Goal: Feedback & Contribution: Contribute content

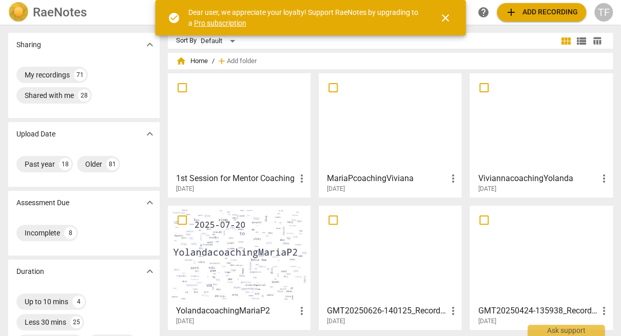
click at [448, 19] on span "close" at bounding box center [445, 18] width 12 height 12
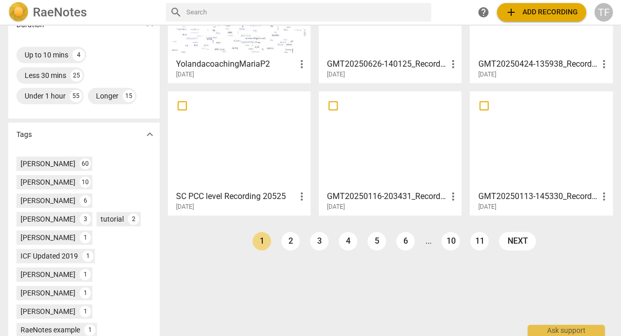
scroll to position [253, 0]
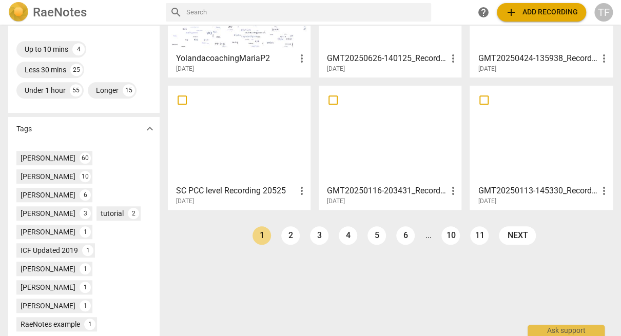
click at [399, 165] on div at bounding box center [390, 134] width 136 height 91
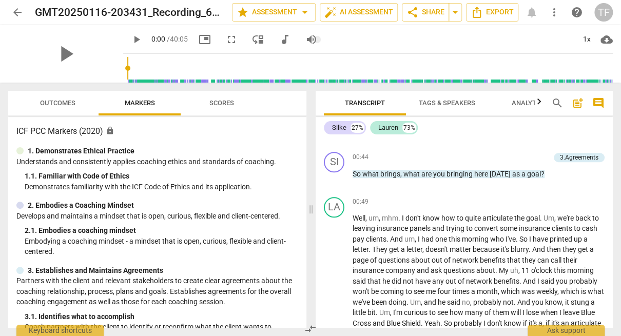
scroll to position [365, 0]
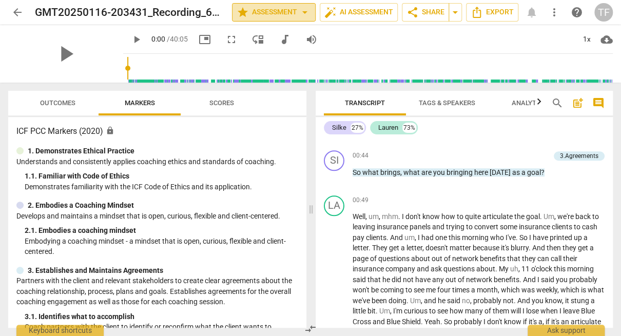
click at [304, 12] on span "arrow_drop_down" at bounding box center [305, 12] width 12 height 12
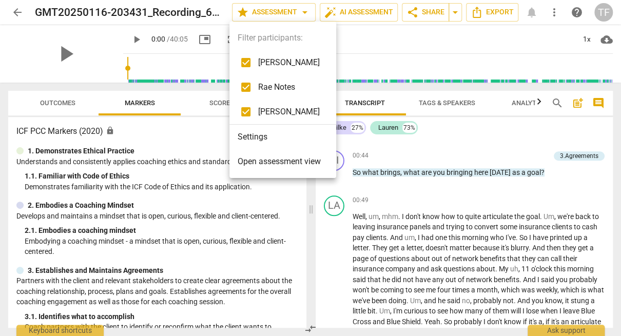
click at [282, 86] on span "Rae Notes" at bounding box center [289, 87] width 62 height 12
click at [246, 88] on input "checkbox" at bounding box center [246, 87] width 25 height 25
checkbox input "true"
click at [389, 36] on div at bounding box center [310, 168] width 621 height 336
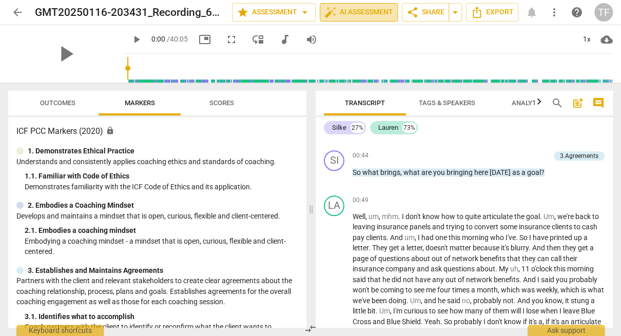
click at [359, 13] on span "auto_fix_high AI Assessment" at bounding box center [358, 12] width 69 height 12
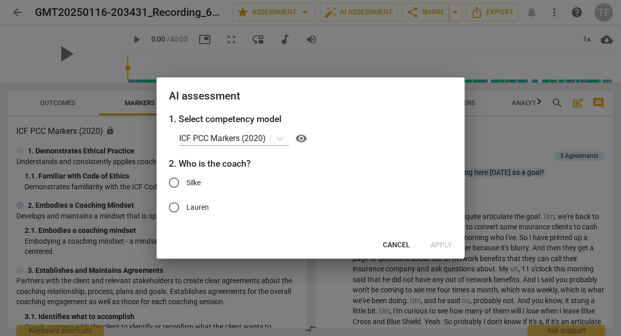
click at [176, 182] on input "Silke" at bounding box center [174, 182] width 25 height 25
radio input "true"
click at [445, 246] on span "Apply" at bounding box center [442, 245] width 22 height 10
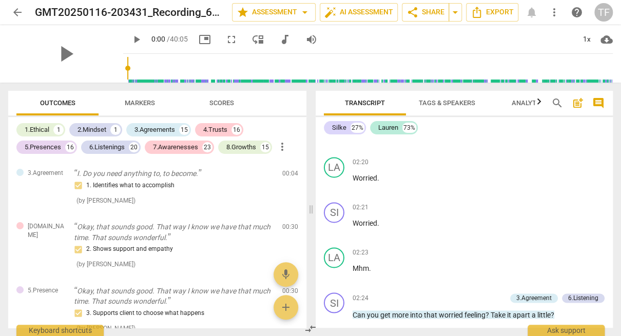
scroll to position [613, 0]
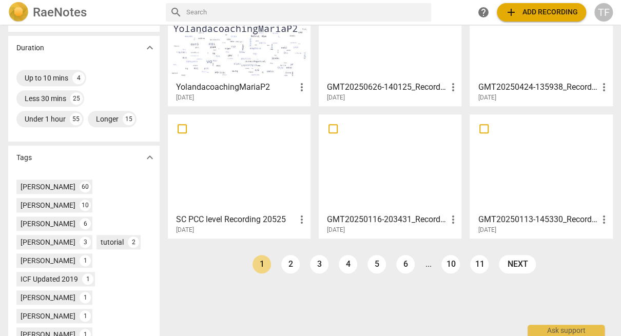
scroll to position [225, 0]
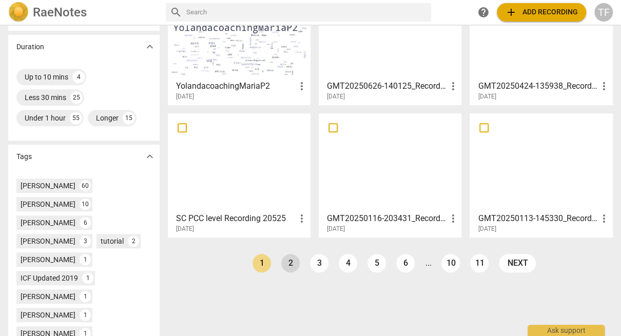
click at [288, 266] on link "2" at bounding box center [290, 263] width 18 height 18
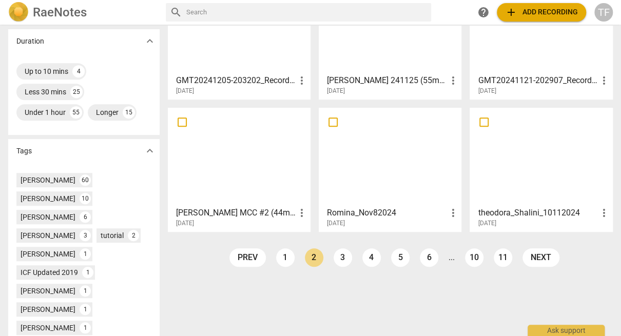
scroll to position [236, 0]
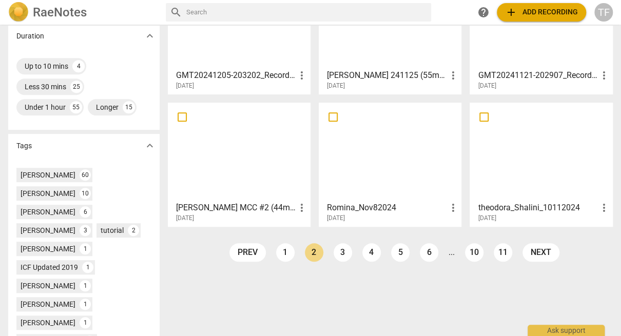
click at [536, 161] on div at bounding box center [541, 151] width 136 height 91
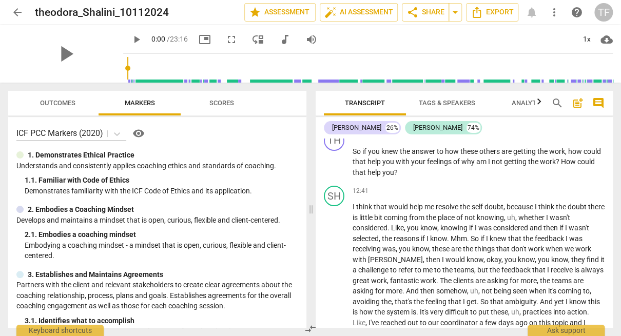
scroll to position [1658, 0]
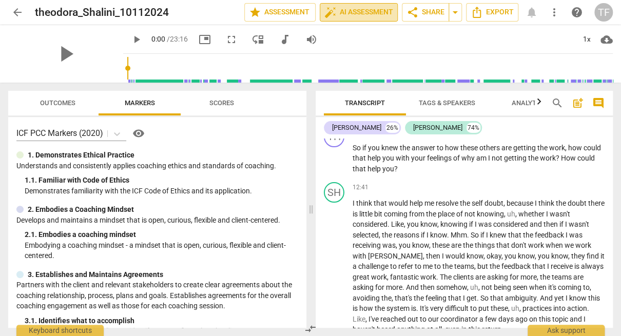
click at [365, 17] on span "auto_fix_high AI Assessment" at bounding box center [358, 12] width 69 height 12
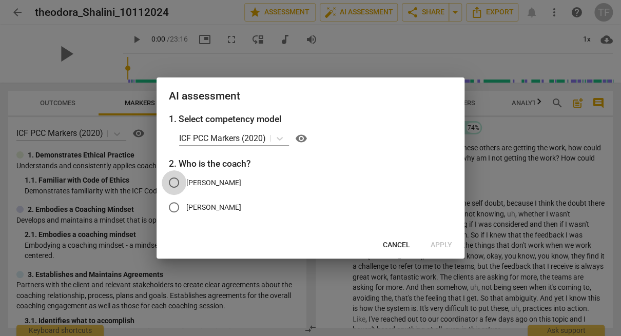
click at [174, 183] on input "Theodora" at bounding box center [174, 182] width 25 height 25
radio input "true"
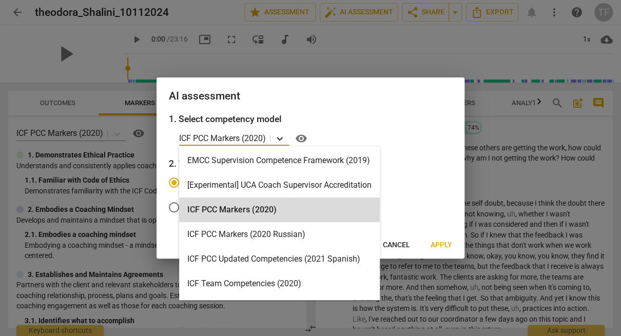
click at [281, 137] on icon at bounding box center [280, 138] width 10 height 10
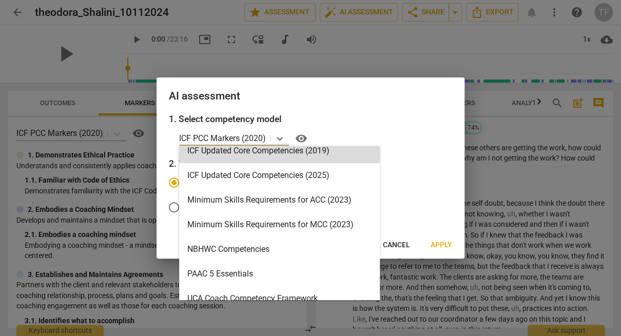
scroll to position [207, 0]
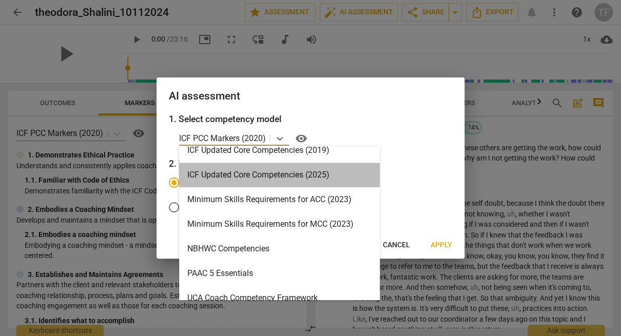
click at [286, 174] on div "ICF Updated Core Competencies (2025)" at bounding box center [279, 175] width 201 height 25
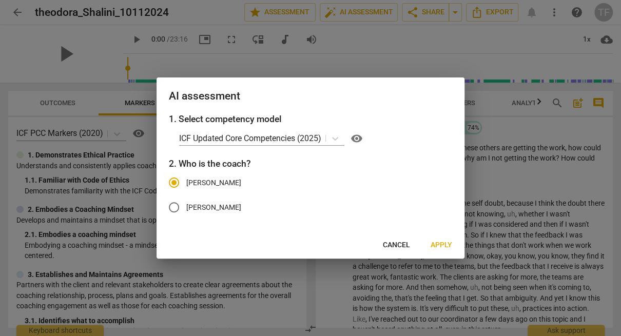
click at [205, 182] on span "Theodora" at bounding box center [213, 183] width 55 height 11
click at [186, 182] on input "Theodora" at bounding box center [174, 182] width 25 height 25
click at [336, 139] on icon at bounding box center [335, 139] width 6 height 4
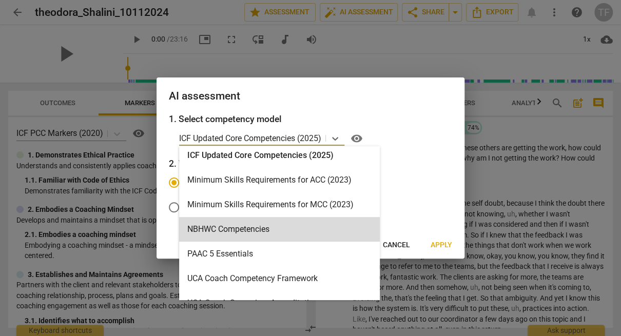
scroll to position [228, 0]
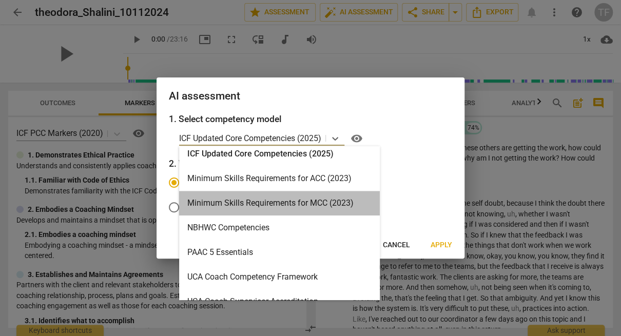
click at [304, 208] on div "Minimum Skills Requirements for MCC (2023)" at bounding box center [279, 203] width 201 height 25
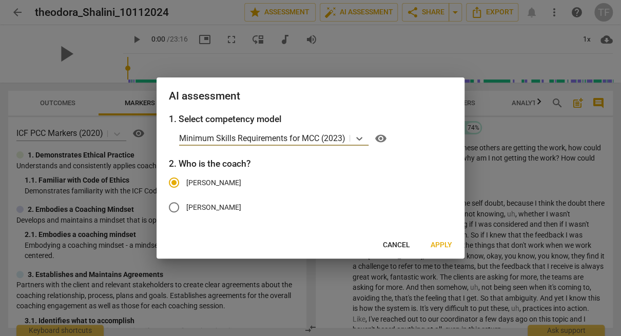
click at [447, 245] on span "Apply" at bounding box center [442, 245] width 22 height 10
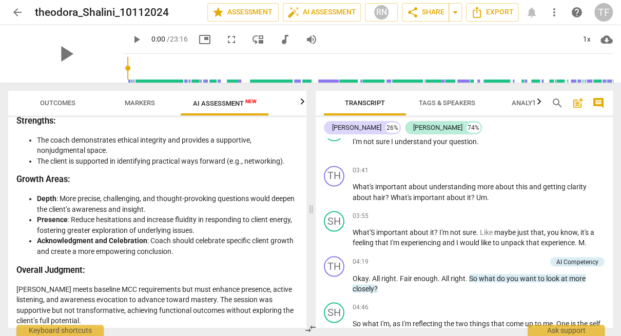
scroll to position [697, 0]
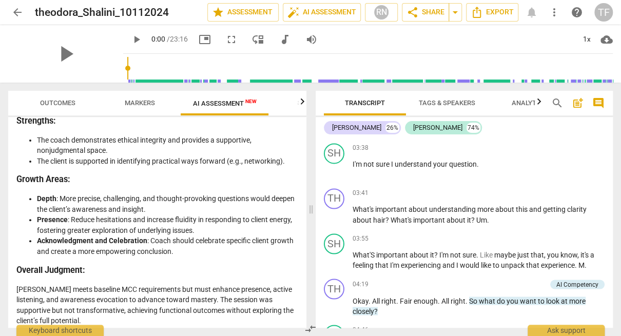
click at [217, 102] on span "AI Assessment New" at bounding box center [225, 104] width 64 height 8
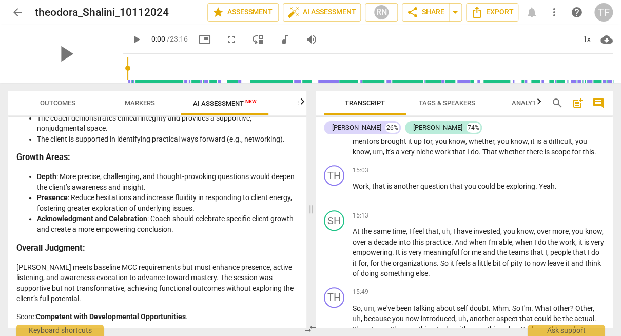
scroll to position [2049, 0]
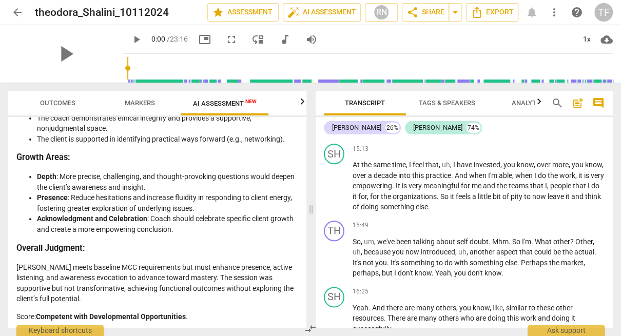
click at [609, 10] on div "TF" at bounding box center [603, 12] width 18 height 18
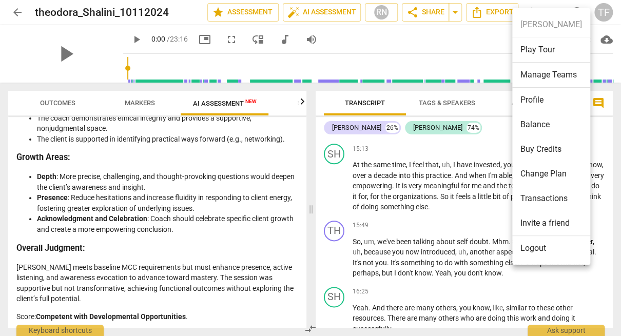
click at [381, 164] on div at bounding box center [310, 168] width 621 height 336
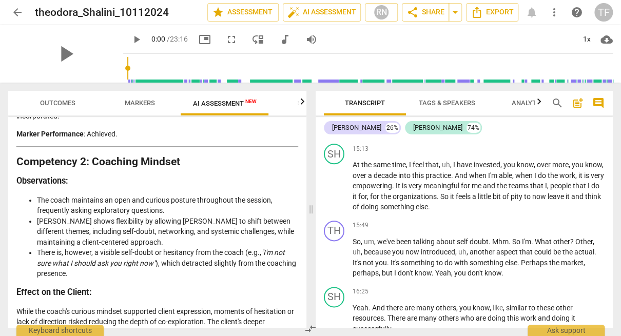
scroll to position [355, 0]
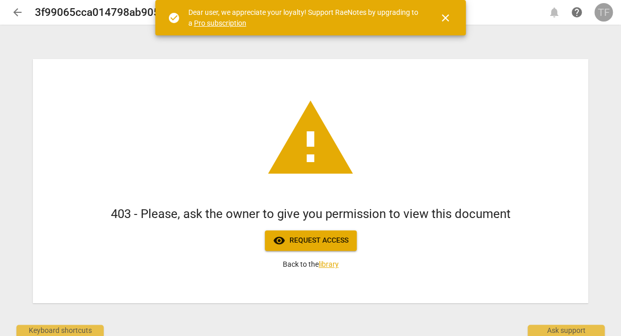
click at [603, 12] on div "TF" at bounding box center [603, 12] width 18 height 18
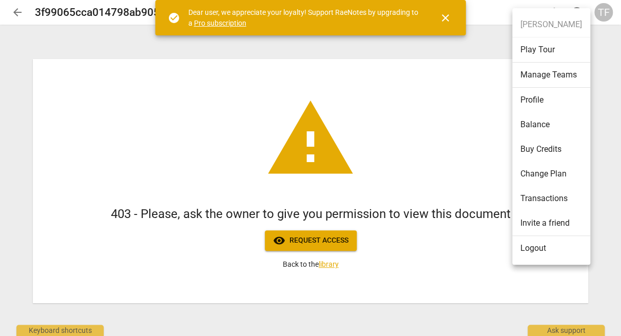
click at [532, 250] on li "Logout" at bounding box center [551, 248] width 78 height 25
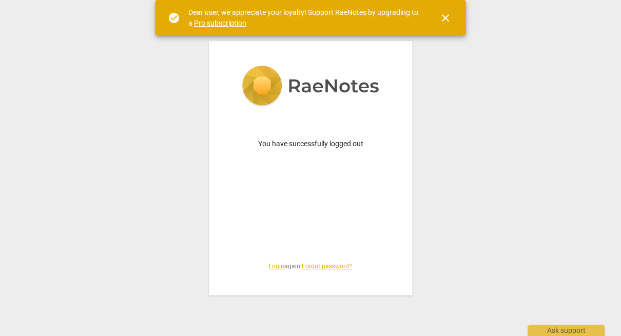
click at [285, 182] on div "You have successfully logged out Login again | Forgot password?" at bounding box center [310, 168] width 203 height 255
click at [271, 268] on link "Login" at bounding box center [276, 266] width 15 height 7
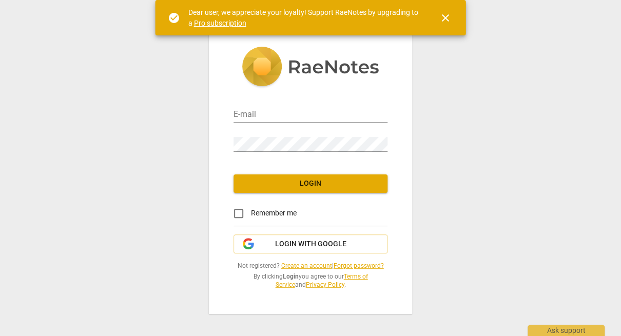
click at [286, 123] on div "E-mail" at bounding box center [311, 109] width 154 height 29
click at [282, 111] on input "email" at bounding box center [311, 115] width 154 height 15
type input "[EMAIL_ADDRESS][DOMAIN_NAME]"
click at [294, 191] on button "Login" at bounding box center [311, 184] width 154 height 18
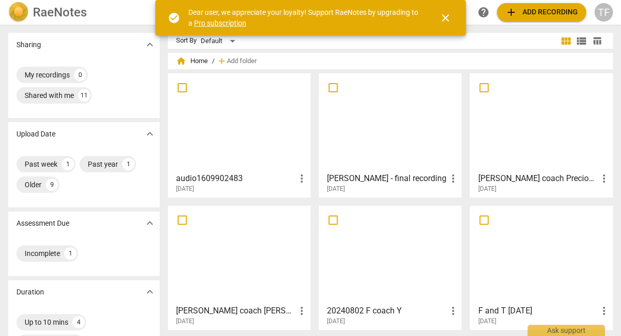
click at [256, 142] on div at bounding box center [239, 122] width 136 height 91
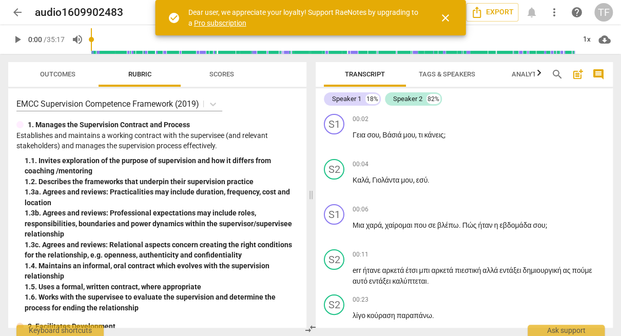
click at [448, 17] on span "close" at bounding box center [445, 18] width 12 height 12
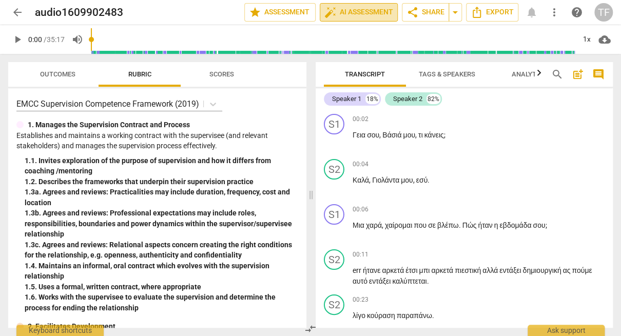
click at [349, 12] on span "auto_fix_high AI Assessment" at bounding box center [358, 12] width 69 height 12
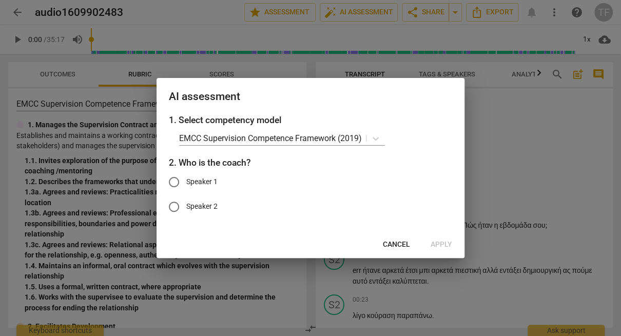
click at [392, 244] on span "Cancel" at bounding box center [396, 245] width 27 height 10
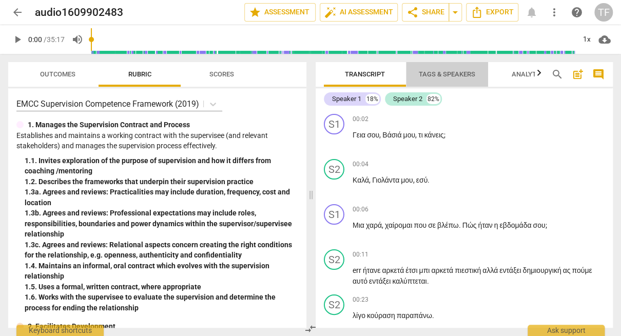
click at [463, 68] on span "Tags & Speakers" at bounding box center [447, 75] width 81 height 14
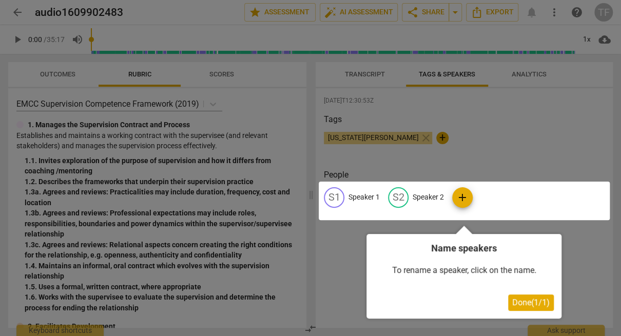
click at [374, 202] on div at bounding box center [464, 201] width 291 height 38
click at [365, 197] on div at bounding box center [464, 201] width 291 height 38
click at [517, 303] on span "Done ( 1 / 1 )" at bounding box center [530, 303] width 37 height 10
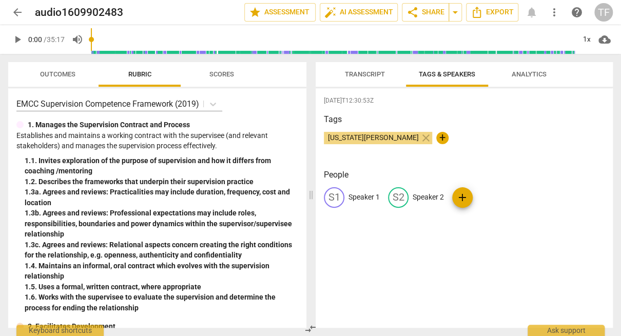
click at [368, 198] on p "Speaker 1" at bounding box center [364, 197] width 31 height 11
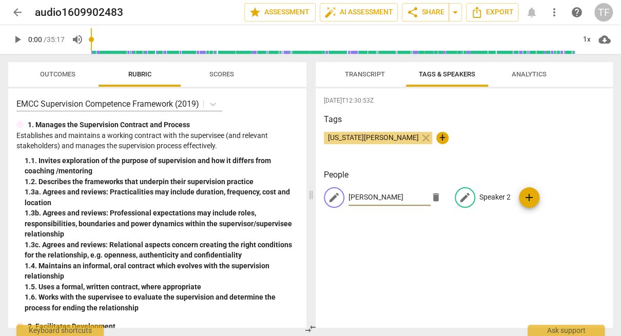
type input "Yolanda"
click at [491, 198] on p "Speaker 2" at bounding box center [494, 197] width 31 height 11
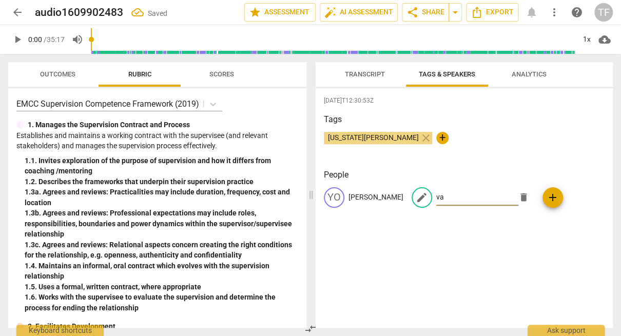
type input "v"
type input "Vasia"
click at [451, 137] on div "Georgia Georgiou close +" at bounding box center [464, 142] width 281 height 21
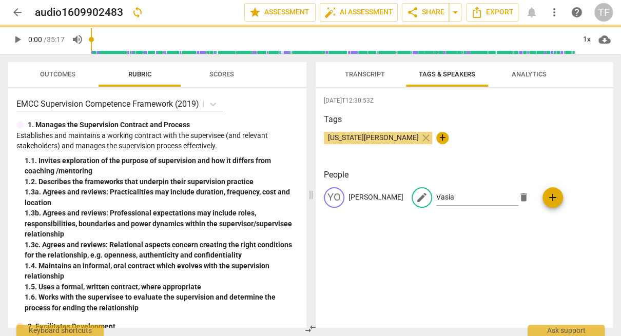
click at [489, 161] on div "2025-09-23T12:30:53Z Tags Georgia Georgiou close + People YO Yolanda edit Vasia…" at bounding box center [464, 208] width 297 height 240
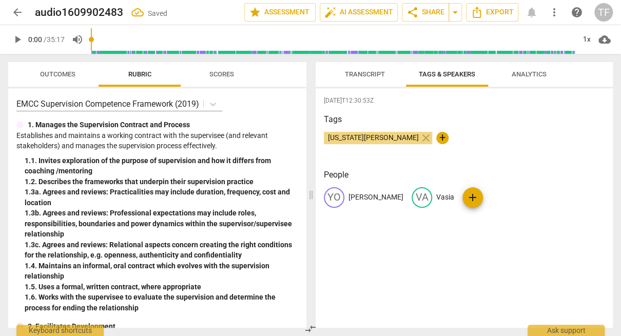
click at [362, 74] on span "Transcript" at bounding box center [365, 74] width 40 height 8
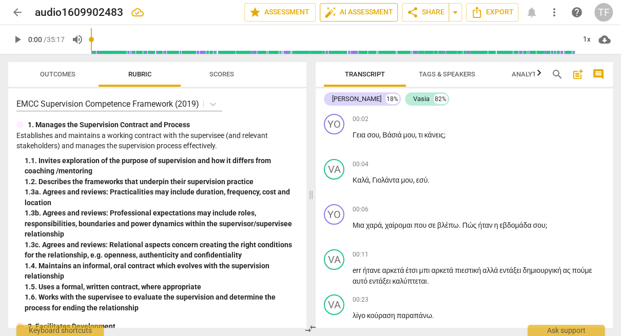
click at [366, 12] on span "auto_fix_high AI Assessment" at bounding box center [358, 12] width 69 height 12
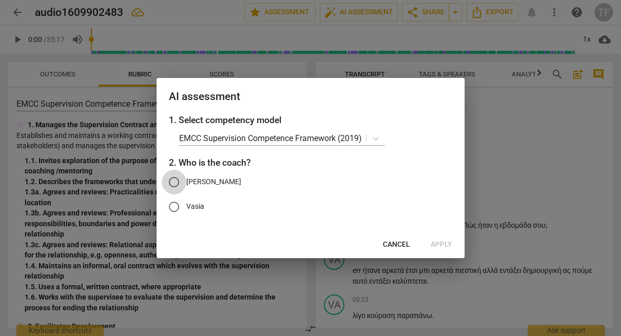
click at [174, 182] on input "Yolanda" at bounding box center [174, 182] width 25 height 25
radio input "true"
click at [375, 138] on icon at bounding box center [376, 139] width 6 height 4
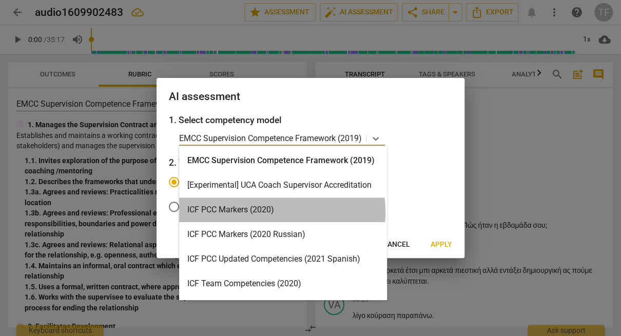
click at [268, 212] on div "ICF PCC Markers (2020)" at bounding box center [283, 210] width 208 height 25
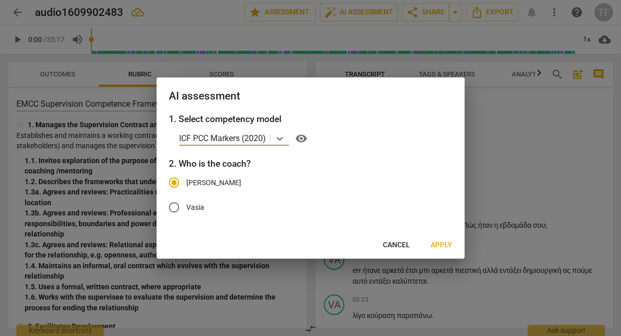
click at [437, 245] on span "Apply" at bounding box center [442, 245] width 22 height 10
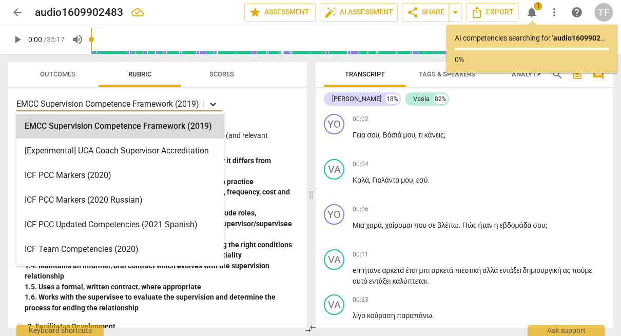
click at [214, 105] on icon at bounding box center [213, 105] width 6 height 4
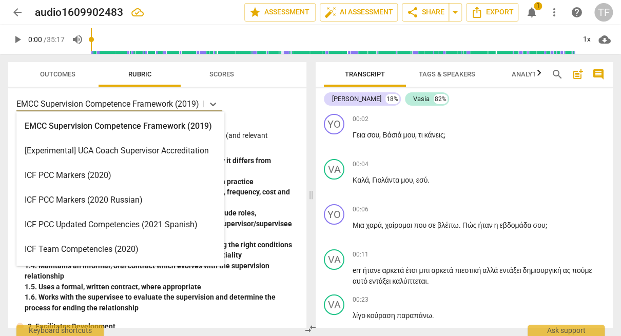
click at [122, 202] on div "ICF PCC Markers (2020 Russian)" at bounding box center [120, 200] width 208 height 25
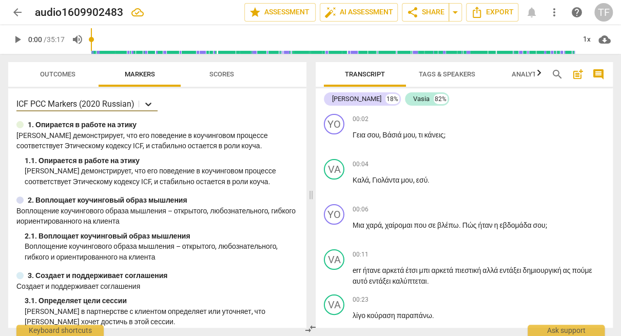
click at [148, 104] on icon at bounding box center [148, 104] width 10 height 10
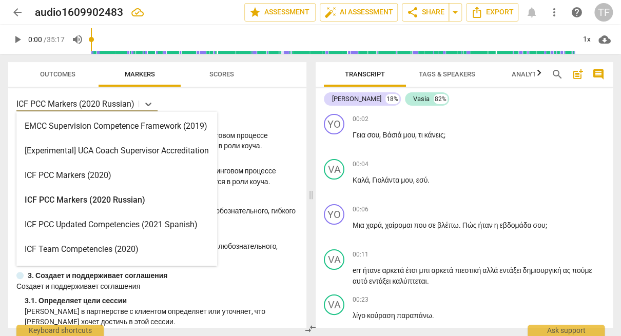
click at [125, 176] on div "ICF PCC Markers (2020)" at bounding box center [116, 175] width 201 height 25
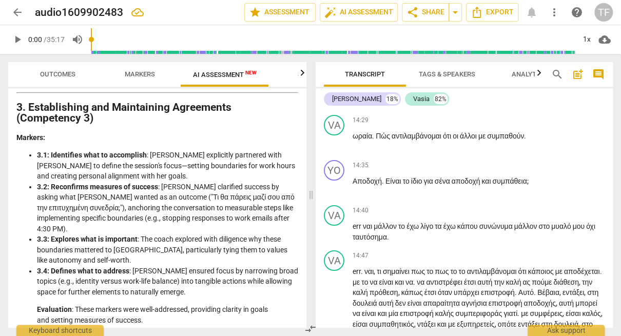
scroll to position [499, 0]
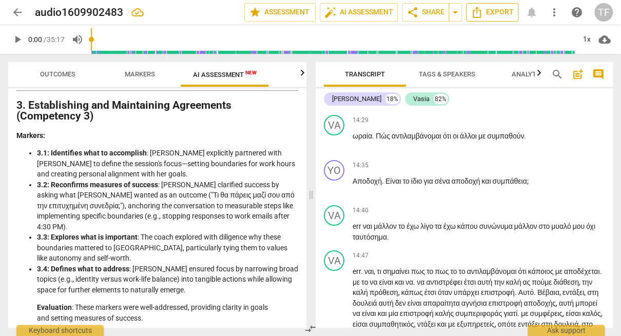
click at [493, 16] on span "Export" at bounding box center [492, 12] width 43 height 12
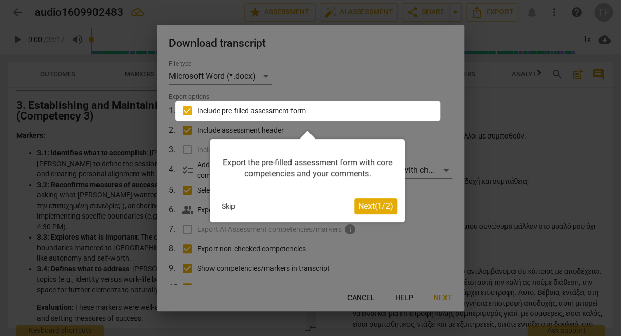
click at [375, 202] on span "Next ( 1 / 2 )" at bounding box center [375, 206] width 35 height 10
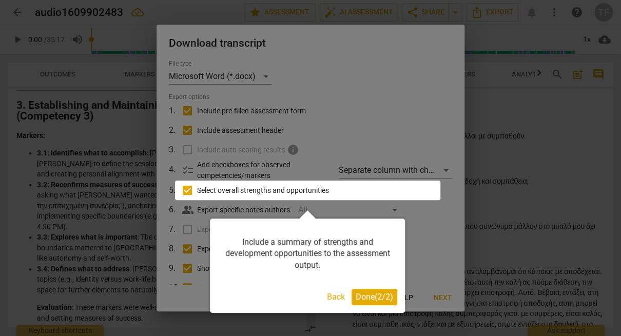
click at [369, 298] on span "Done ( 2 / 2 )" at bounding box center [374, 297] width 37 height 10
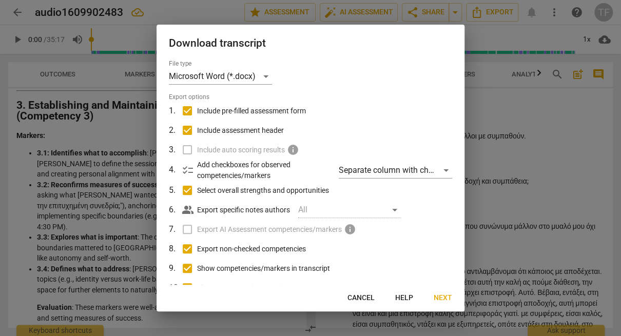
click at [446, 294] on span "Next" at bounding box center [443, 298] width 18 height 10
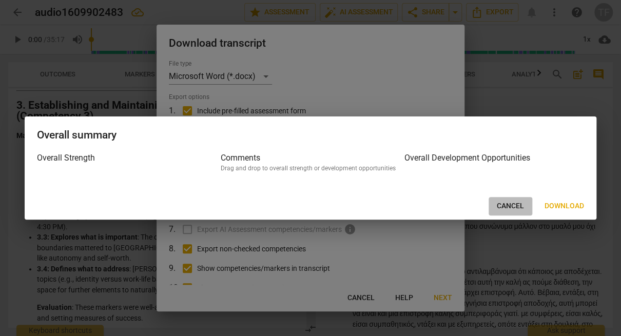
click at [511, 205] on span "Cancel" at bounding box center [510, 206] width 27 height 10
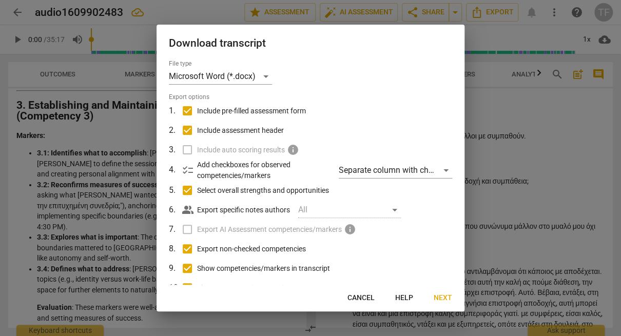
click at [185, 147] on label "Include auto scoring results info" at bounding box center [309, 150] width 269 height 20
click at [187, 149] on label "Include auto scoring results info" at bounding box center [309, 150] width 269 height 20
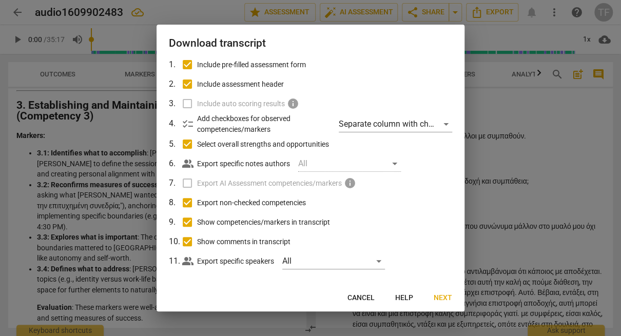
scroll to position [53, 0]
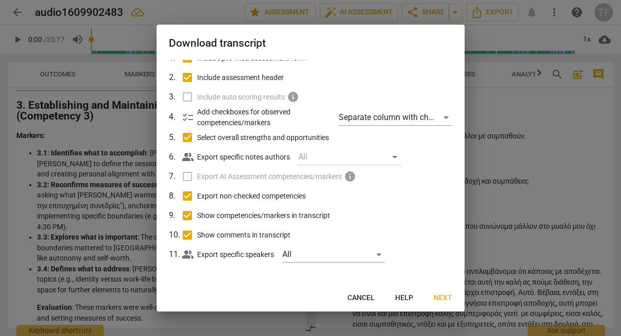
click at [188, 120] on span "checklist" at bounding box center [188, 117] width 12 height 12
click at [188, 177] on label "Export AI Assessment competencies/markers info" at bounding box center [309, 177] width 269 height 20
click at [352, 176] on span "info" at bounding box center [350, 176] width 12 height 12
click at [448, 298] on span "Next" at bounding box center [443, 298] width 18 height 10
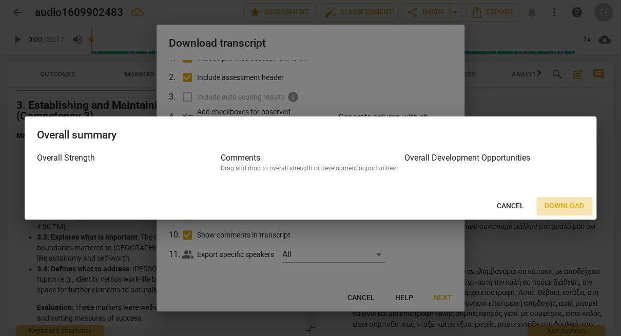
click at [569, 205] on span "Download" at bounding box center [565, 206] width 40 height 10
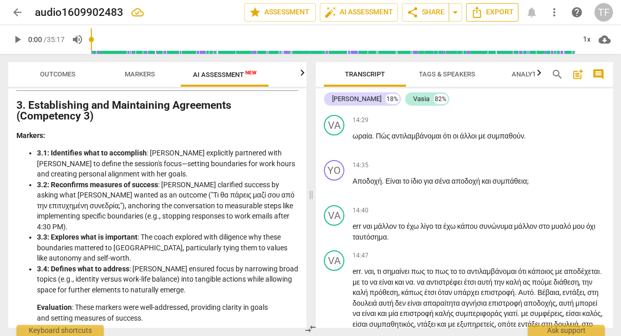
click at [498, 14] on span "Export" at bounding box center [492, 12] width 43 height 12
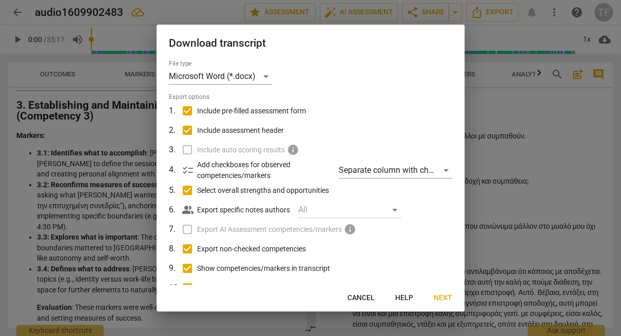
click at [187, 151] on label "Include auto scoring results info" at bounding box center [309, 150] width 269 height 20
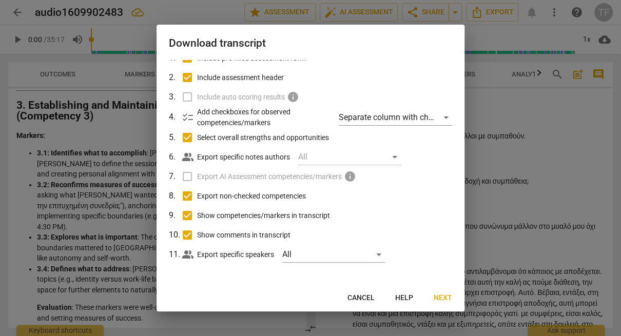
click at [440, 299] on span "Next" at bounding box center [443, 298] width 18 height 10
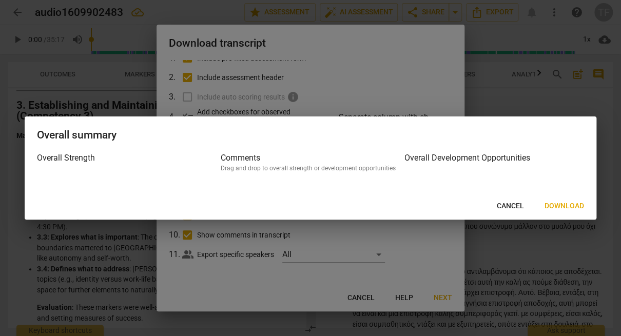
click at [295, 160] on h3 "Comments" at bounding box center [311, 158] width 180 height 12
click at [446, 158] on h3 "Overall Development Opportunities" at bounding box center [494, 158] width 180 height 12
click at [572, 206] on span "Download" at bounding box center [565, 206] width 40 height 10
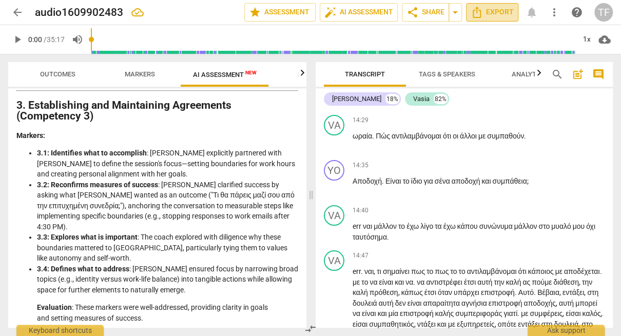
click at [489, 12] on span "Export" at bounding box center [492, 12] width 43 height 12
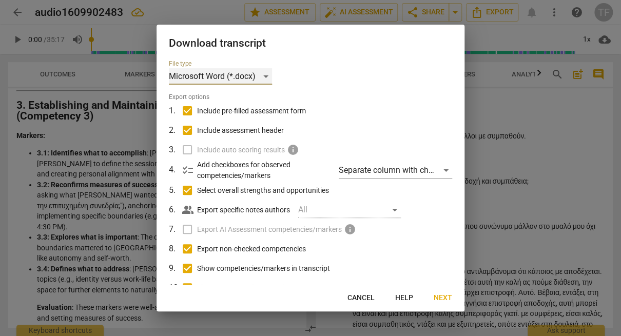
click at [268, 76] on div "Microsoft Word (*.docx)" at bounding box center [220, 76] width 103 height 16
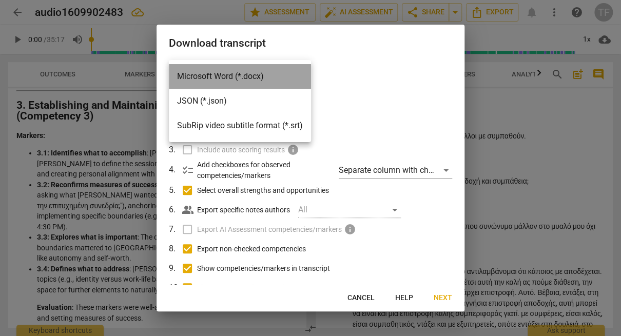
click at [268, 76] on li "Microsoft Word (*.docx)" at bounding box center [240, 76] width 142 height 25
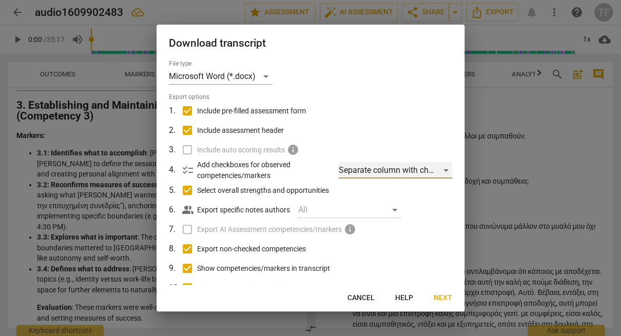
click at [443, 169] on div "Separate column with check marks" at bounding box center [395, 170] width 113 height 16
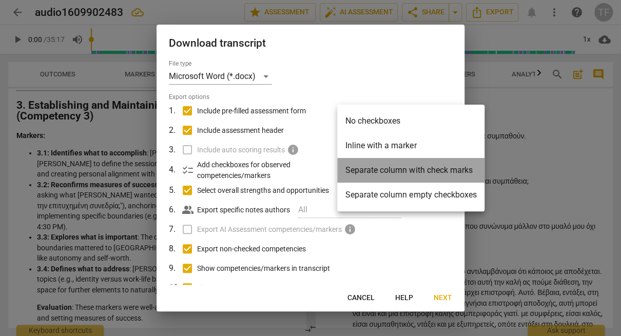
click at [443, 169] on li "Separate column with check marks" at bounding box center [410, 170] width 147 height 25
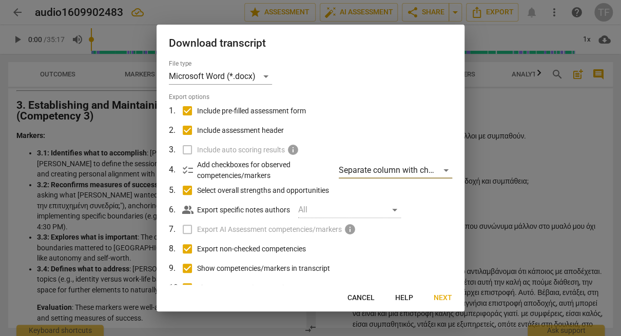
click at [219, 111] on span "Include pre-filled assessment form" at bounding box center [251, 111] width 109 height 11
click at [197, 111] on input "Include pre-filled assessment form" at bounding box center [188, 111] width 20 height 20
checkbox input "false"
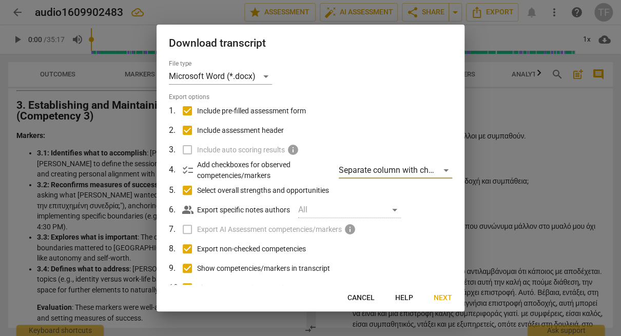
checkbox input "false"
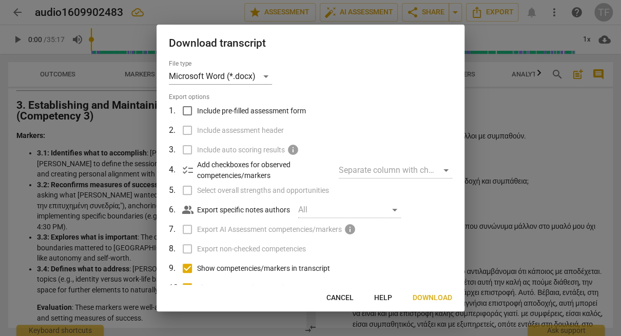
click at [216, 111] on span "Include pre-filled assessment form" at bounding box center [251, 111] width 109 height 11
click at [197, 111] on input "Include pre-filled assessment form" at bounding box center [188, 111] width 20 height 20
checkbox input "true"
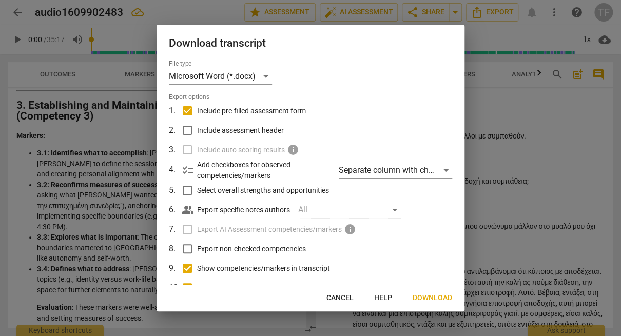
click at [189, 130] on input "Include assessment header" at bounding box center [188, 131] width 20 height 20
checkbox input "true"
click at [190, 148] on label "Include auto scoring results info" at bounding box center [309, 150] width 269 height 20
click at [293, 149] on span "info" at bounding box center [293, 150] width 12 height 12
click at [189, 193] on input "Select overall strengths and opportunities" at bounding box center [188, 191] width 20 height 20
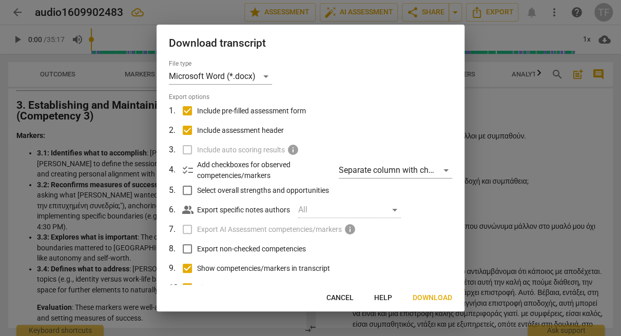
checkbox input "true"
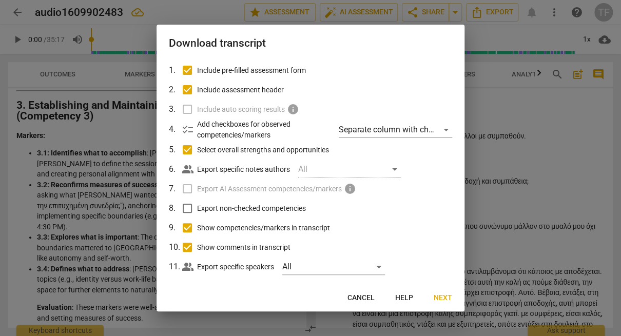
scroll to position [41, 0]
click at [396, 170] on div "All" at bounding box center [349, 169] width 103 height 16
click at [392, 170] on div "All" at bounding box center [349, 169] width 103 height 16
click at [351, 187] on span "info" at bounding box center [350, 188] width 12 height 12
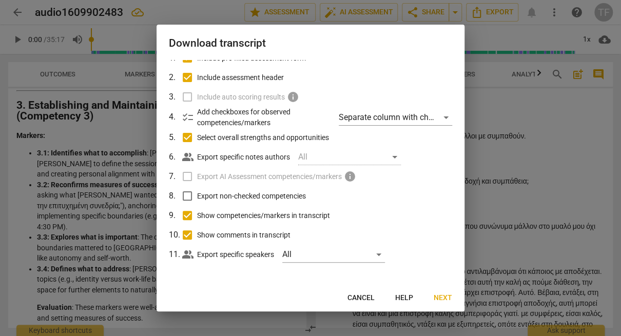
click at [448, 300] on span "Next" at bounding box center [443, 298] width 18 height 10
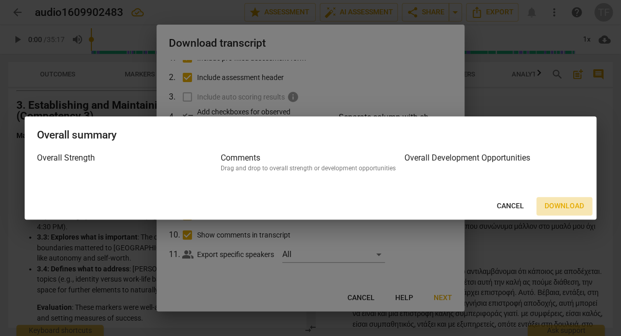
click at [560, 208] on span "Download" at bounding box center [565, 206] width 40 height 10
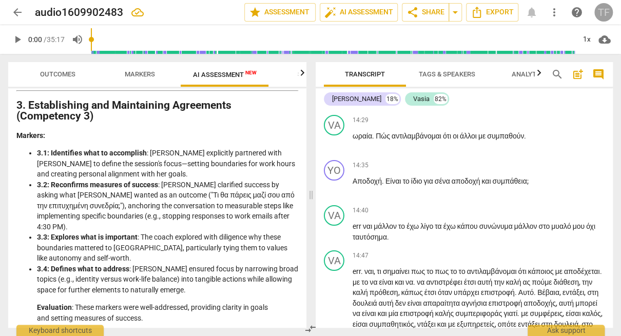
click at [603, 11] on div "TF" at bounding box center [603, 12] width 18 height 18
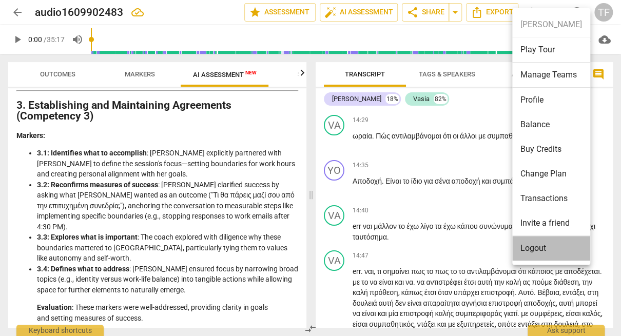
click at [534, 251] on li "Logout" at bounding box center [551, 248] width 78 height 25
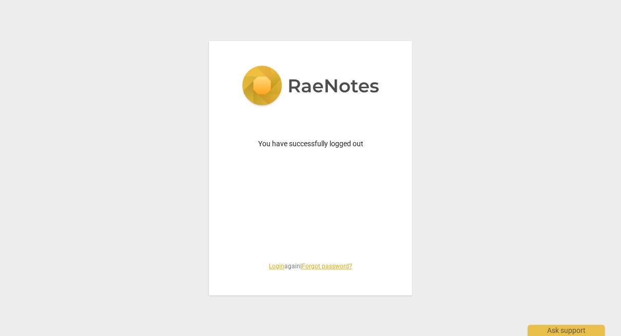
click at [272, 268] on link "Login" at bounding box center [276, 266] width 15 height 7
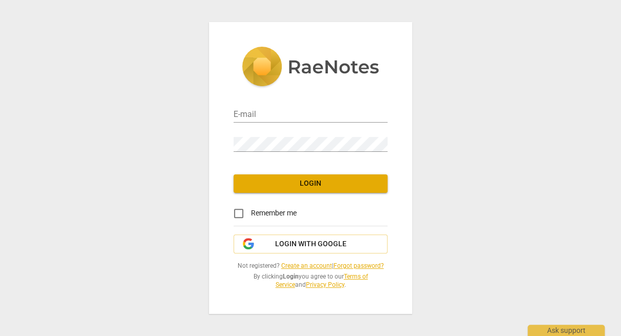
click at [291, 107] on div "E-mail" at bounding box center [311, 111] width 154 height 23
click at [290, 110] on input "email" at bounding box center [311, 115] width 154 height 15
type input "theofitz@gmail.com"
click at [349, 191] on button "Login" at bounding box center [311, 184] width 154 height 18
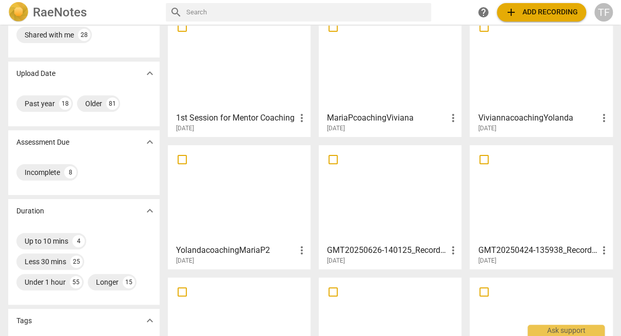
scroll to position [65, 0]
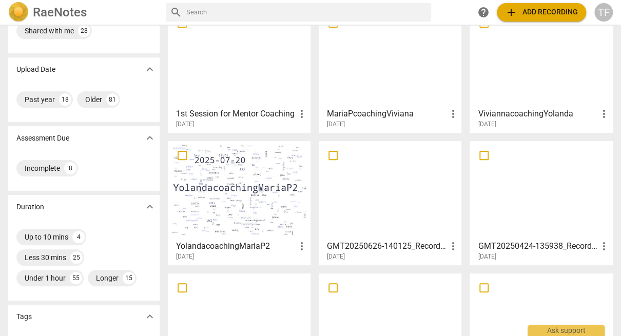
click at [235, 196] on div at bounding box center [239, 190] width 136 height 91
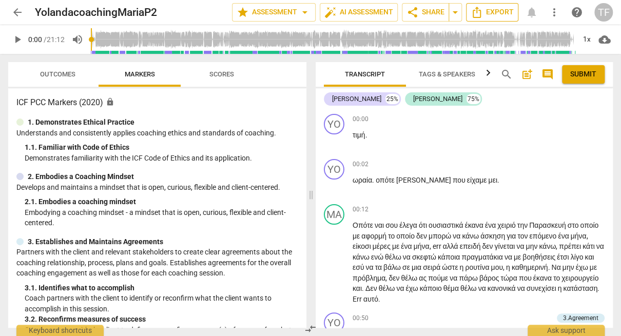
click at [497, 11] on span "Export" at bounding box center [492, 12] width 43 height 12
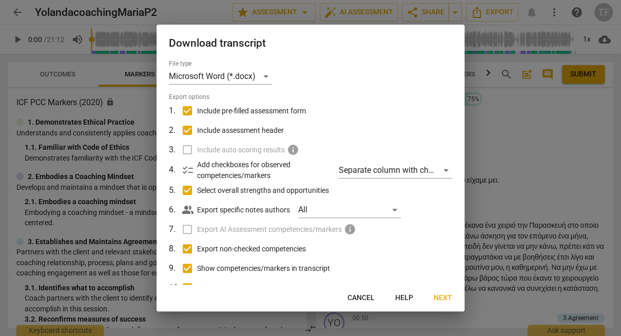
drag, startPoint x: 185, startPoint y: 149, endPoint x: 205, endPoint y: 156, distance: 20.9
click at [185, 149] on label "Include auto scoring results info" at bounding box center [309, 150] width 269 height 20
click at [437, 297] on span "Next" at bounding box center [443, 298] width 18 height 10
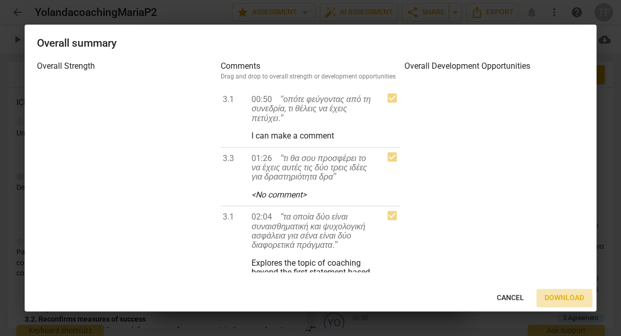
click at [568, 299] on span "Download" at bounding box center [565, 298] width 40 height 10
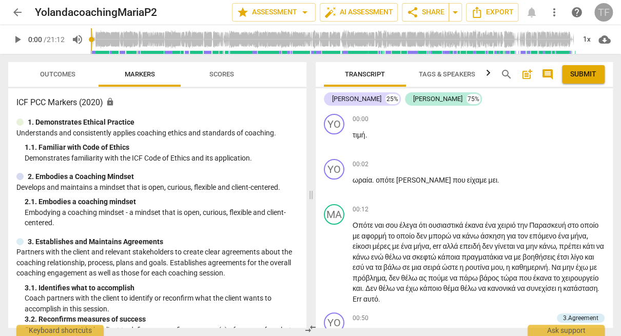
click at [609, 12] on div "TF" at bounding box center [603, 12] width 18 height 18
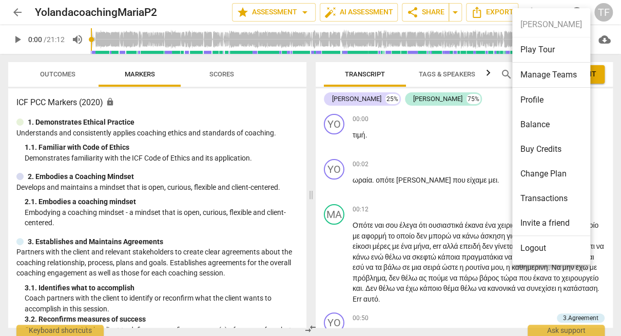
click at [550, 173] on li "Change Plan" at bounding box center [551, 174] width 78 height 25
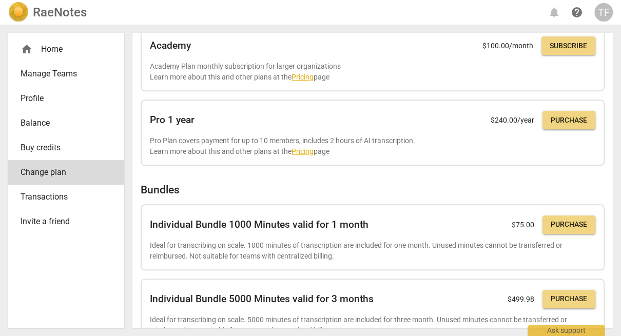
scroll to position [270, 0]
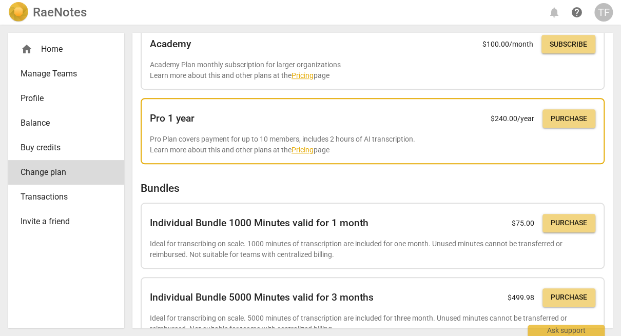
click at [302, 148] on link "Pricing" at bounding box center [303, 150] width 22 height 8
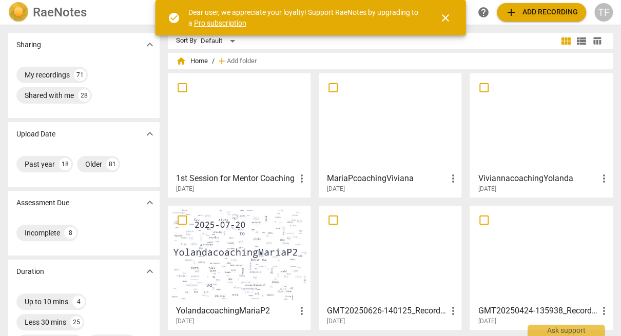
click at [606, 13] on div "TF" at bounding box center [603, 12] width 18 height 18
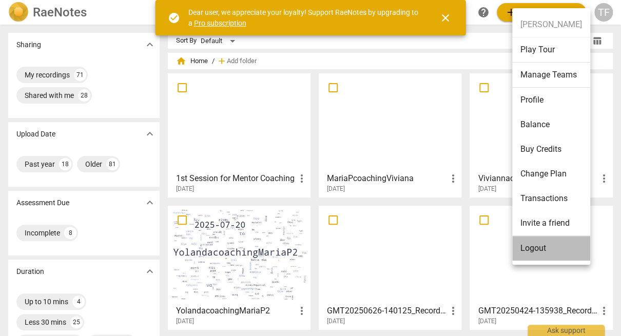
click at [557, 251] on li "Logout" at bounding box center [551, 248] width 78 height 25
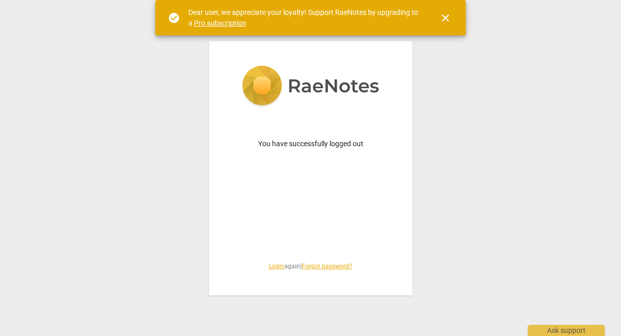
click at [269, 266] on link "Login" at bounding box center [276, 266] width 15 height 7
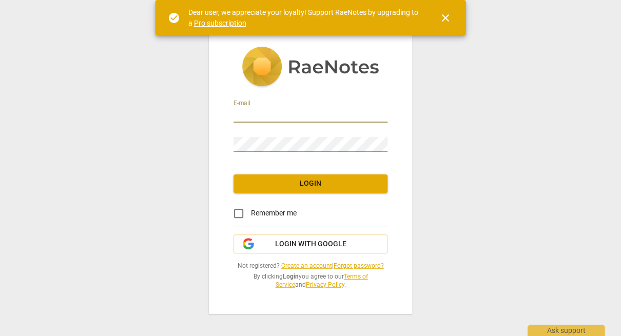
click at [286, 116] on input "email" at bounding box center [311, 115] width 154 height 15
type input "[EMAIL_ADDRESS][DOMAIN_NAME]"
click at [283, 186] on span "Login" at bounding box center [311, 184] width 138 height 10
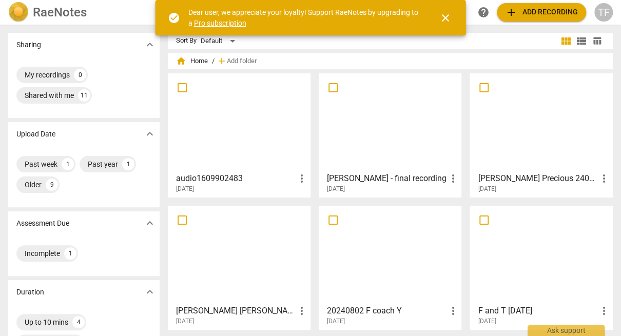
click at [236, 137] on div at bounding box center [239, 122] width 136 height 91
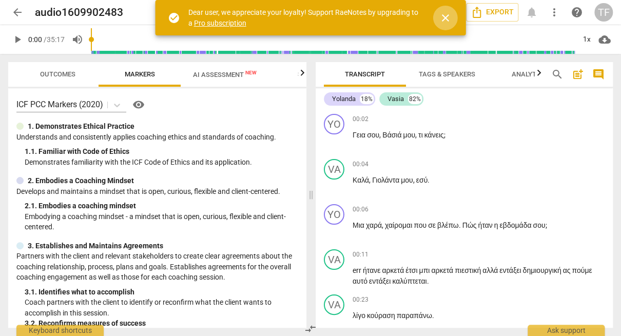
click at [445, 17] on span "close" at bounding box center [445, 18] width 12 height 12
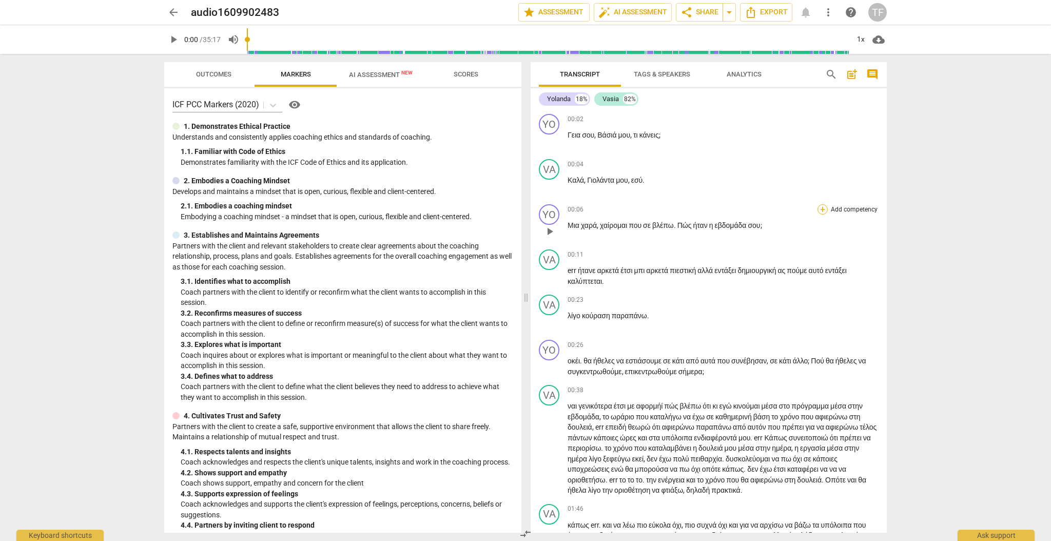
click at [621, 209] on div "+" at bounding box center [823, 209] width 10 height 10
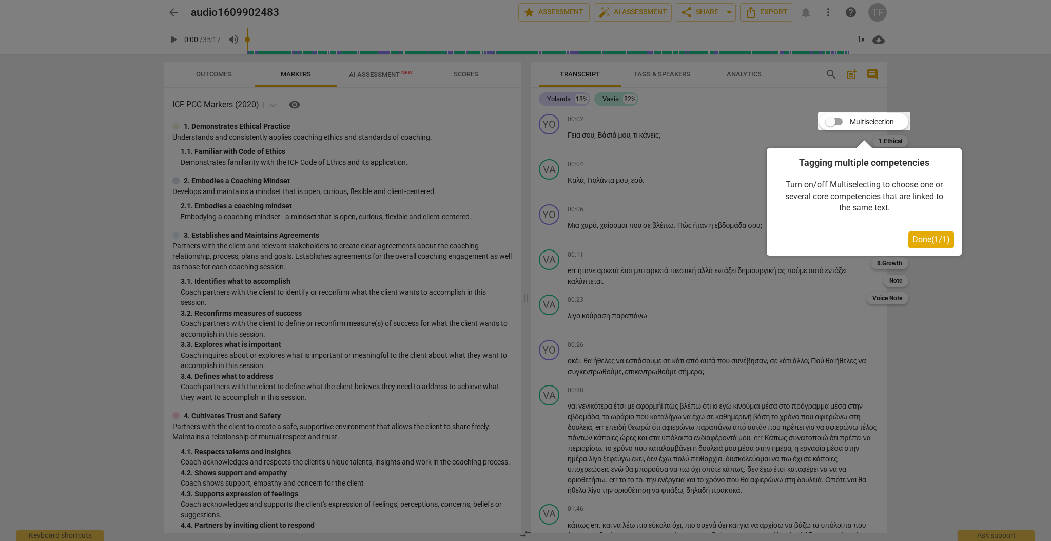
click at [621, 121] on div at bounding box center [864, 121] width 92 height 18
click at [621, 119] on div at bounding box center [864, 121] width 92 height 18
click at [621, 244] on span "Done ( 1 / 1 )" at bounding box center [931, 240] width 37 height 10
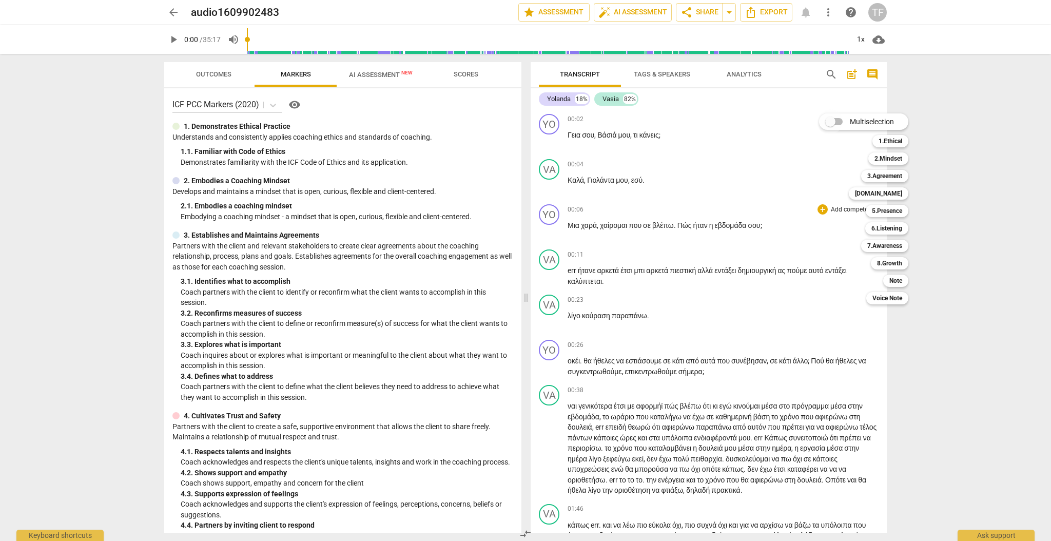
click at [621, 121] on input "Multiselection" at bounding box center [830, 121] width 25 height 25
click at [621, 121] on input "Multiselection" at bounding box center [849, 121] width 25 height 25
checkbox input "false"
click at [621, 194] on b "[DOMAIN_NAME]" at bounding box center [878, 193] width 47 height 12
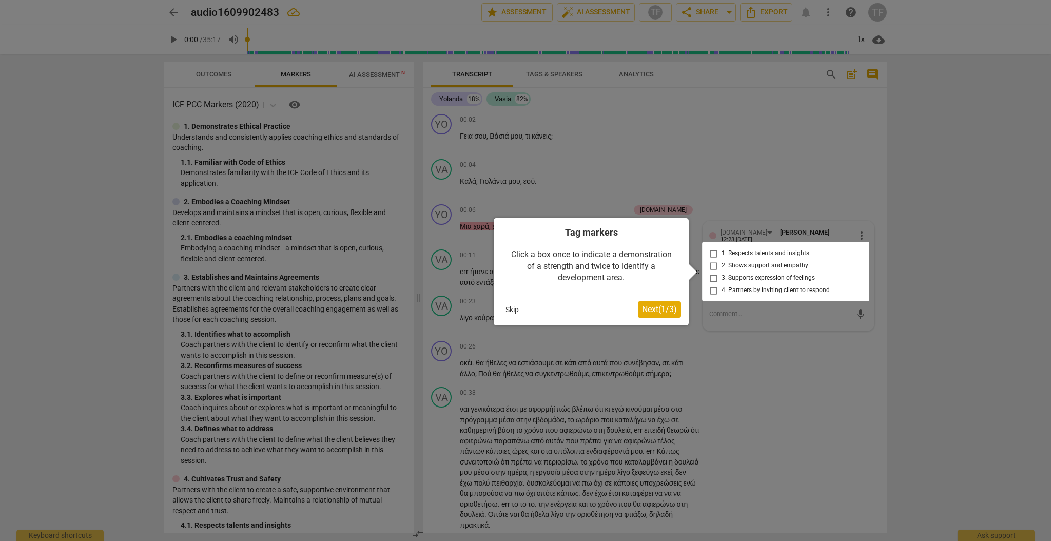
click at [621, 264] on div at bounding box center [785, 272] width 167 height 60
drag, startPoint x: 711, startPoint y: 263, endPoint x: 707, endPoint y: 270, distance: 8.1
click at [621, 263] on div at bounding box center [785, 272] width 167 height 60
click at [621, 311] on span "Next ( 1 / 3 )" at bounding box center [659, 309] width 35 height 10
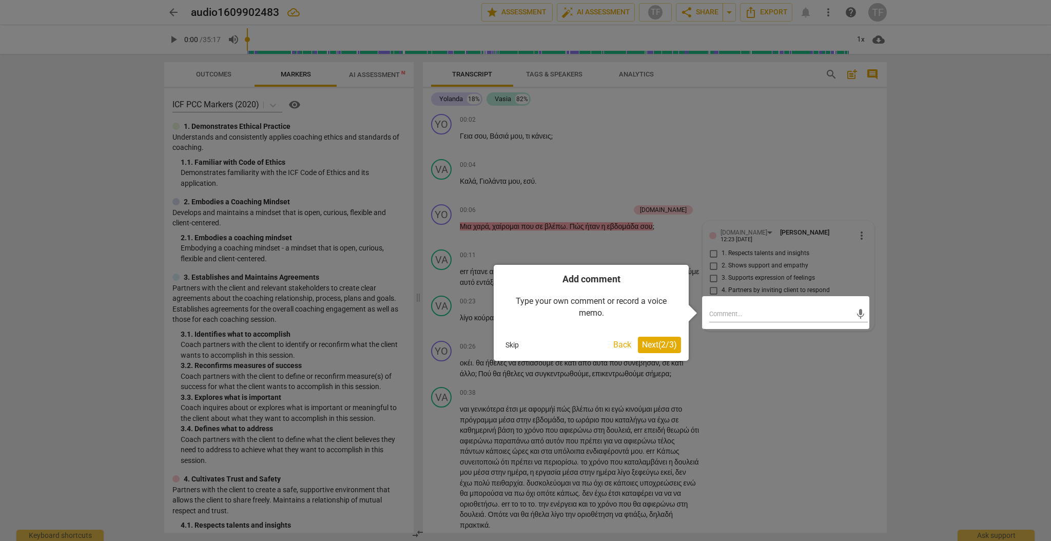
click at [621, 336] on span "Next ( 2 / 3 )" at bounding box center [659, 345] width 35 height 10
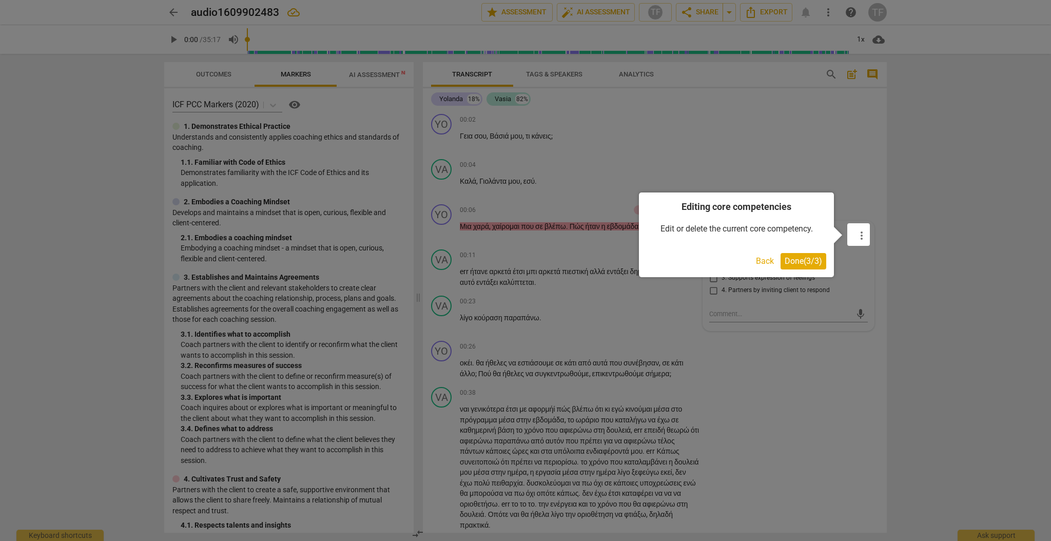
click at [621, 260] on span "Done ( 3 / 3 )" at bounding box center [803, 261] width 37 height 10
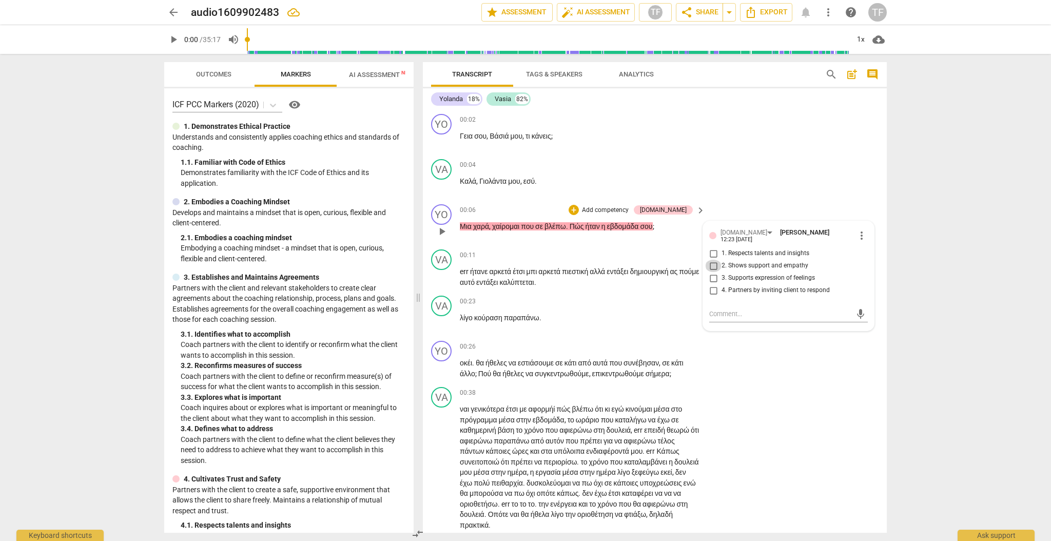
click at [621, 265] on input "2. Shows support and empathy" at bounding box center [713, 266] width 16 height 12
checkbox input "true"
click at [621, 313] on textarea at bounding box center [780, 314] width 142 height 10
type textarea "S"
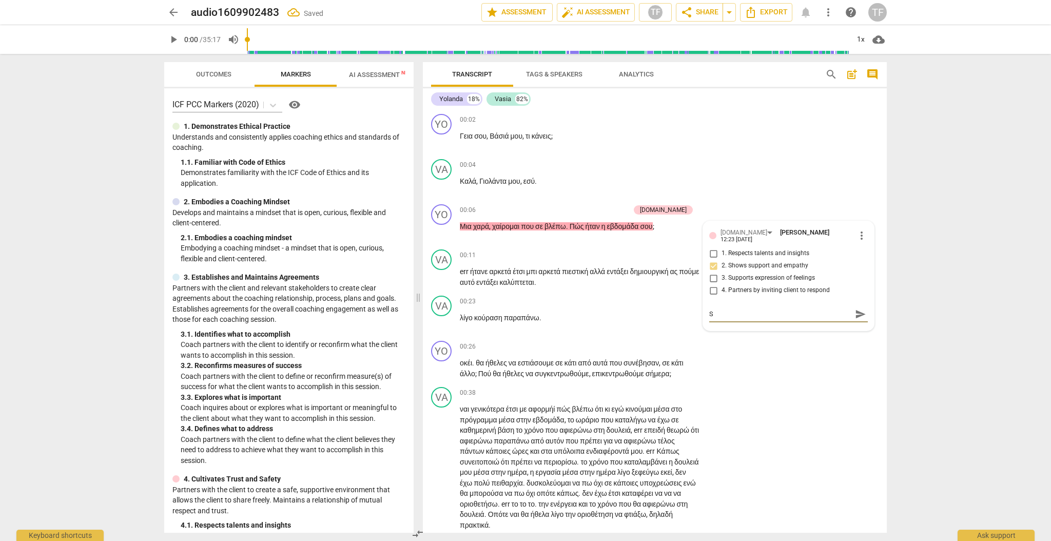
type textarea "St"
type textarea "Sta"
type textarea "Star"
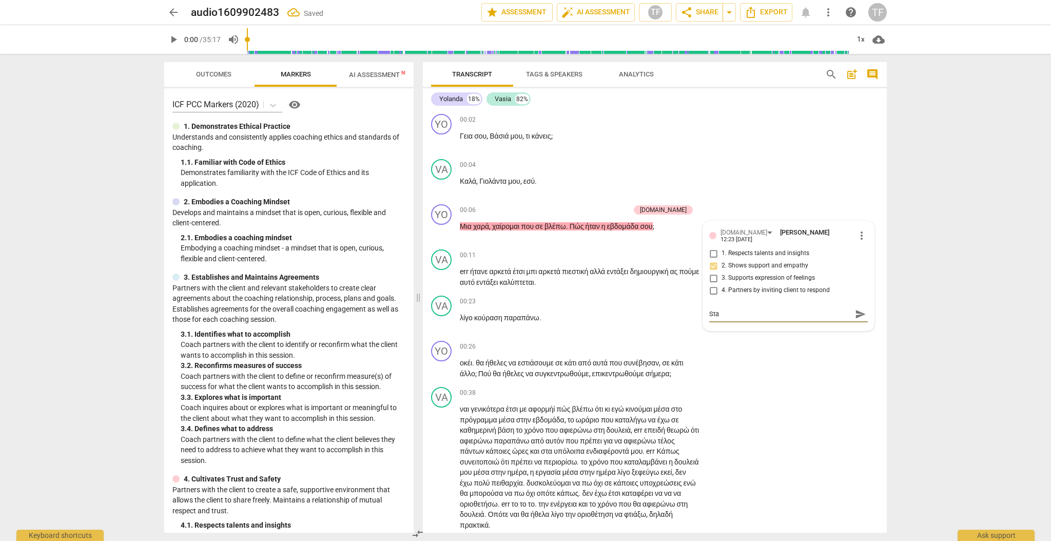
type textarea "Star"
type textarea "Start"
type textarea "Starts"
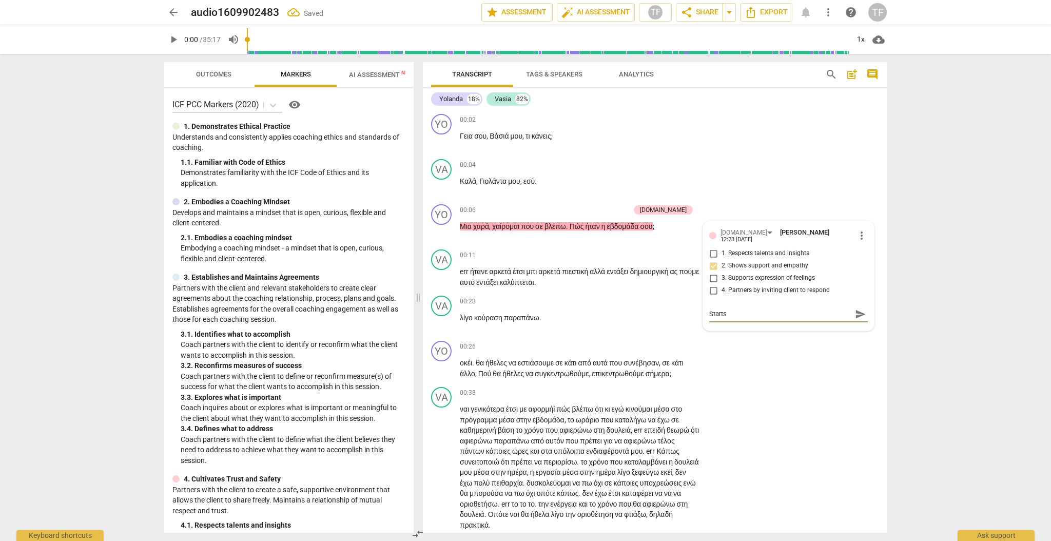
type textarea "Starts"
type textarea "Starts w"
type textarea "Starts wi"
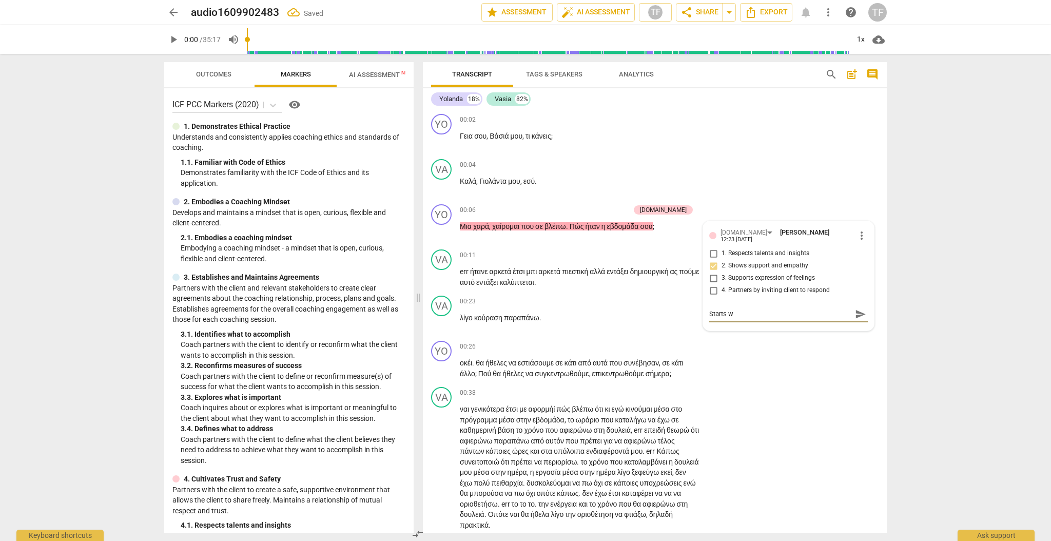
type textarea "Starts wi"
type textarea "Starts wit"
type textarea "Starts with"
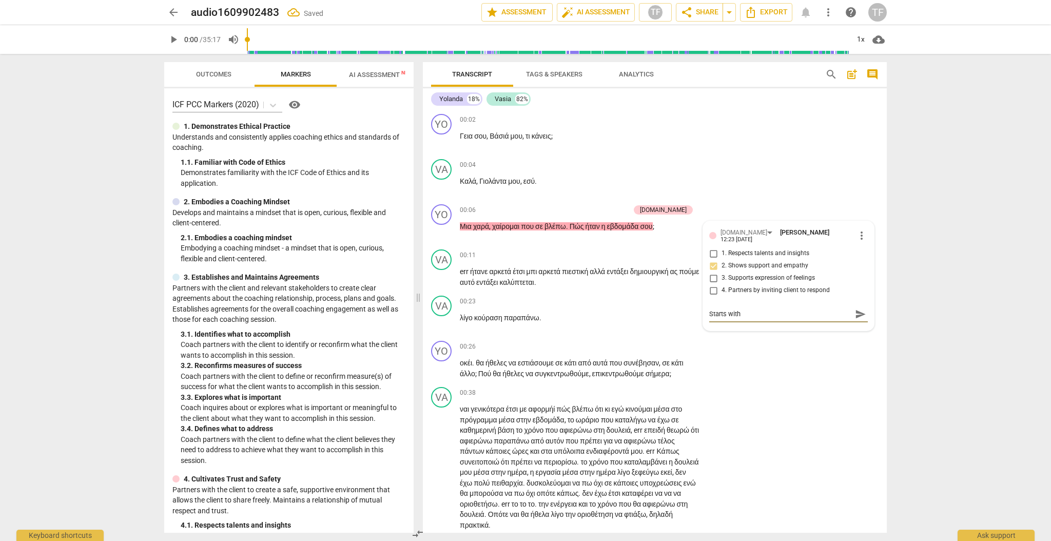
type textarea "Starts wit"
type textarea "Starts wi"
type textarea "Starts w"
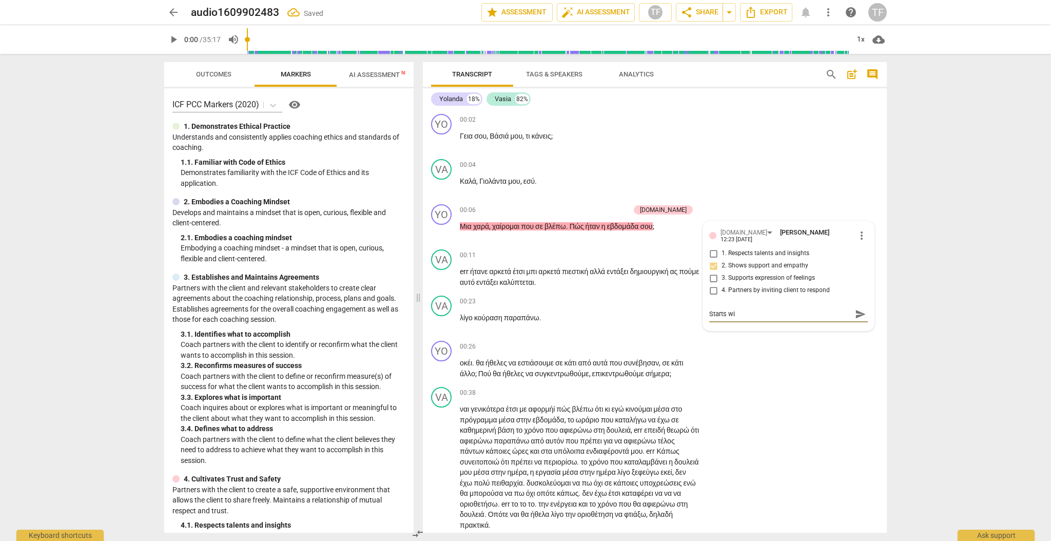
type textarea "Starts w"
type textarea "Starts"
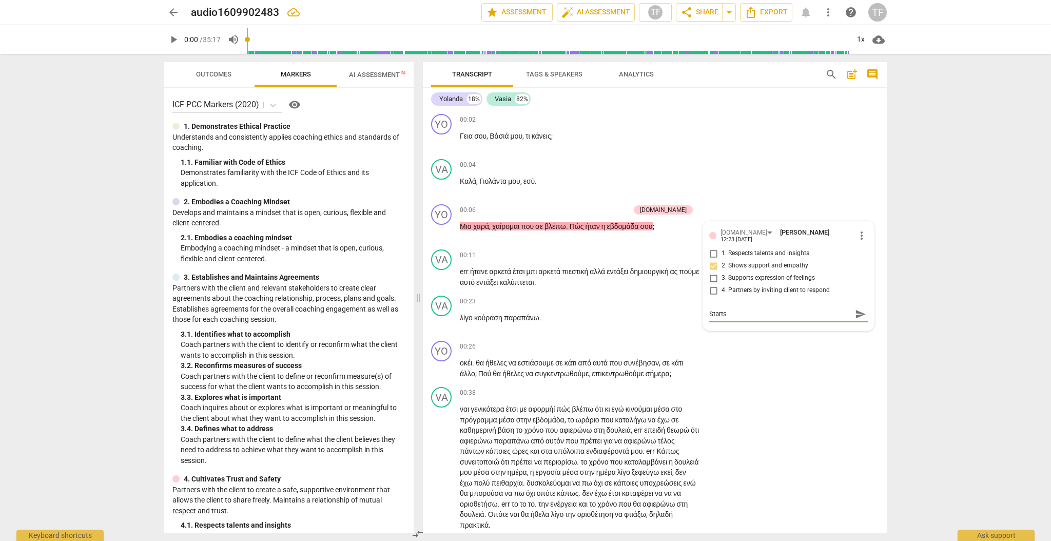
type textarea "Start"
type textarea "Star"
type textarea "Sta"
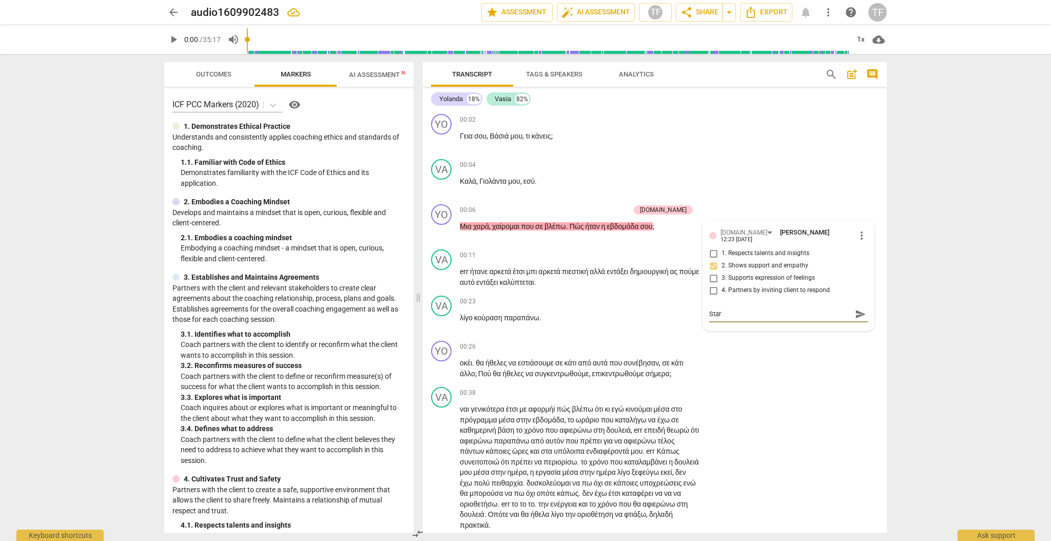
type textarea "Sta"
type textarea "St"
type textarea "S"
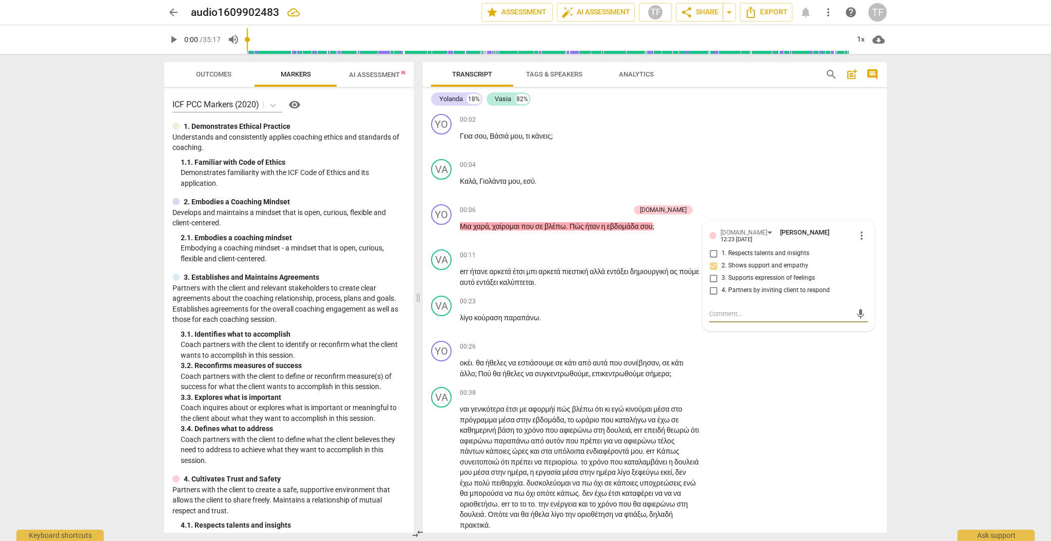
type textarea "C"
type textarea "Co"
type textarea "Coa"
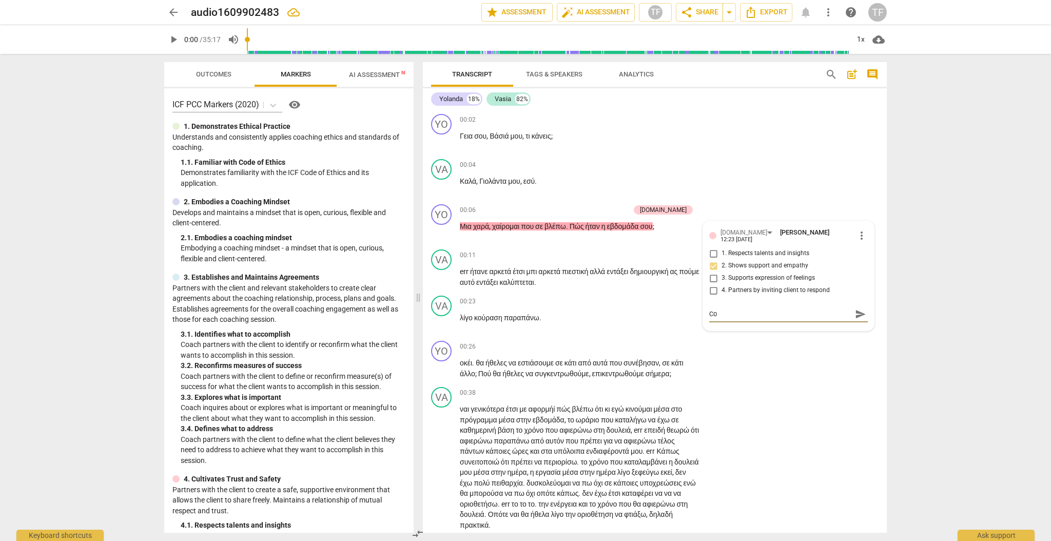
type textarea "Coa"
type textarea "Coac"
type textarea "Coach"
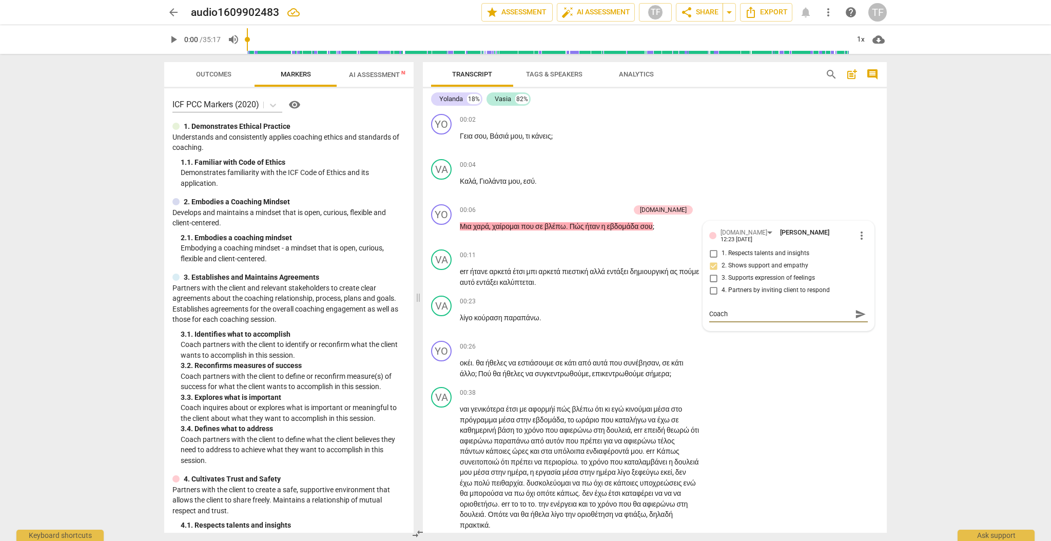
type textarea "Coach"
type textarea "Coach s"
type textarea "Coach st"
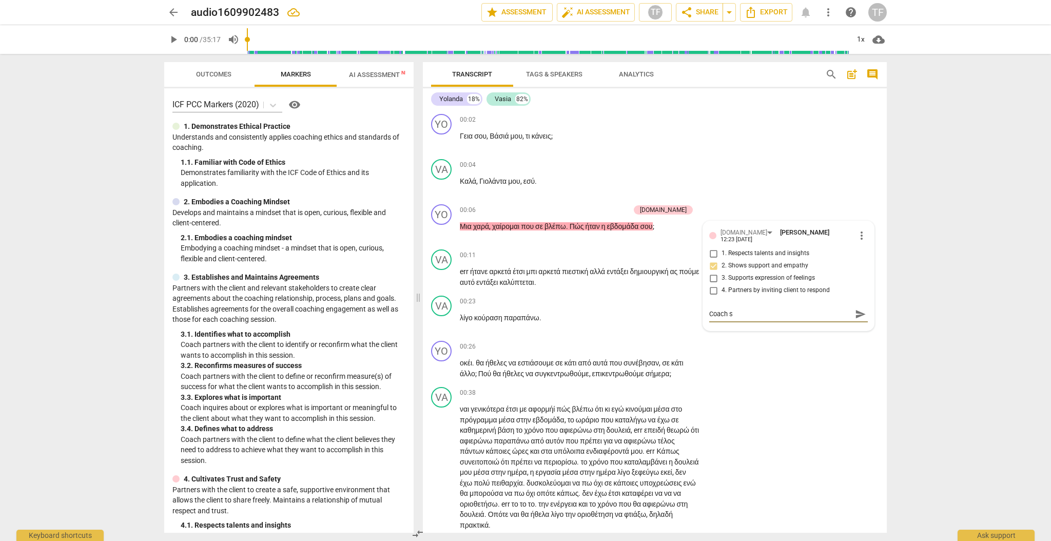
type textarea "Coach st"
type textarea "Coach sta"
type textarea "Coach star"
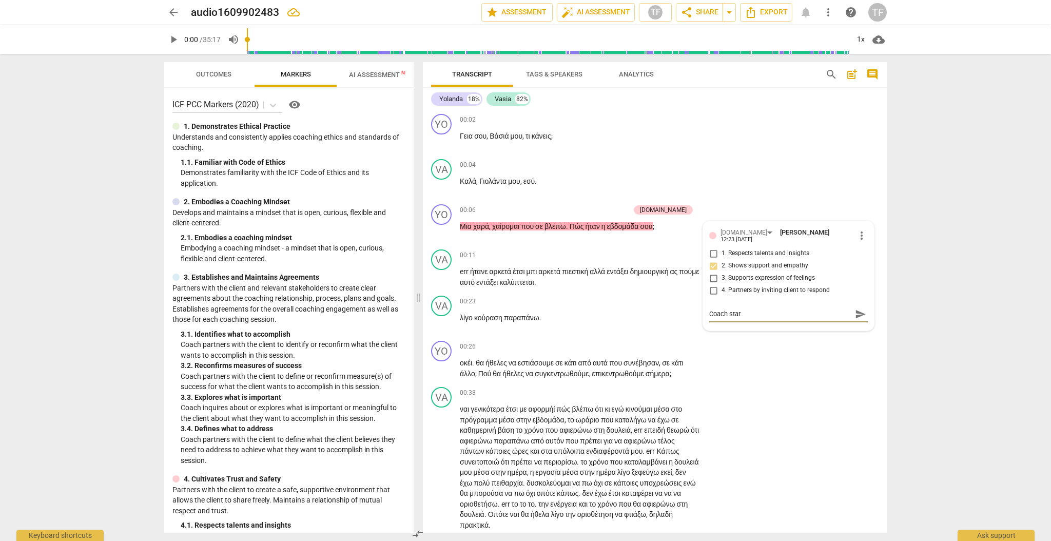
type textarea "Coach start"
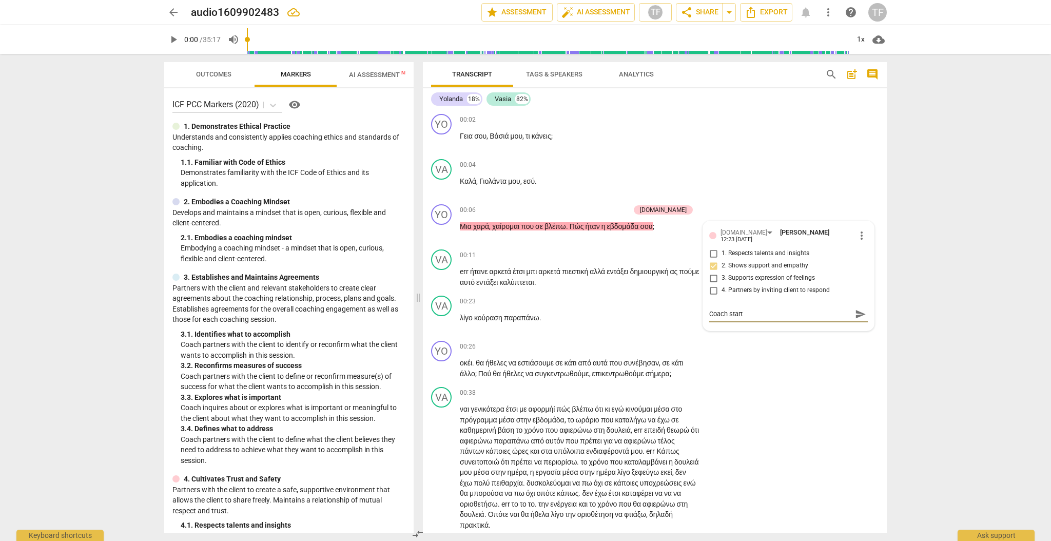
type textarea "Coach start"
type textarea "Coach starts"
type textarea "Coach starts t"
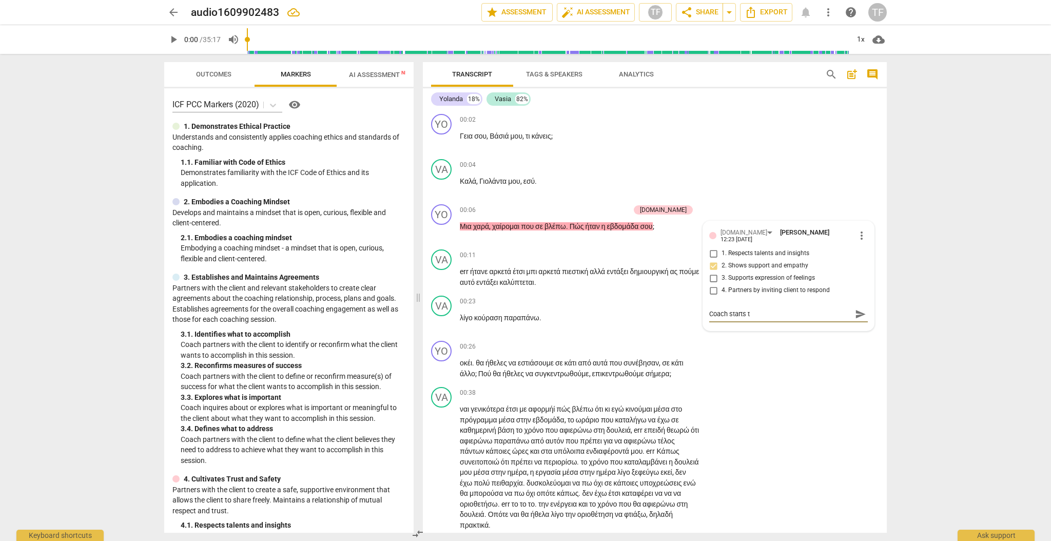
type textarea "Coach starts th"
type textarea "Coach starts the"
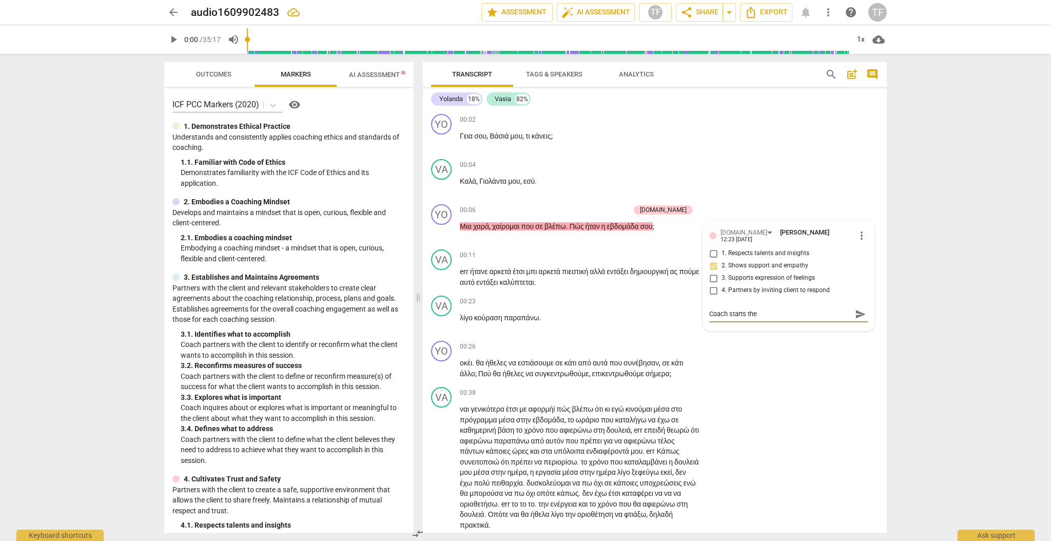
type textarea "Coach starts the"
type textarea "Coach starts the s"
type textarea "Coach starts the se"
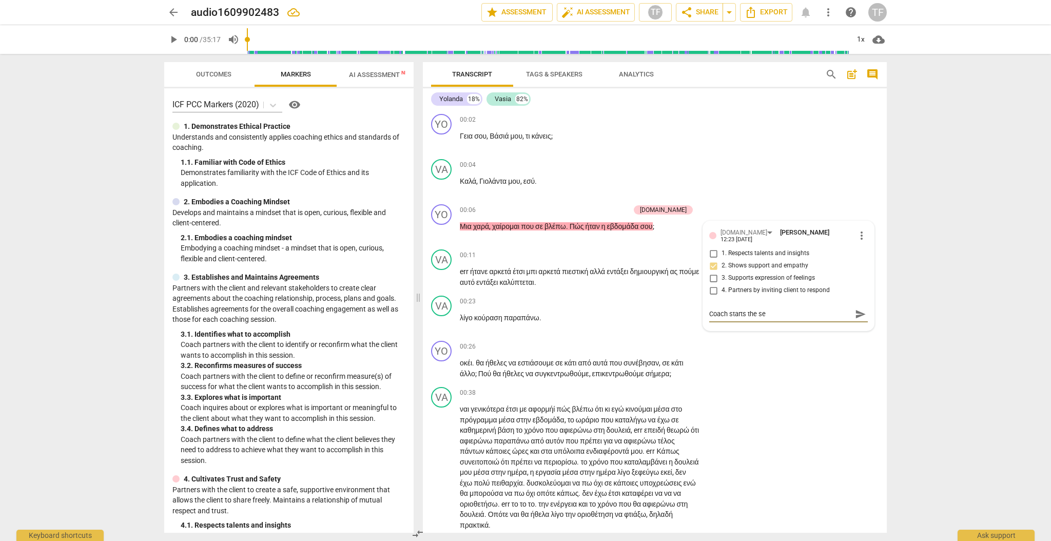
type textarea "Coach starts the ses"
type textarea "Coach starts the sess"
type textarea "Coach starts the sessi"
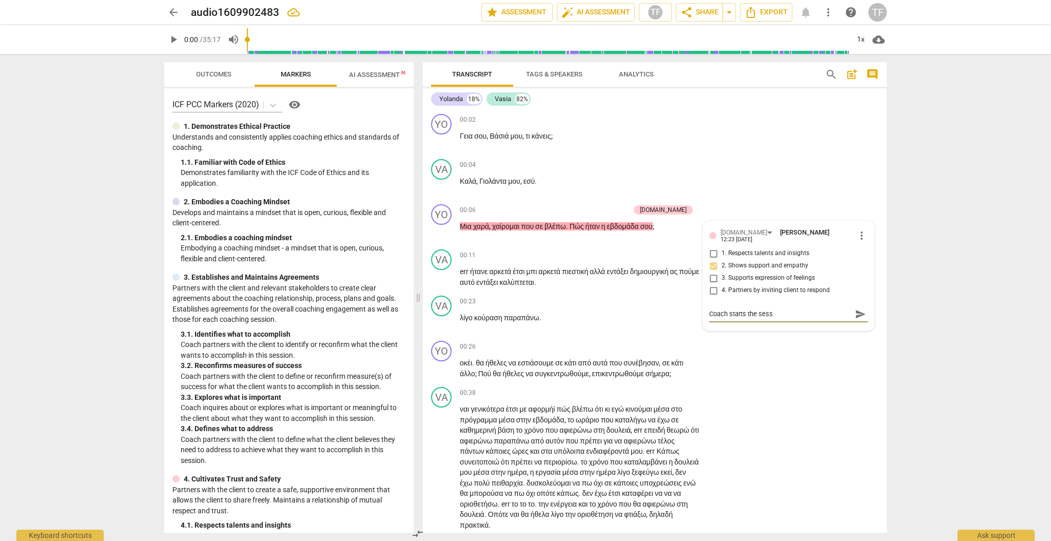
type textarea "Coach starts the sessi"
type textarea "Coach starts the sessio"
type textarea "Coach starts the session"
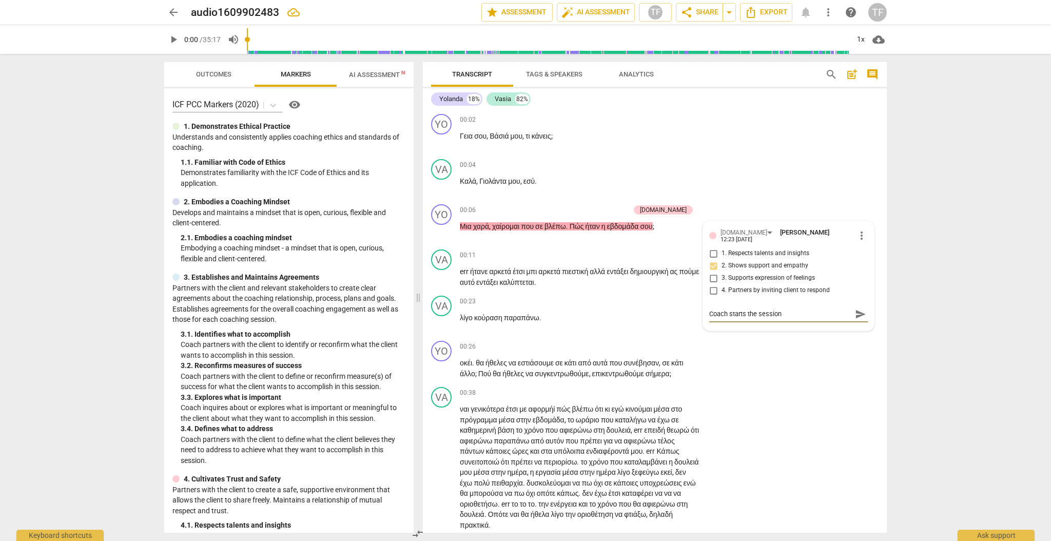
type textarea "Coach starts the session"
type textarea "Coach starts the session w"
type textarea "Coach starts the session wi"
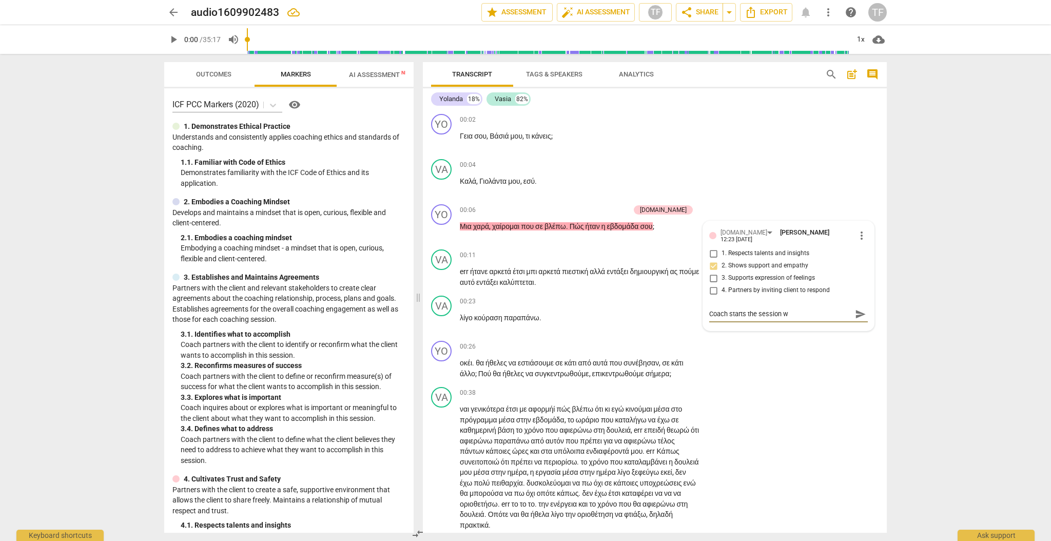
type textarea "Coach starts the session wi"
type textarea "Coach starts the session wit"
type textarea "Coach starts the session with"
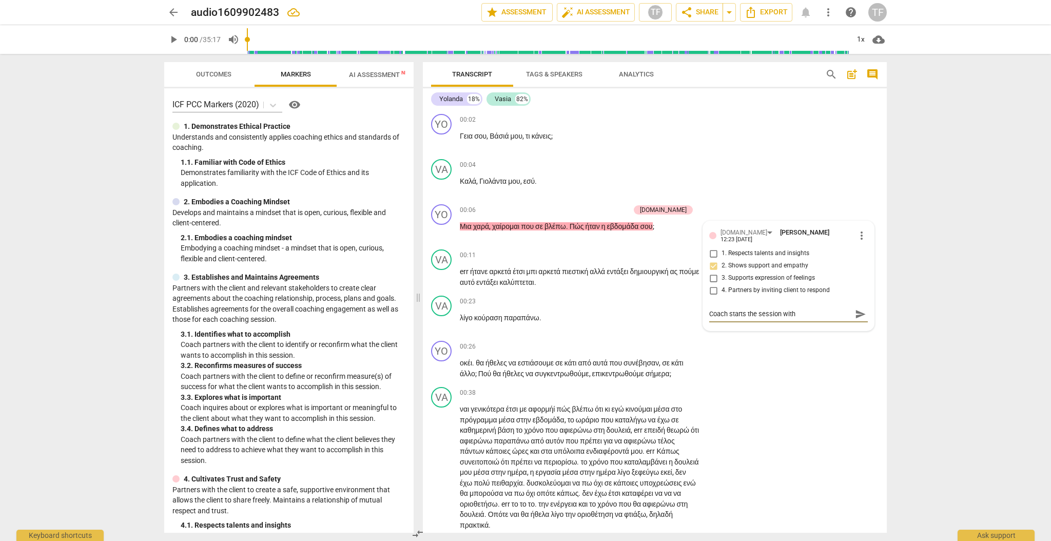
type textarea "Coach starts the session with a"
type textarea "Coach starts the session with a q"
type textarea "Coach starts the session with a qu"
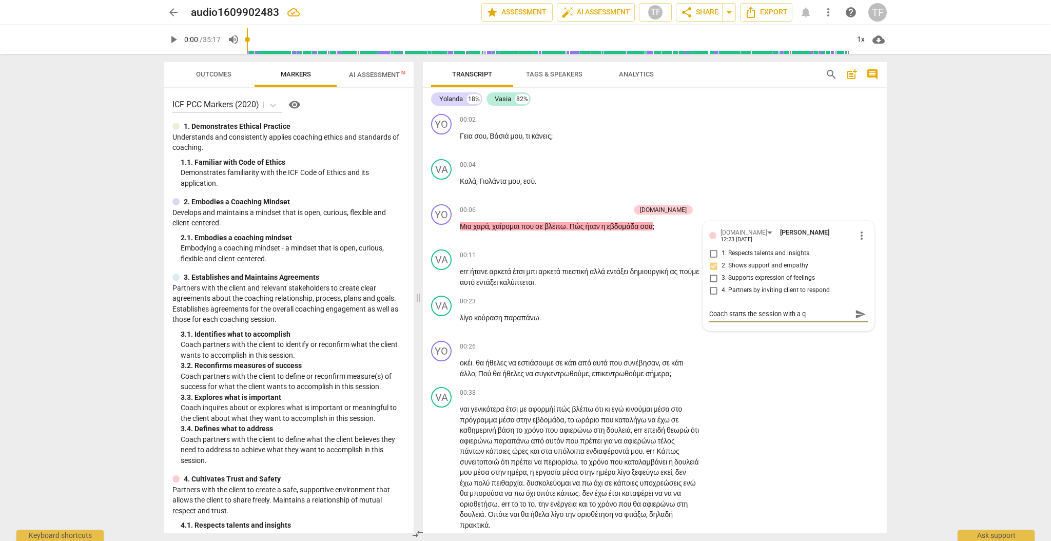
type textarea "Coach starts the session with a qu"
type textarea "Coach starts the session with a qui"
type textarea "Coach starts the session with a quic"
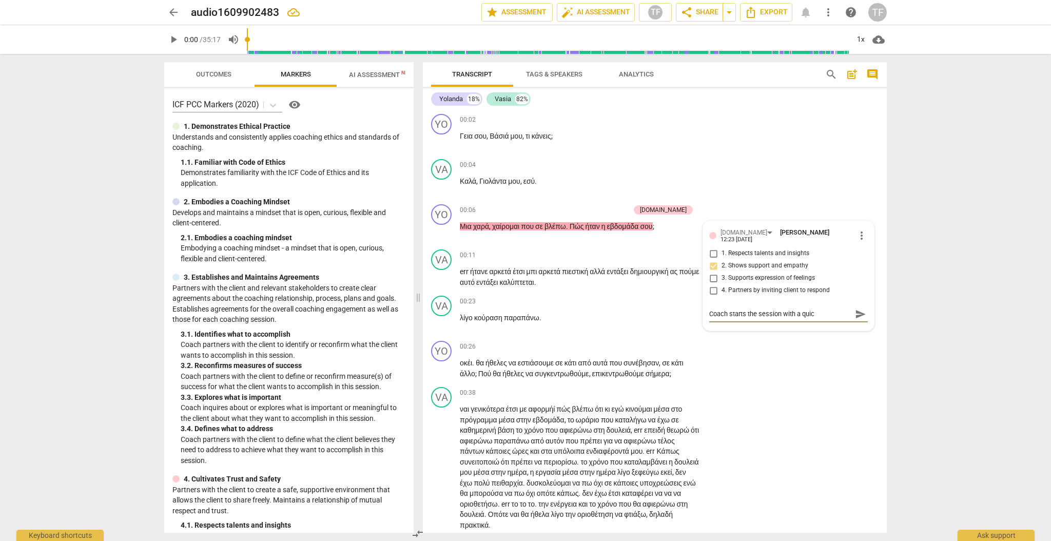
type textarea "Coach starts the session with a quick"
type textarea "Coach starts the session with a quick r"
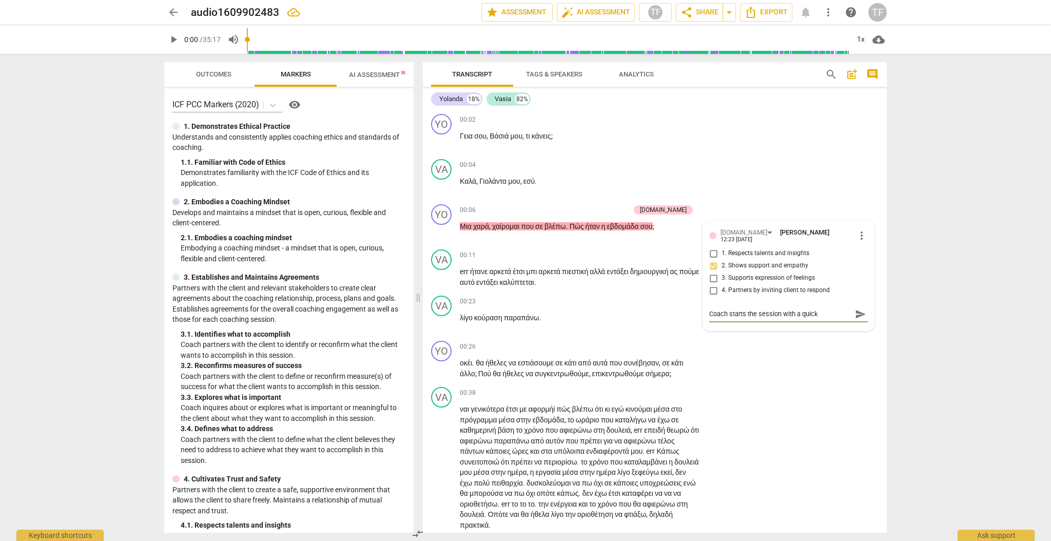
type textarea "Coach starts the session with a quick r"
type textarea "Coach starts the session with a quick ra"
type textarea "Coach starts the session with a quick rap"
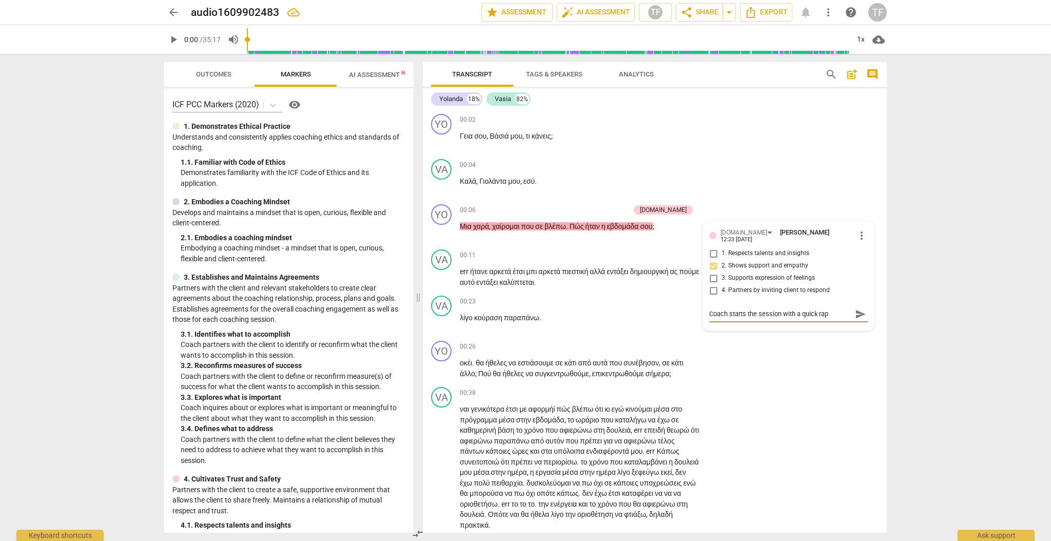
type textarea "Coach starts the session with a quick ra"
type textarea "Coach starts the session with a quick r"
type textarea "Coach starts the session with a quick"
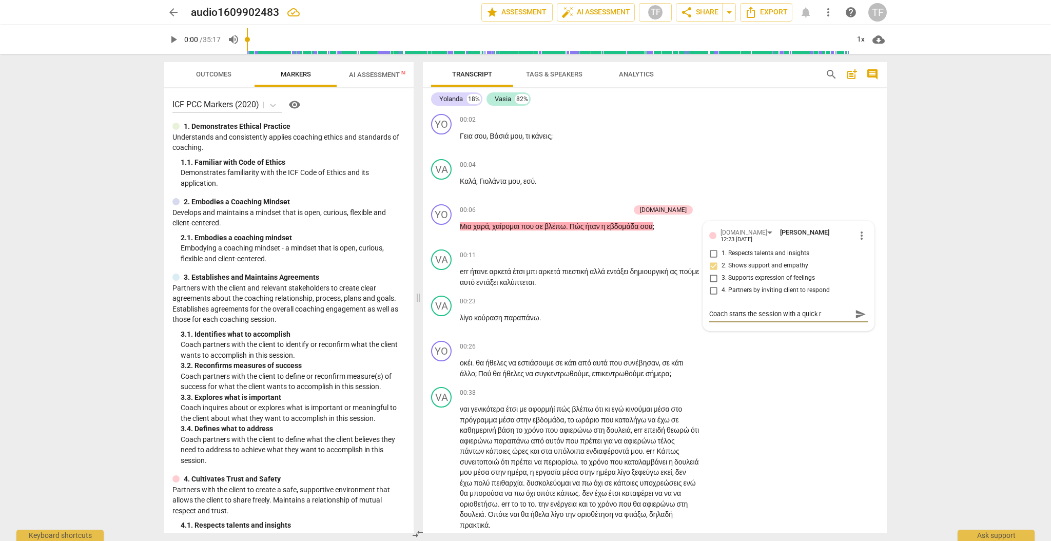
type textarea "Coach starts the session with a quick"
type textarea "Coach starts the session with a quick r"
type textarea "Coach starts the session with a quick ra"
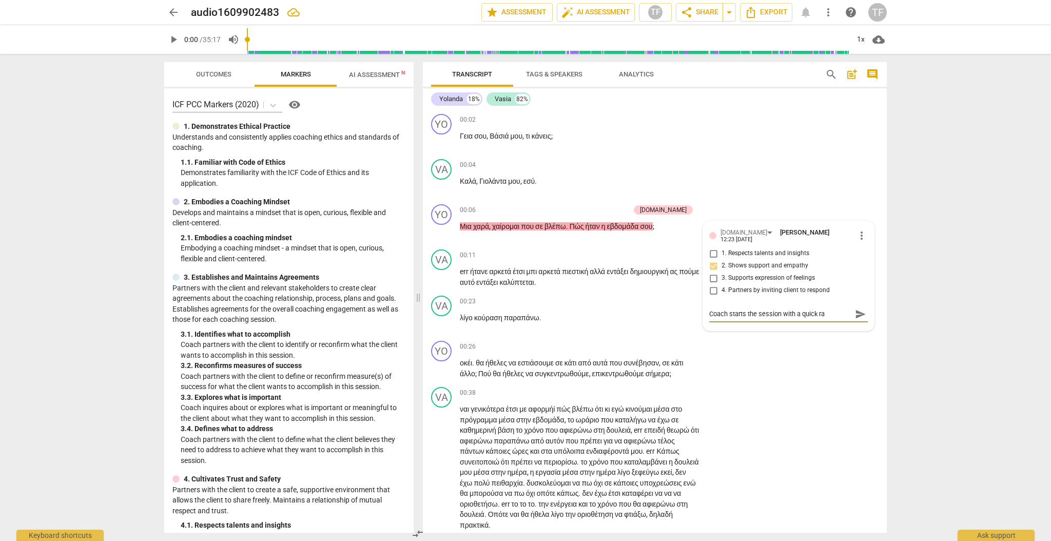
type textarea "Coach starts the session with a quick rap"
type textarea "Coach starts the session with a quick [PERSON_NAME]"
type textarea "Coach starts the session with a quick rappo"
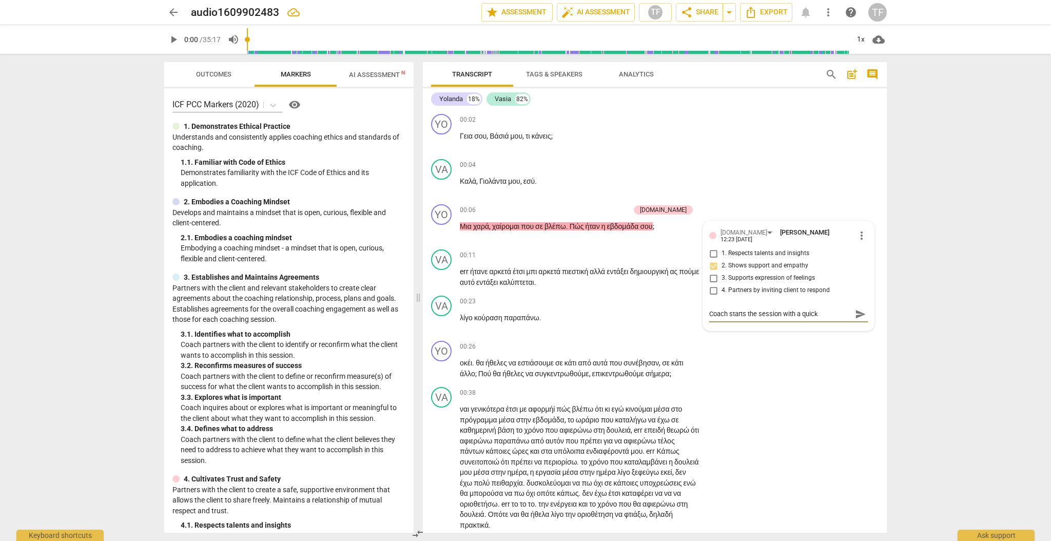
type textarea "Coach starts the session with a quick rappo"
type textarea "Coach starts the session with a quick rappor"
type textarea "Coach starts the session with a quick rapport"
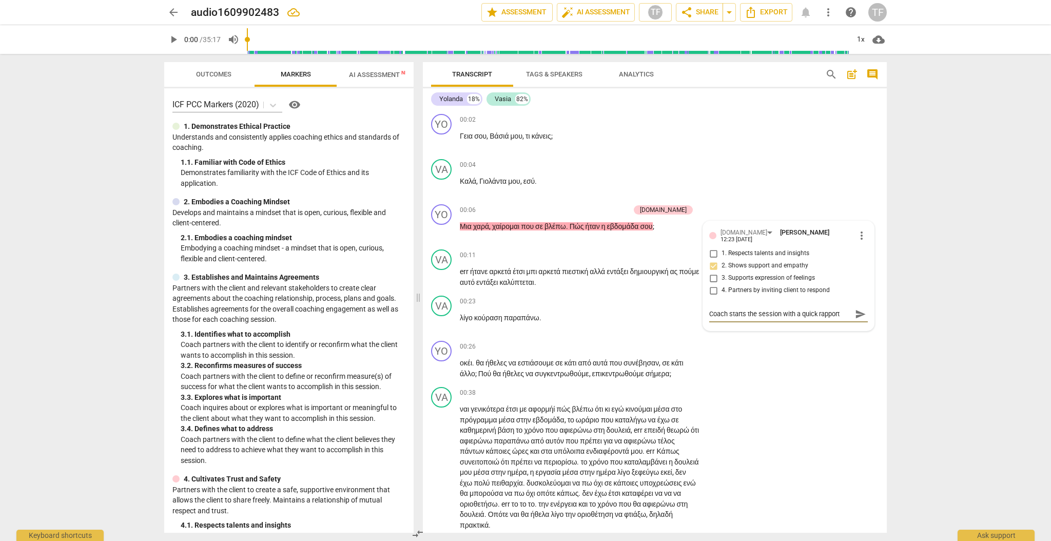
type textarea "Coach starts the session with a quick rapport"
type textarea "Coach starts the session with a quick rapport c"
type textarea "Coach starts the session with a quick rapport co"
type textarea "Coach starts the session with a quick rapport con"
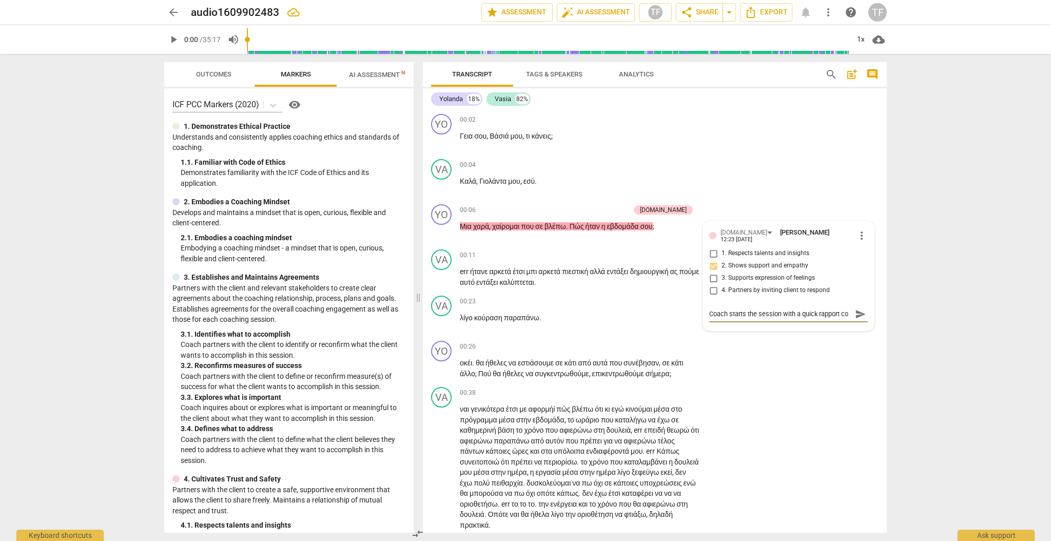
type textarea "Coach starts the session with a quick rapport con"
type textarea "Coach starts the session with a quick rapport conv"
type textarea "Coach starts the session with a quick rapport conve"
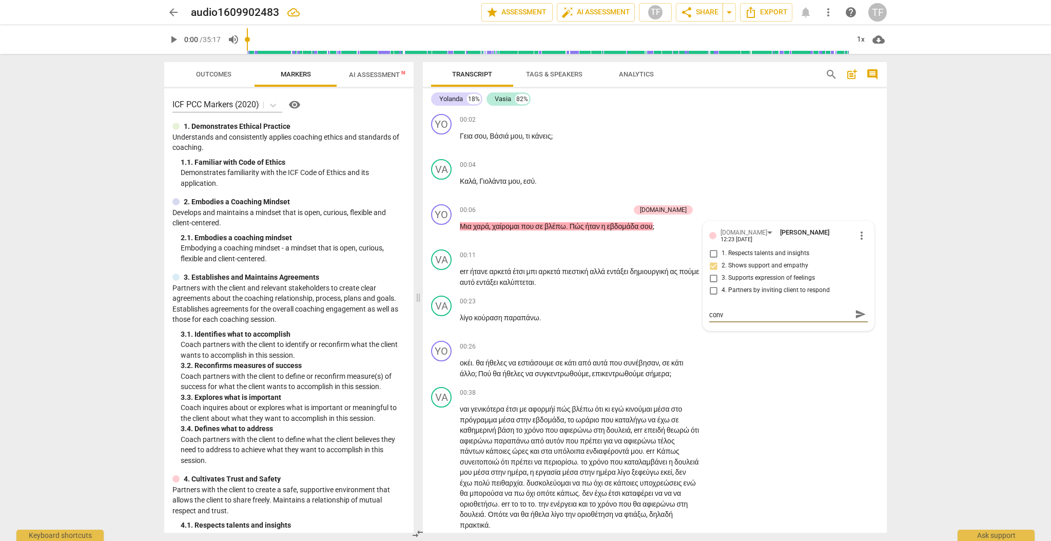
type textarea "Coach starts the session with a quick rapport conve"
type textarea "Coach starts the session with a quick rapport conver"
type textarea "Coach starts the session with a quick rapport convers"
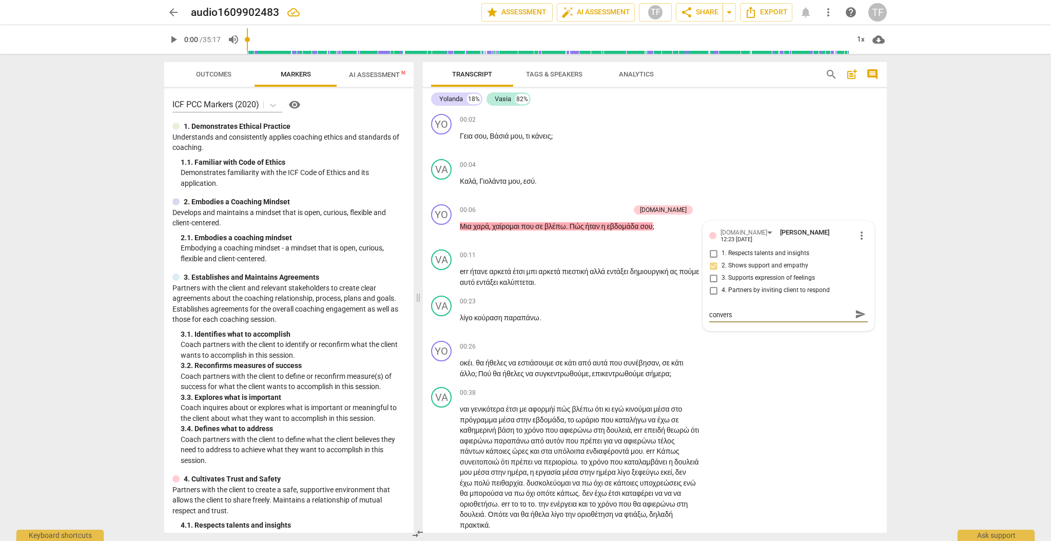
type textarea "Coach starts the session with a quick rapport conversa"
type textarea "Coach starts the session with a quick rapport conversat"
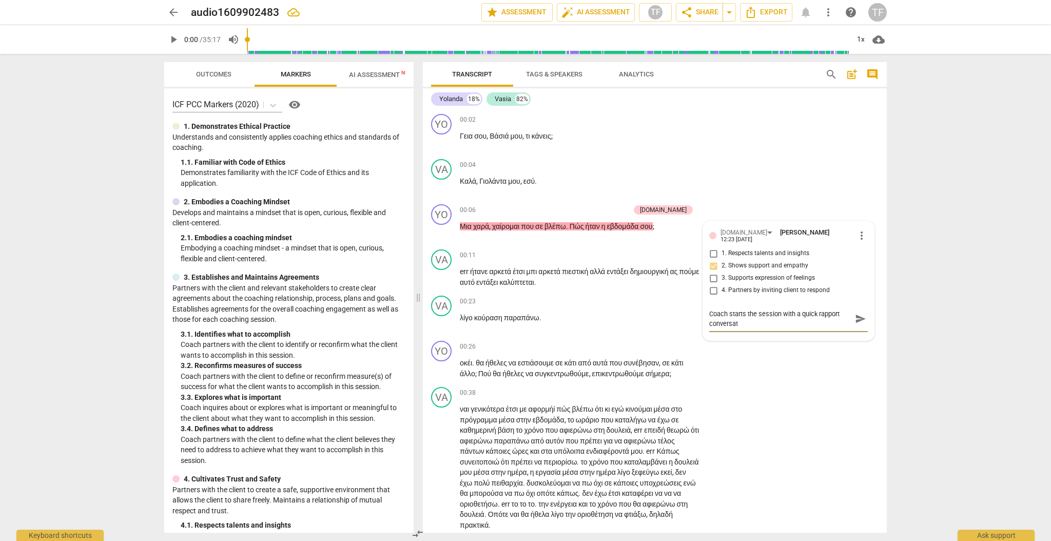
type textarea "Coach starts the session with a quick rapport conversati"
type textarea "Coach starts the session with a quick rapport conversatio"
type textarea "Coach starts the session with a quick rapport conversation"
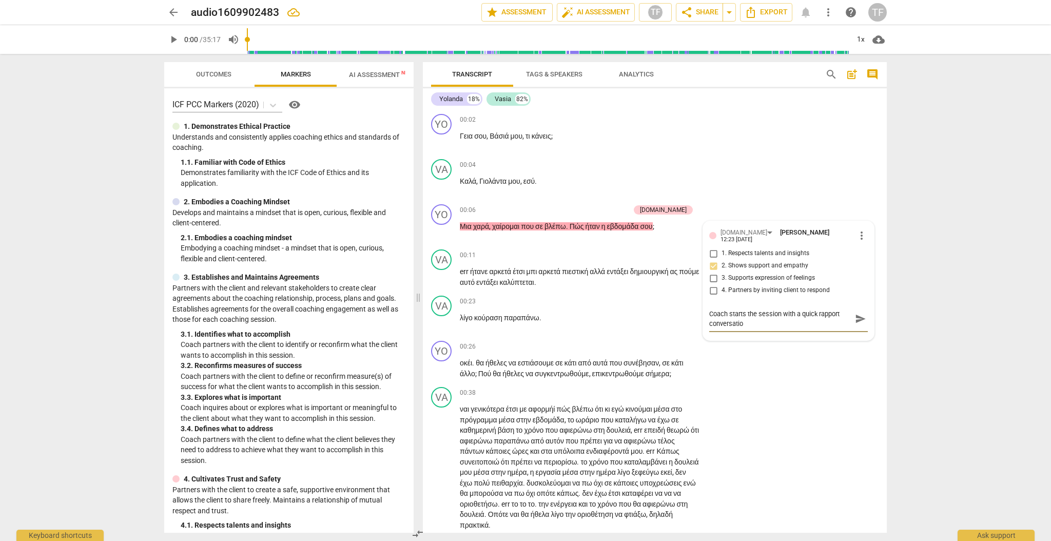
type textarea "Coach starts the session with a quick rapport conversation"
type textarea "Coach starts the session with a quick rapport conversation,"
type textarea "Coach starts the session with a quick rapport conversation"
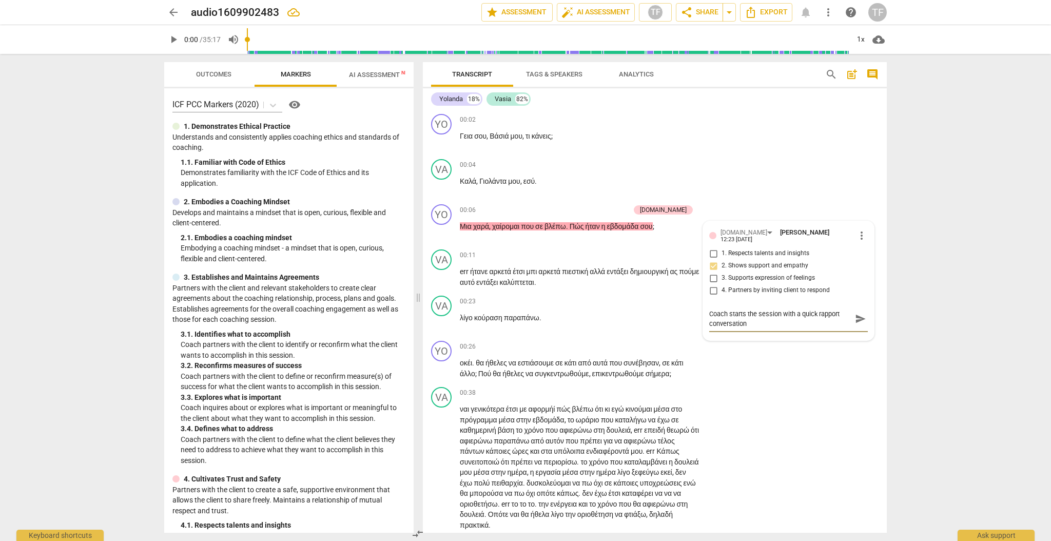
type textarea "Coach starts the session with a quick rapport conversation."
click at [621, 319] on span "send" at bounding box center [860, 318] width 11 height 11
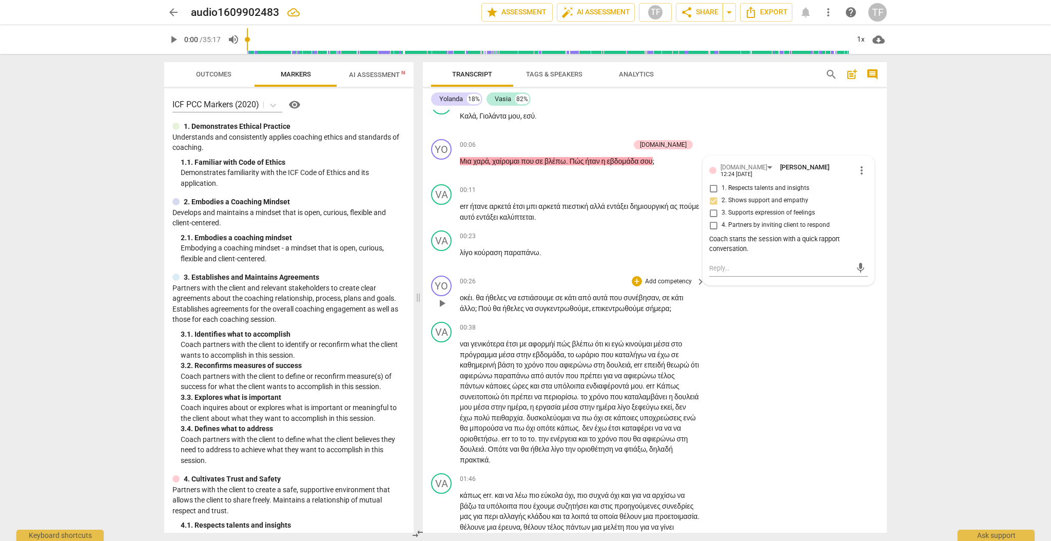
scroll to position [70, 0]
drag, startPoint x: 479, startPoint y: 306, endPoint x: 689, endPoint y: 302, distance: 210.0
click at [621, 302] on p "οκέι . θα ήθελες να εστιάσουμε σε κάτι από αυτά που συνέβησαν , σε κάτι άλλο ; …" at bounding box center [580, 303] width 240 height 21
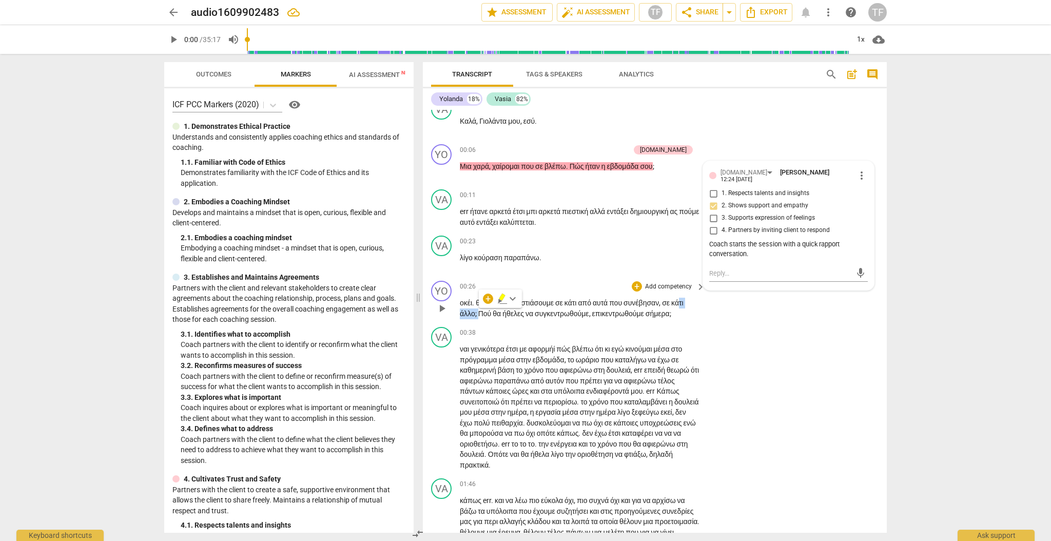
scroll to position [60, 0]
click at [621, 313] on div "00:26 + Add competency keyboard_arrow_right οκέι . θα ήθελες να εστιάσουμε σε κ…" at bounding box center [583, 298] width 246 height 38
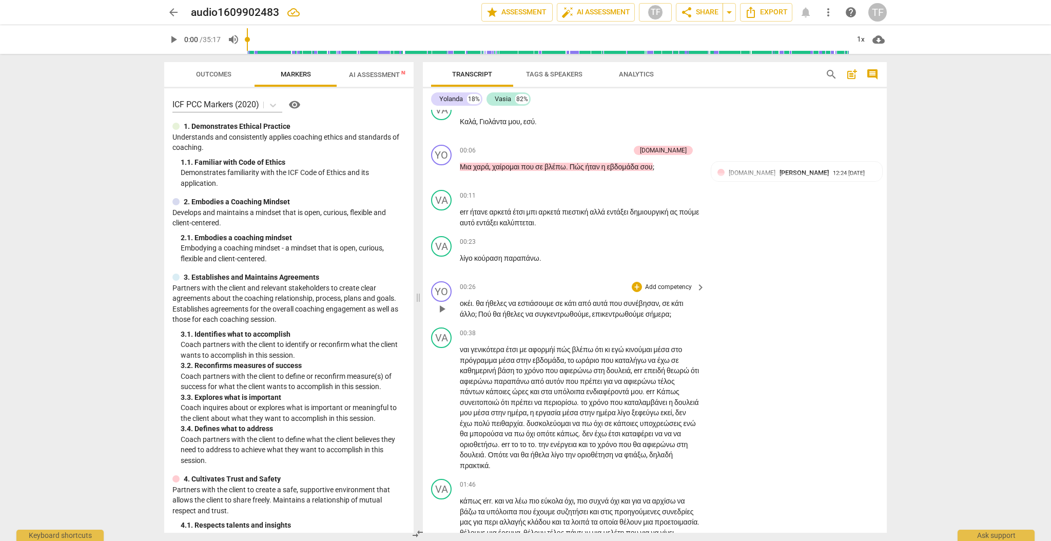
scroll to position [63, 0]
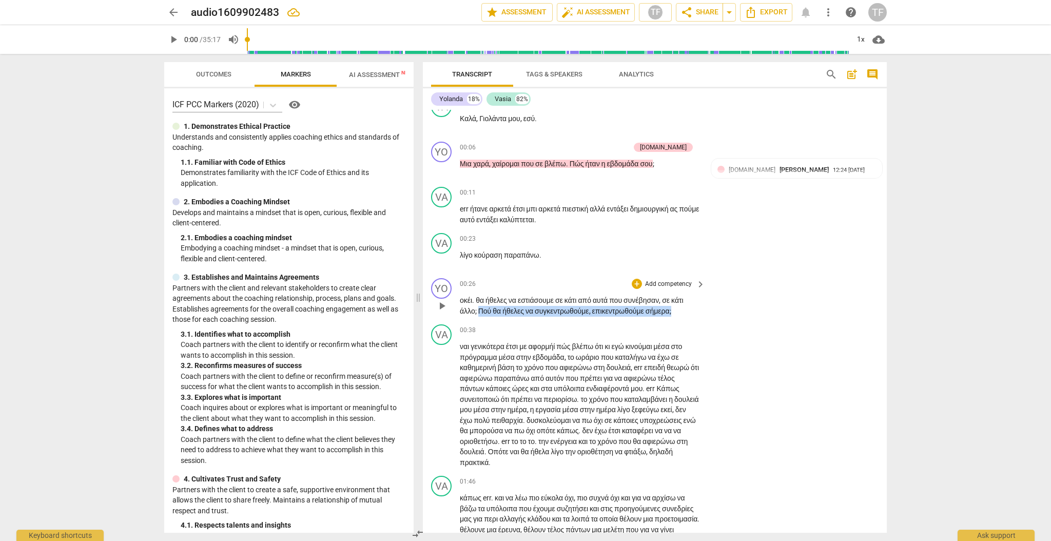
drag, startPoint x: 685, startPoint y: 314, endPoint x: 477, endPoint y: 308, distance: 207.9
click at [477, 308] on p "οκέι . θα ήθελες να εστιάσουμε σε κάτι από αυτά που συνέβησαν , σε κάτι άλλο ; …" at bounding box center [580, 305] width 240 height 21
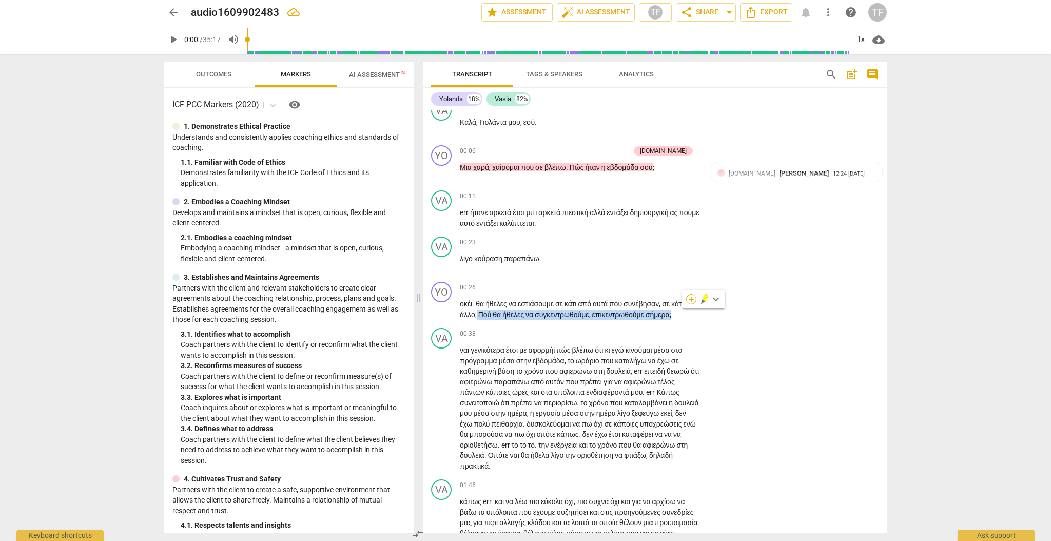
click at [621, 299] on div "+" at bounding box center [691, 299] width 10 height 10
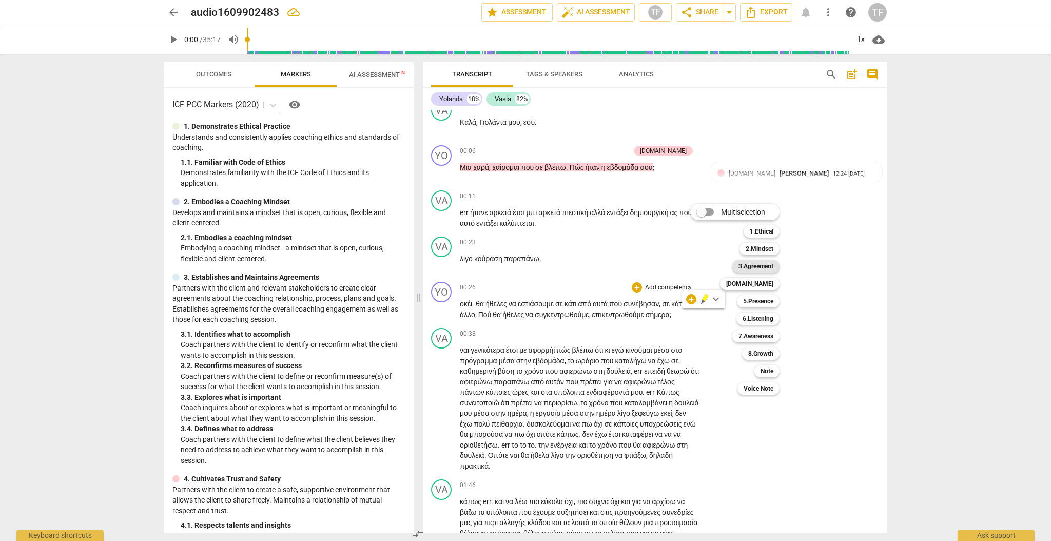
click at [621, 267] on b "3.Agreement" at bounding box center [756, 266] width 35 height 12
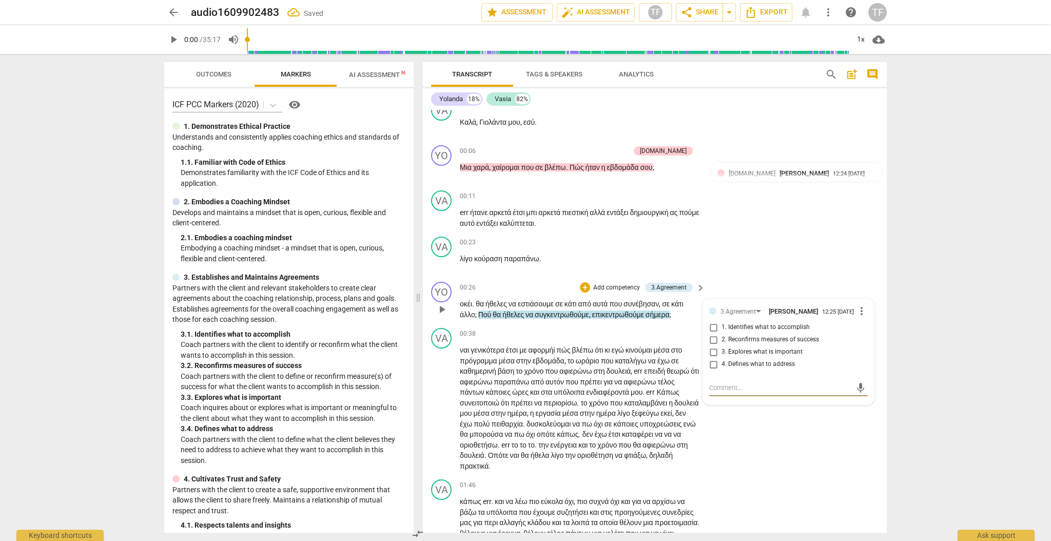
click at [621, 330] on input "1. Identifies what to accomplish" at bounding box center [713, 327] width 16 height 12
checkbox input "true"
click at [621, 336] on textarea at bounding box center [780, 388] width 142 height 10
type textarea "R"
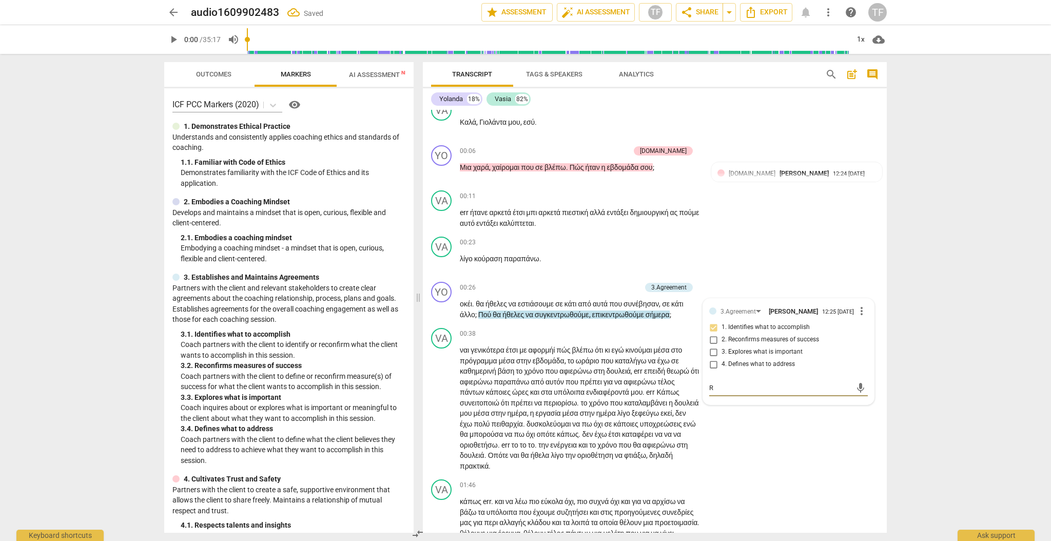
type textarea "Re"
type textarea "Rec"
type textarea "Reco"
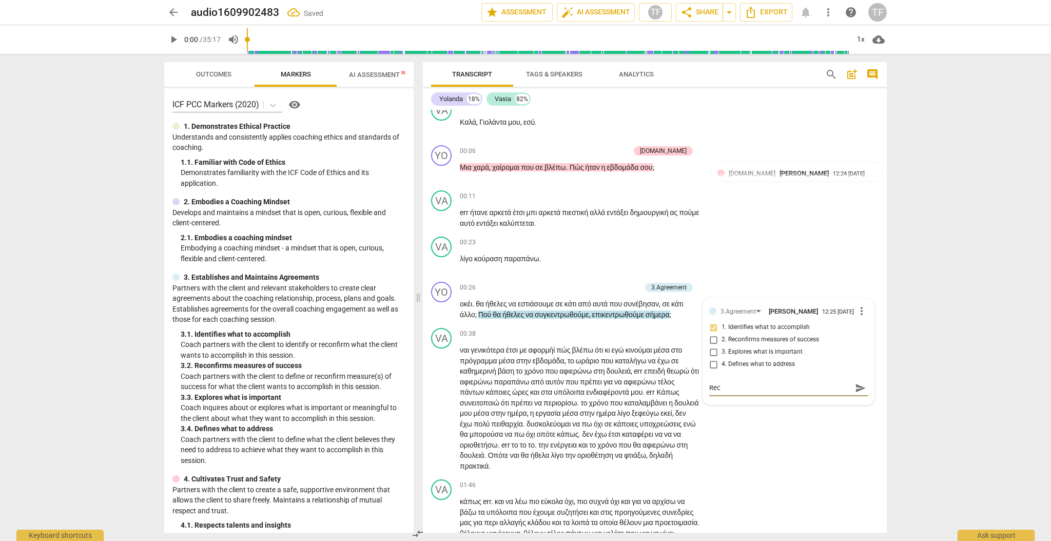
type textarea "Reco"
type textarea "Recom"
type textarea "Recomm"
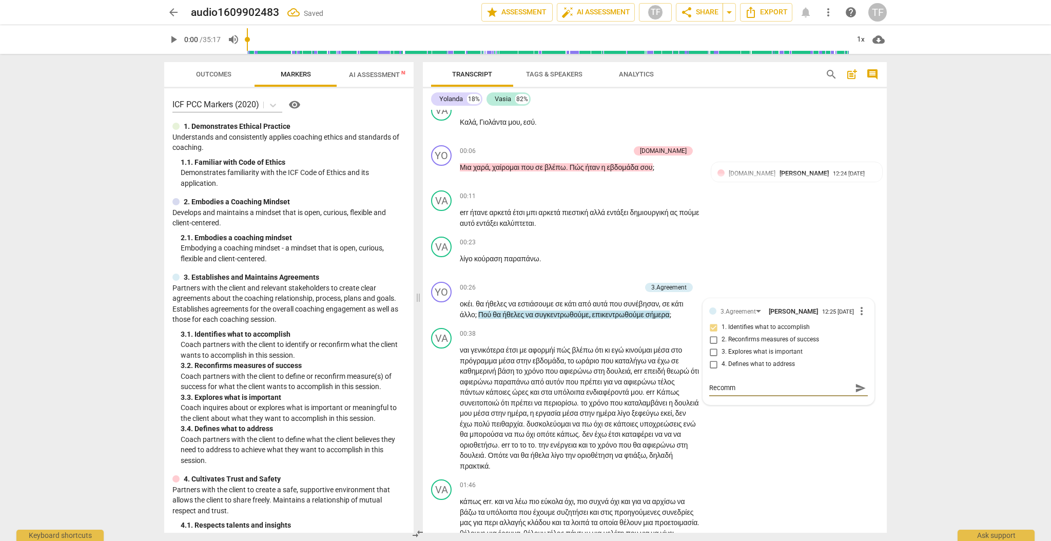
type textarea "Recomme"
type textarea "Recommen"
type textarea "Recommend"
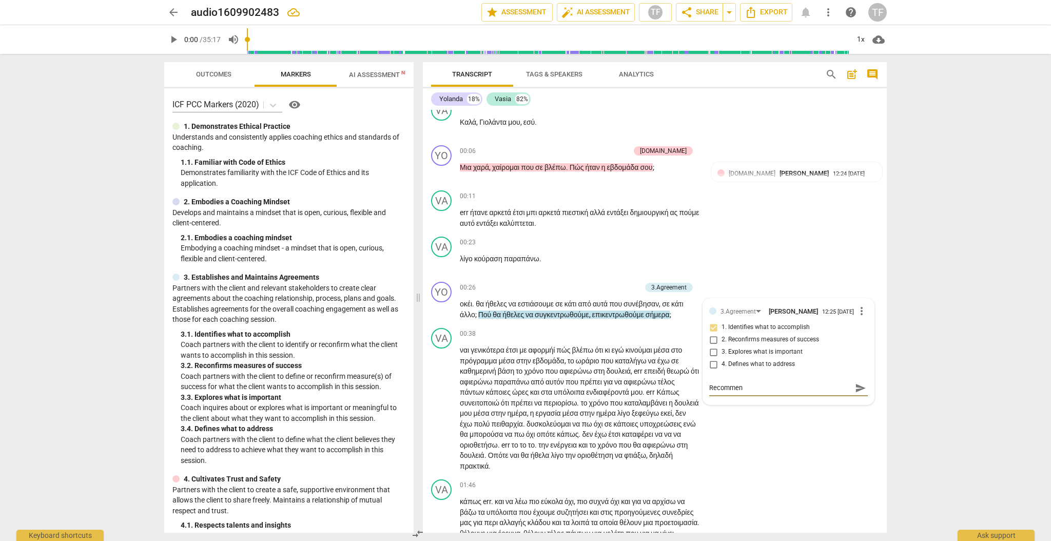
type textarea "Recommend"
click at [621, 336] on span "send" at bounding box center [860, 392] width 11 height 11
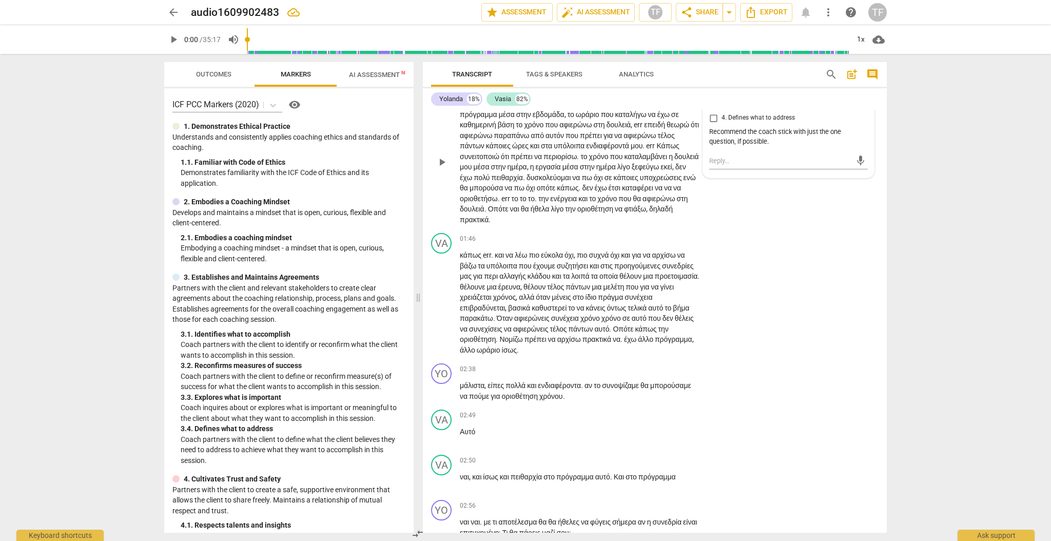
scroll to position [307, 0]
click at [621, 336] on div "+" at bounding box center [637, 367] width 10 height 10
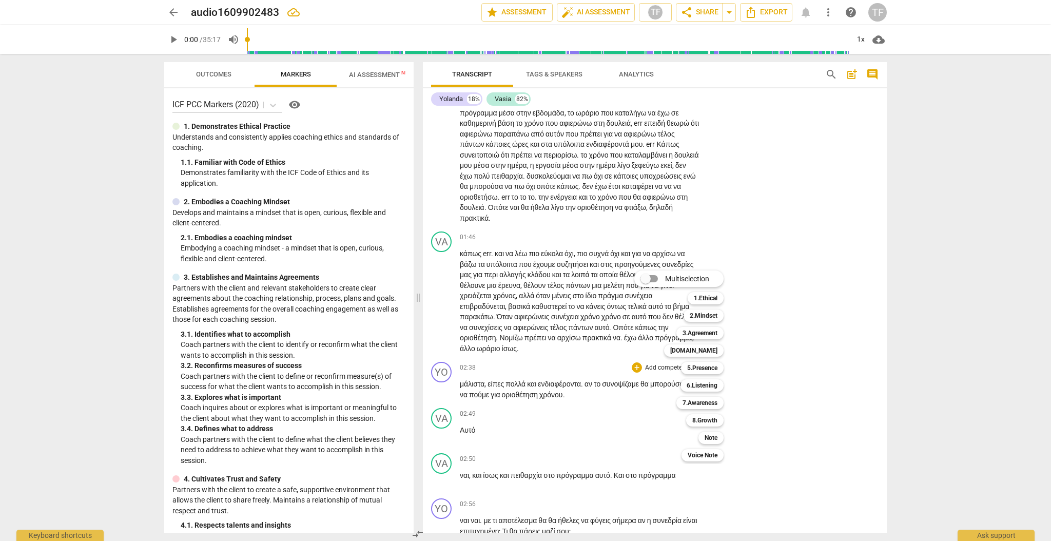
click at [621, 281] on span at bounding box center [649, 278] width 32 height 25
click at [621, 281] on input "Multiselection" at bounding box center [645, 278] width 25 height 25
click at [621, 334] on b "3.Agreement" at bounding box center [711, 333] width 35 height 12
click at [621, 336] on b "5.Presence" at bounding box center [714, 368] width 30 height 12
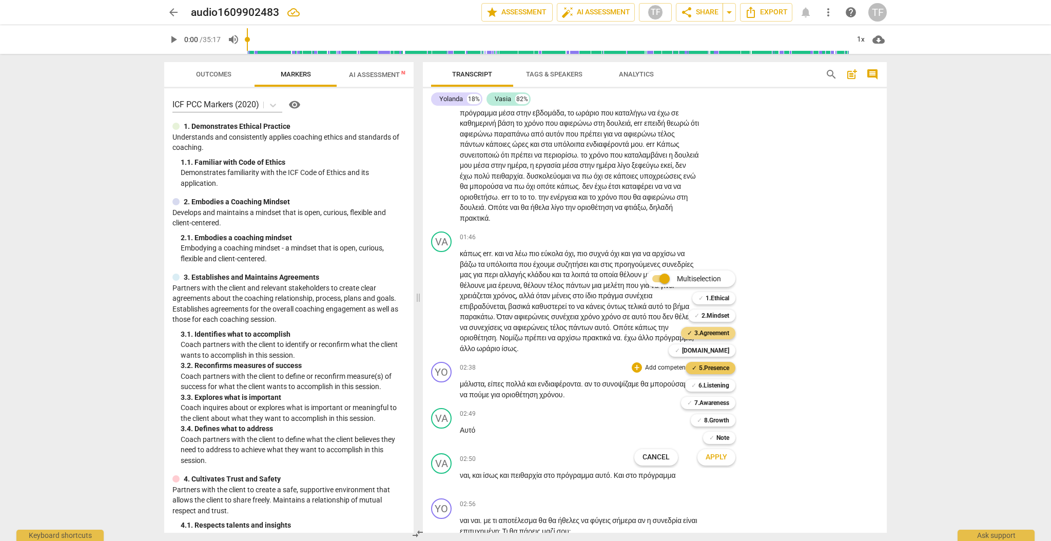
click at [621, 336] on b "5.Presence" at bounding box center [714, 368] width 30 height 12
click at [621, 336] on b "6.Listening" at bounding box center [714, 385] width 31 height 12
click at [621, 336] on span "Apply" at bounding box center [717, 457] width 22 height 10
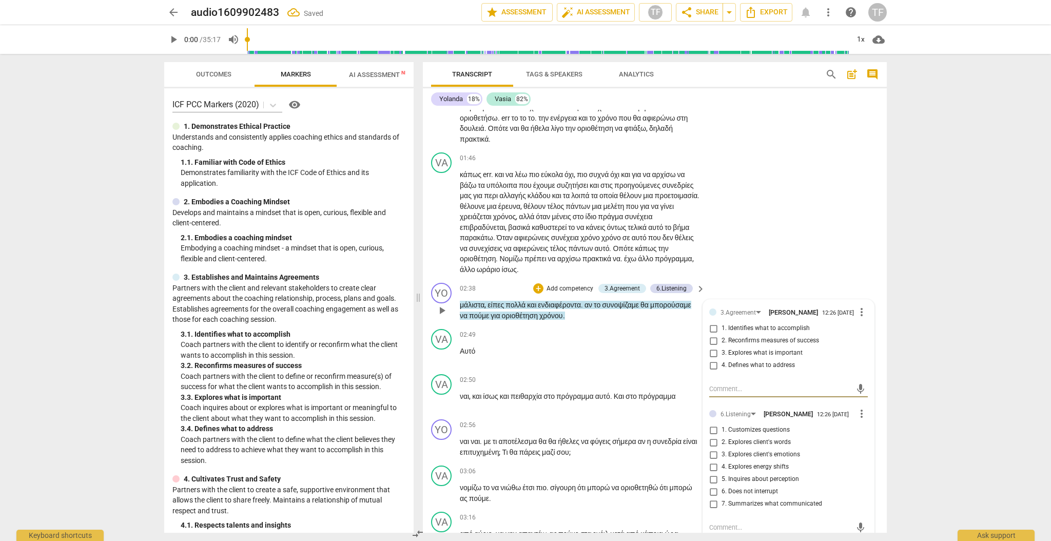
scroll to position [386, 0]
click at [621, 329] on input "1. Identifies what to accomplish" at bounding box center [713, 328] width 16 height 12
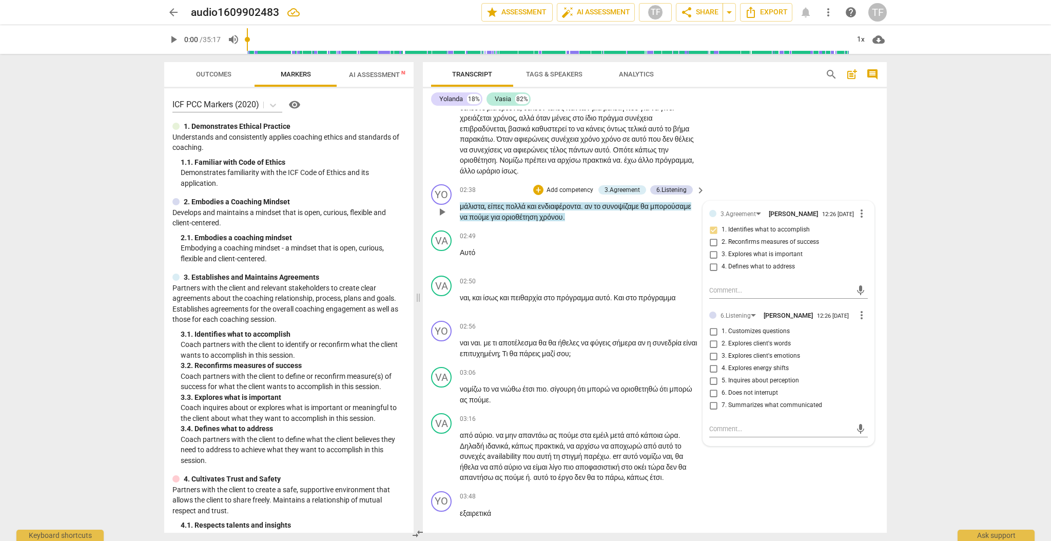
scroll to position [487, 0]
click at [621, 336] on input "7. Summarizes what communicated" at bounding box center [713, 403] width 16 height 12
click at [621, 336] on input "6. Does not interrupt" at bounding box center [713, 390] width 16 height 12
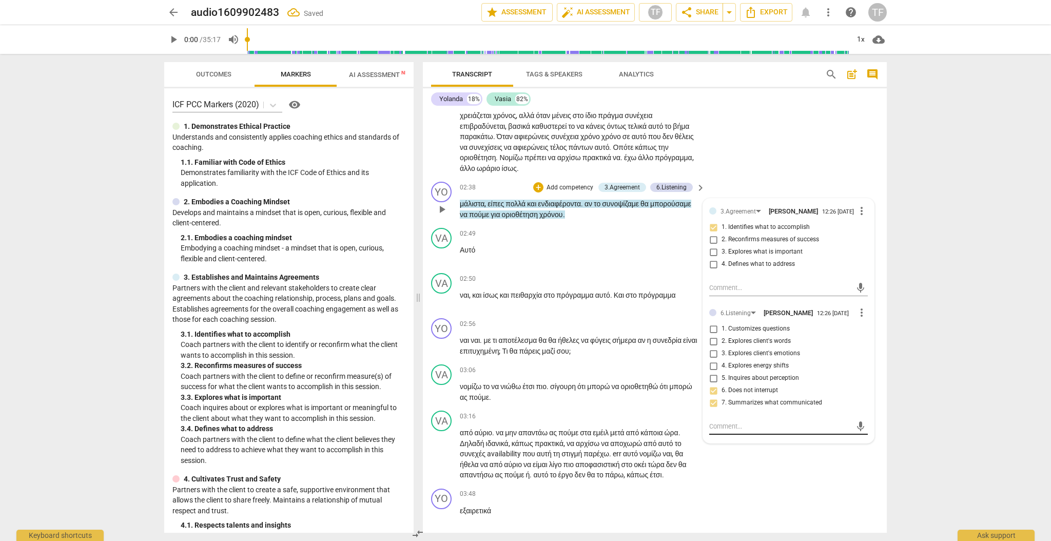
click at [621, 336] on div "mic" at bounding box center [788, 426] width 159 height 16
click at [621, 336] on textarea at bounding box center [780, 426] width 142 height 10
click at [621, 273] on div "3.Agreement [PERSON_NAME] 12:26 [DATE] more_vert 1. Identifies what to accompli…" at bounding box center [788, 240] width 159 height 71
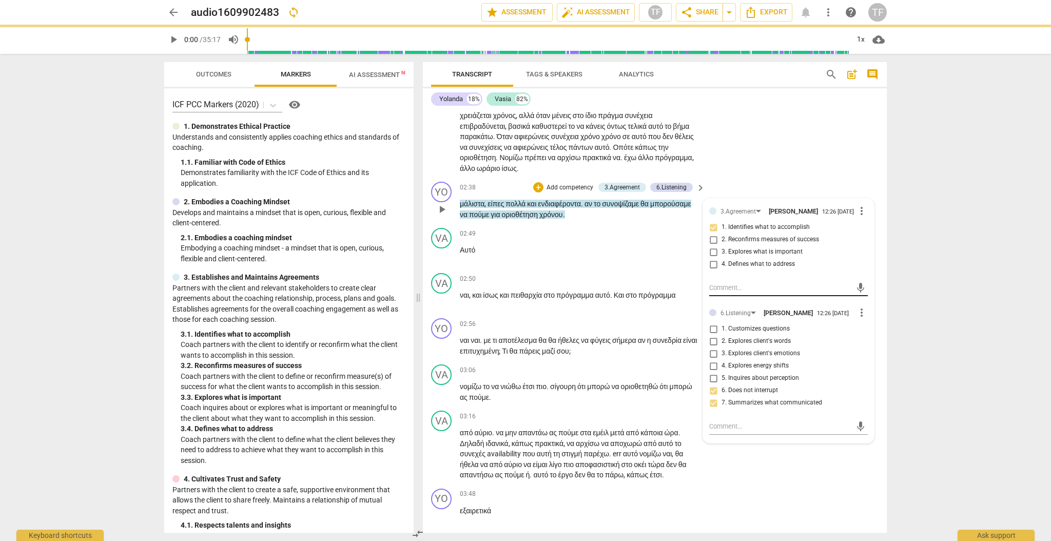
scroll to position [0, 0]
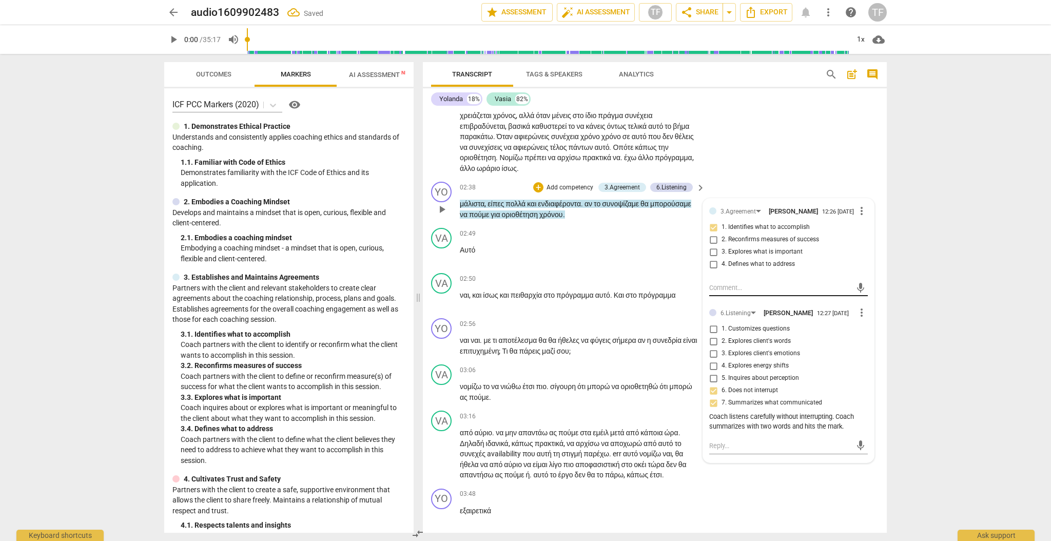
click at [621, 288] on textarea at bounding box center [780, 288] width 142 height 10
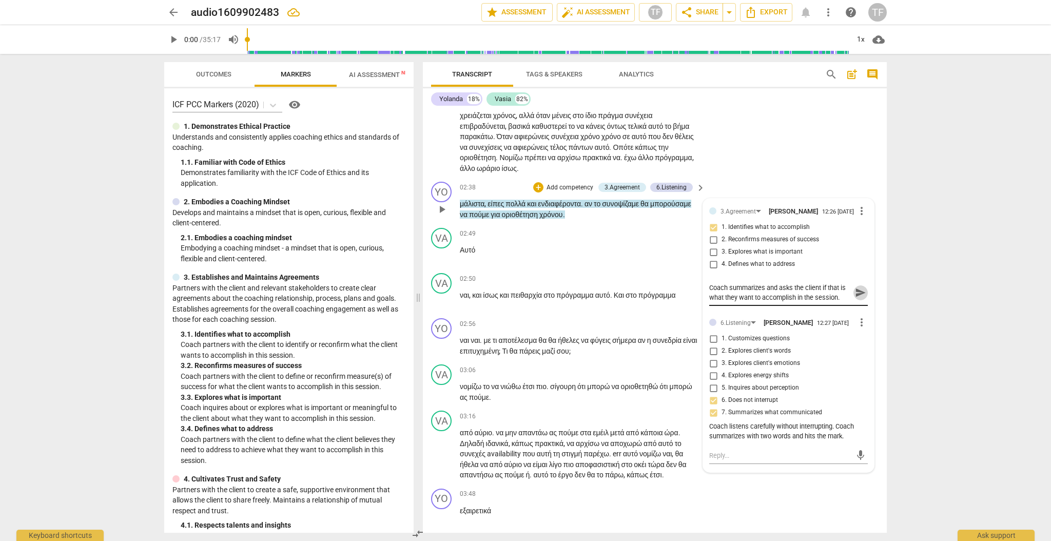
click at [621, 295] on span "send" at bounding box center [860, 292] width 11 height 11
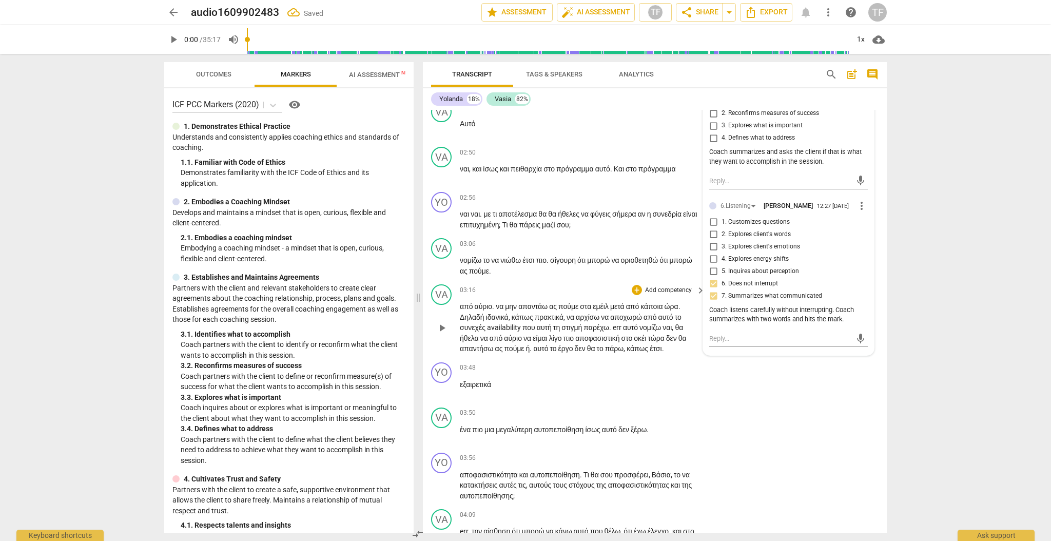
scroll to position [616, 0]
click at [621, 191] on div "+" at bounding box center [637, 195] width 10 height 10
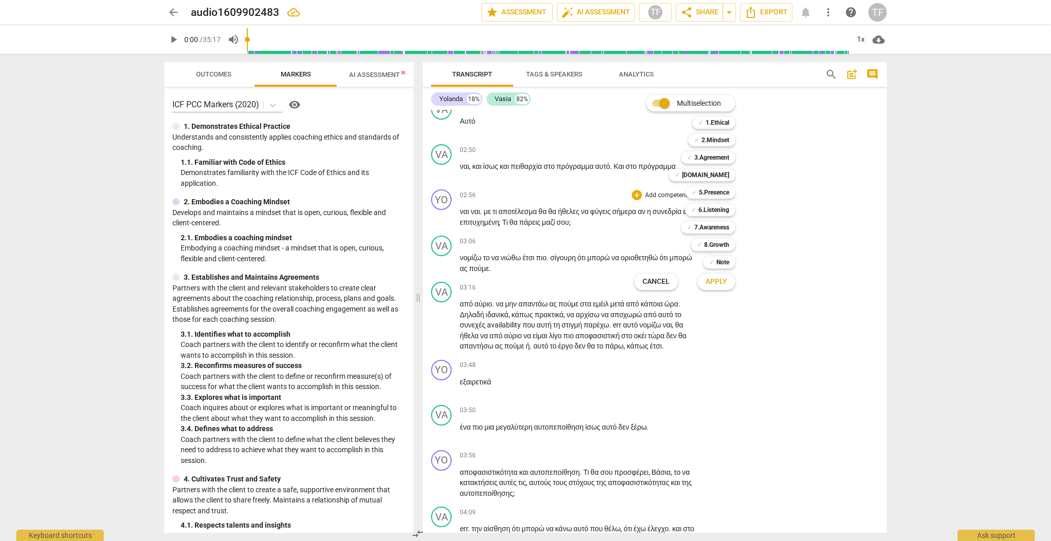
click at [621, 102] on input "Multiselection" at bounding box center [664, 103] width 25 height 25
click at [621, 193] on div "Multiselection m 1.Ethical 1 2.Mindset 2 3.Agreement 3 [DOMAIN_NAME] 4 5.Presen…" at bounding box center [686, 190] width 113 height 196
click at [621, 156] on b "3.Agreement" at bounding box center [700, 157] width 35 height 12
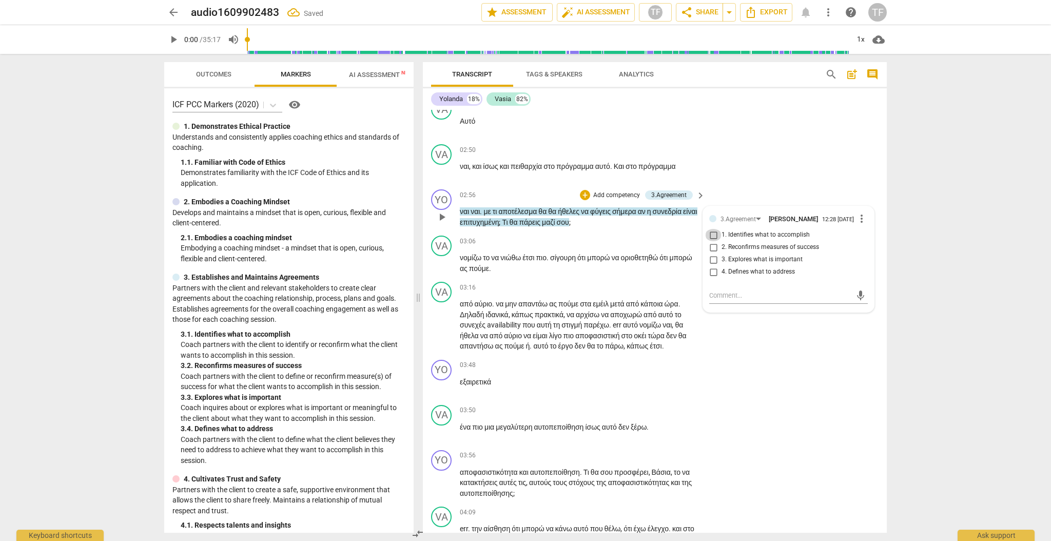
click at [621, 237] on input "1. Identifies what to accomplish" at bounding box center [713, 235] width 16 height 12
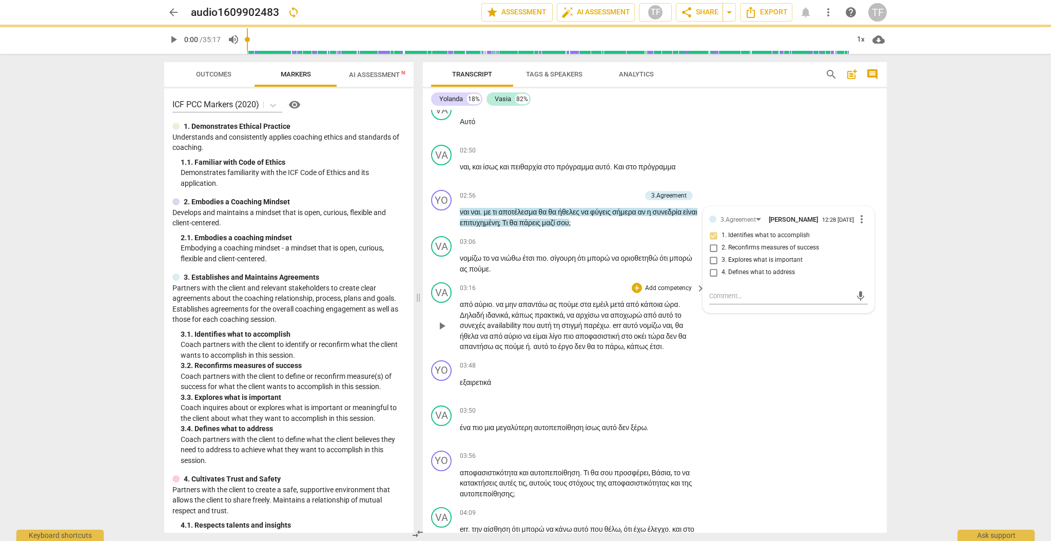
scroll to position [620, 0]
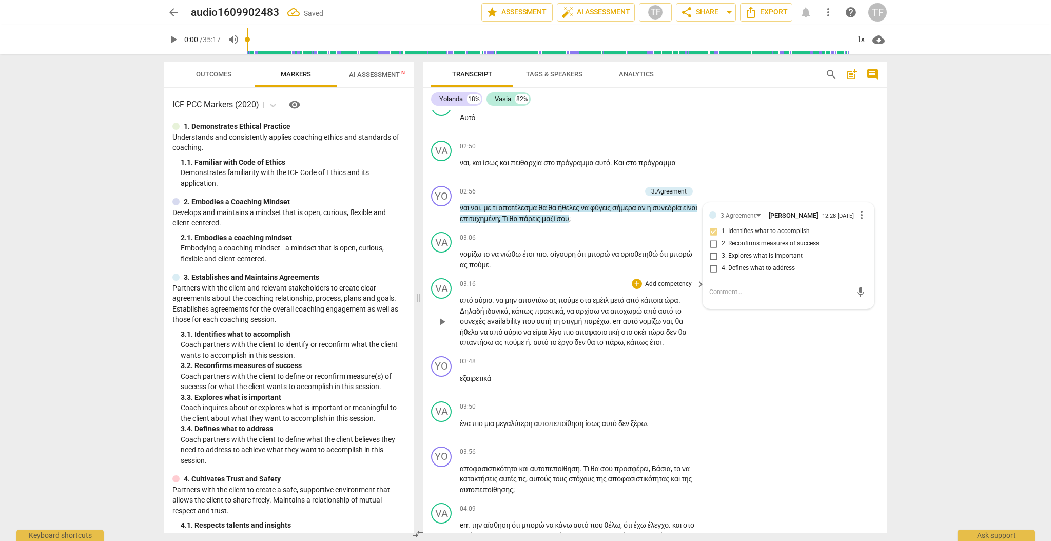
click at [572, 274] on div "VA play_arrow pause 03:16 + Add competency keyboard_arrow_right από αύριο . να …" at bounding box center [655, 313] width 464 height 78
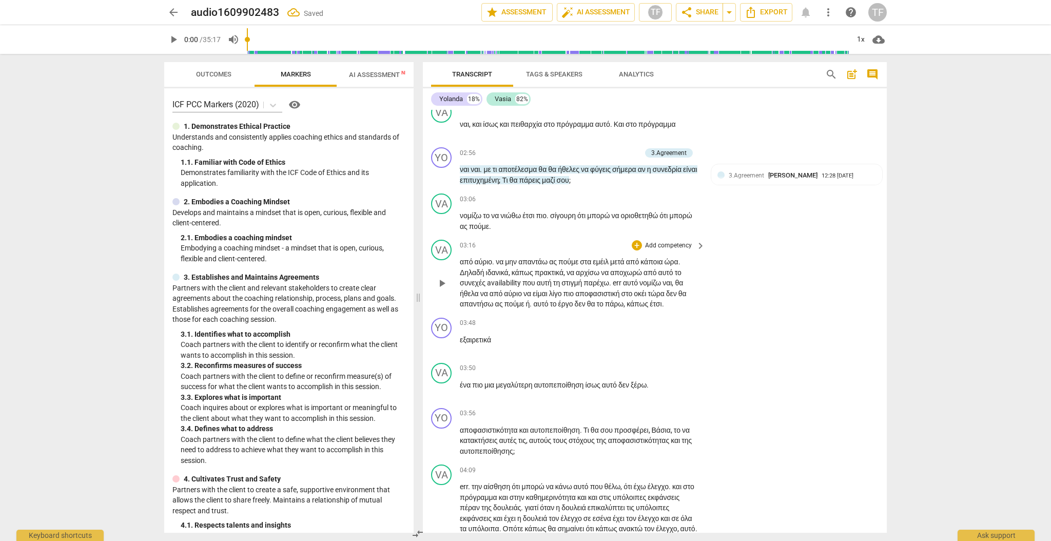
scroll to position [659, 0]
click at [587, 148] on div "+" at bounding box center [585, 152] width 10 height 10
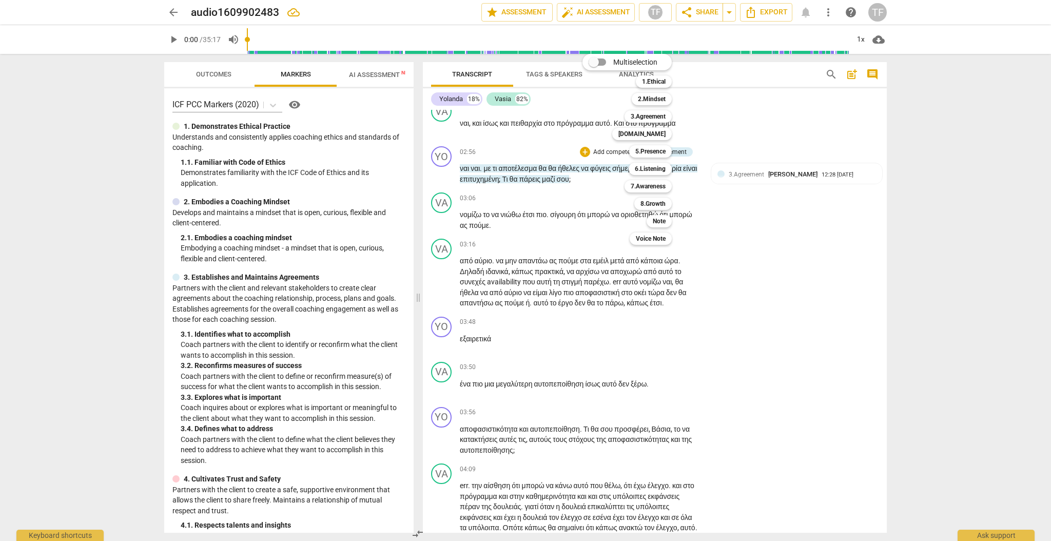
click at [621, 178] on div at bounding box center [525, 270] width 1051 height 541
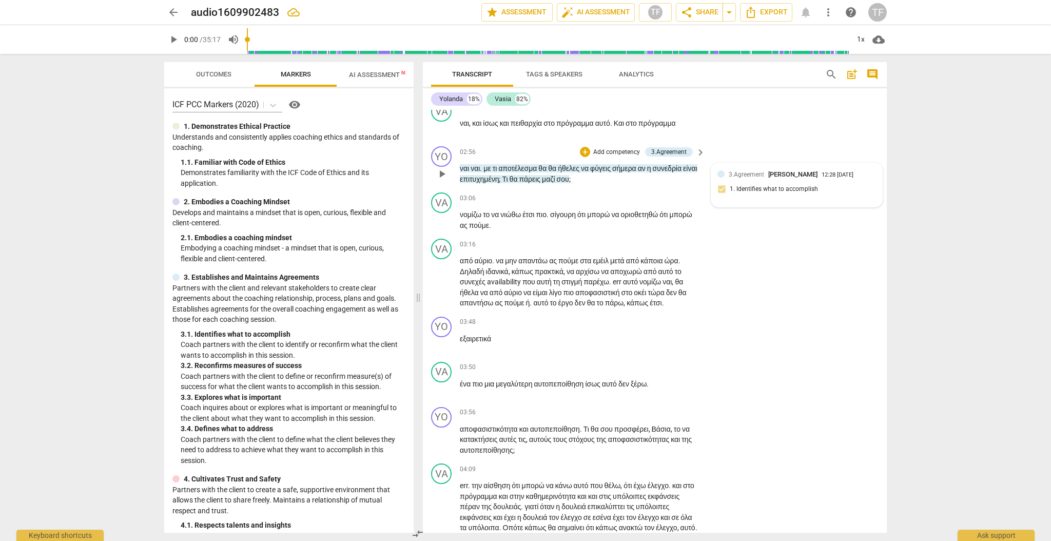
click at [621, 177] on div "3.Agreement [PERSON_NAME] 12:28 [DATE]" at bounding box center [802, 174] width 147 height 10
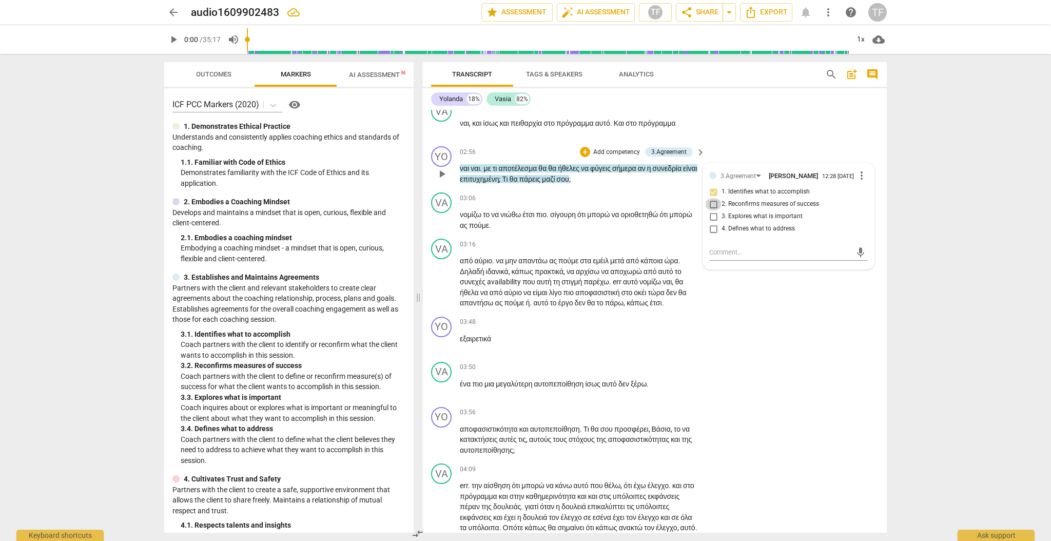
click at [621, 205] on input "2. Reconfirms measures of success" at bounding box center [713, 204] width 16 height 12
click at [621, 255] on textarea at bounding box center [780, 252] width 142 height 10
click at [621, 258] on span "send" at bounding box center [860, 257] width 11 height 11
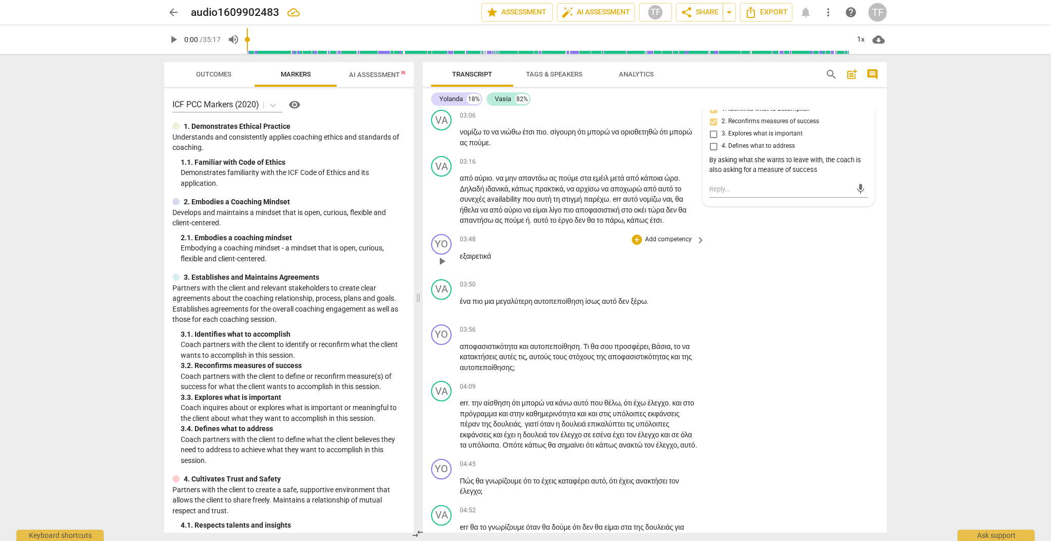
scroll to position [743, 0]
click at [621, 237] on div "+" at bounding box center [637, 238] width 10 height 10
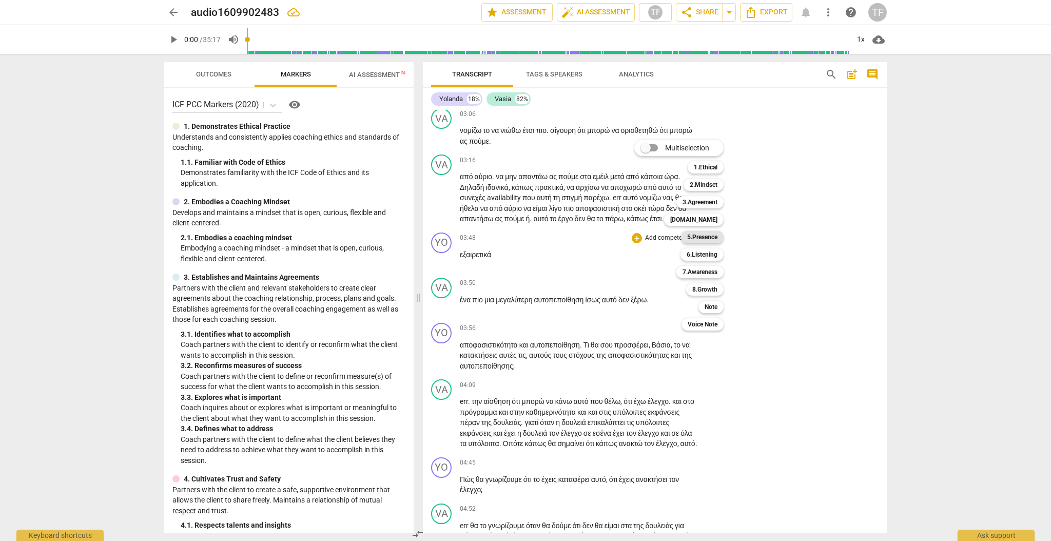
click at [621, 237] on b "5.Presence" at bounding box center [702, 237] width 30 height 12
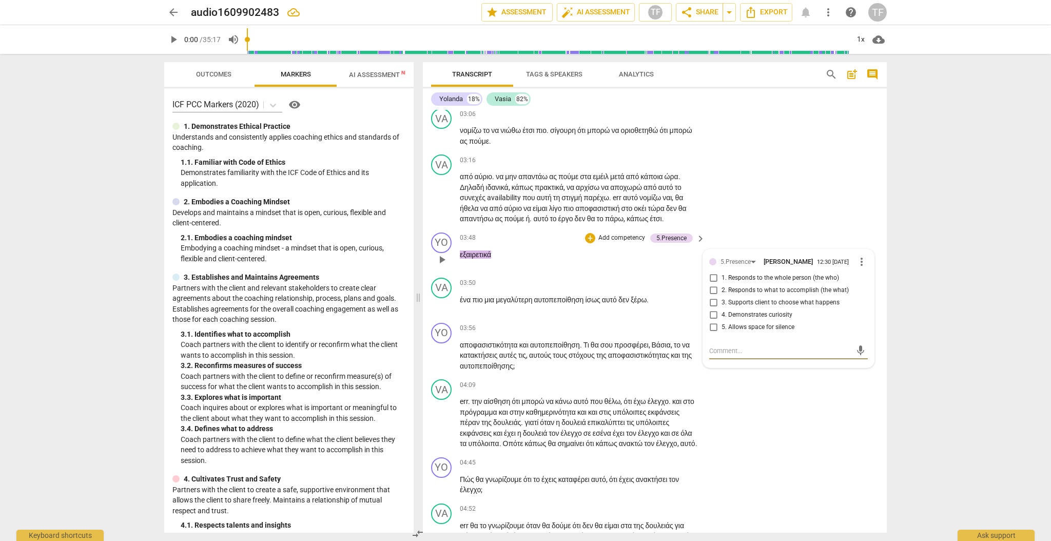
click at [621, 278] on input "1. Responds to the whole person (the who)" at bounding box center [713, 278] width 16 height 12
drag, startPoint x: 712, startPoint y: 350, endPoint x: 777, endPoint y: 355, distance: 64.4
click at [621, 336] on textarea at bounding box center [780, 351] width 142 height 10
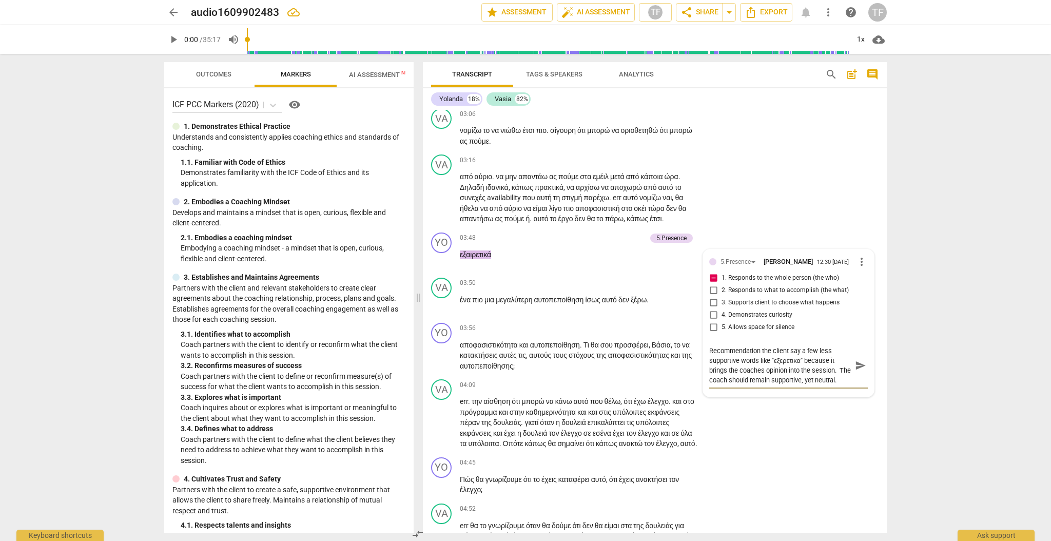
scroll to position [9, 0]
click at [621, 336] on span "send" at bounding box center [860, 365] width 11 height 11
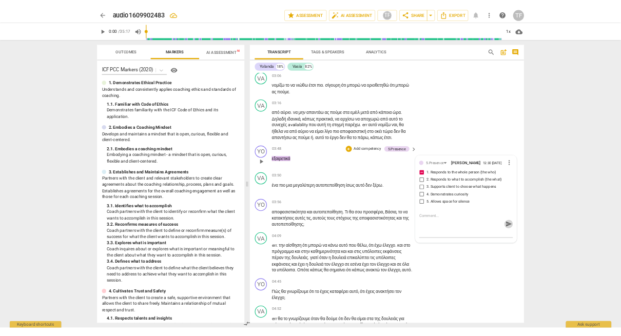
scroll to position [0, 0]
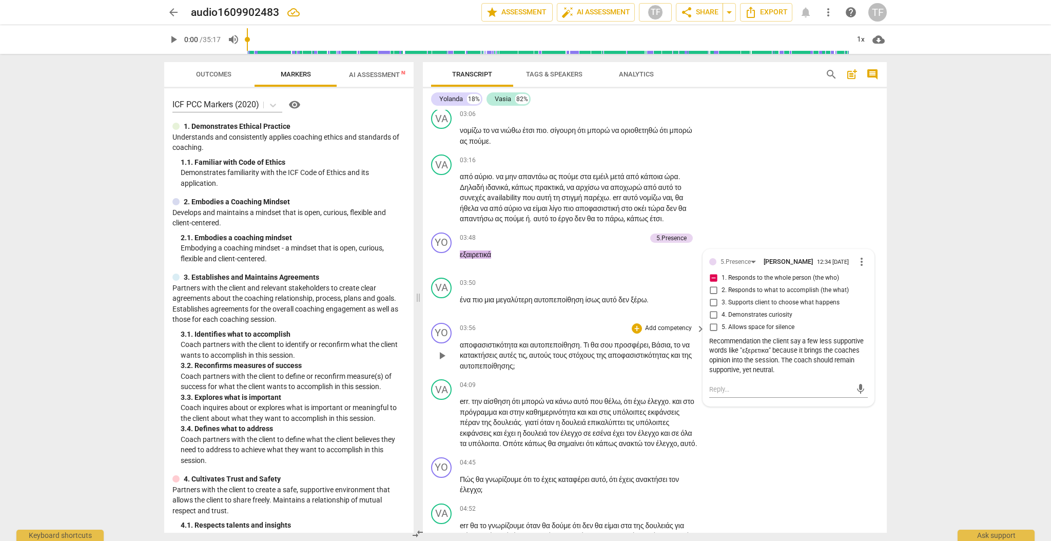
click at [591, 336] on div "YO play_arrow pause 03:56 + Add competency keyboard_arrow_right αποφασιστικότητ…" at bounding box center [655, 347] width 464 height 57
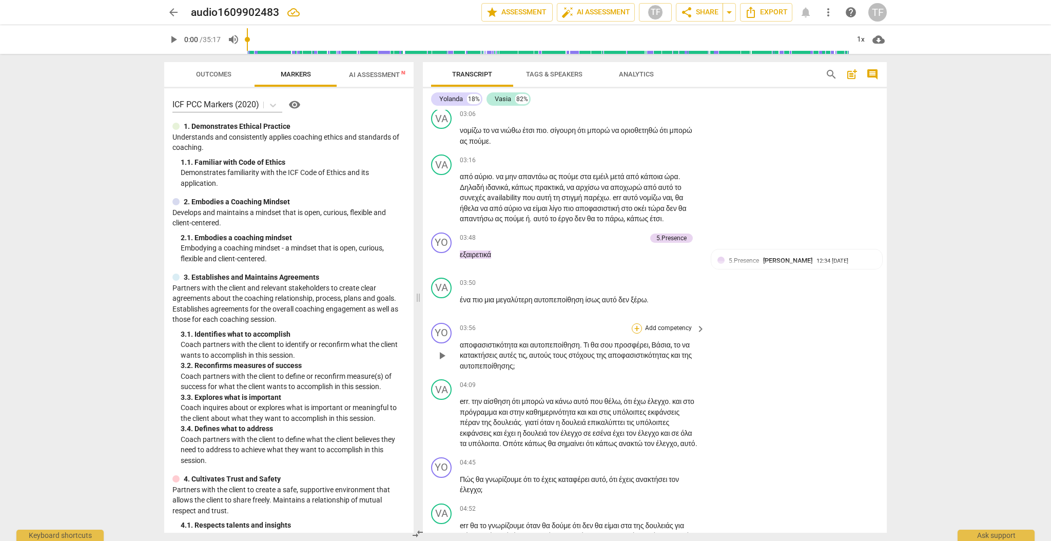
click at [621, 323] on div "+" at bounding box center [637, 328] width 10 height 10
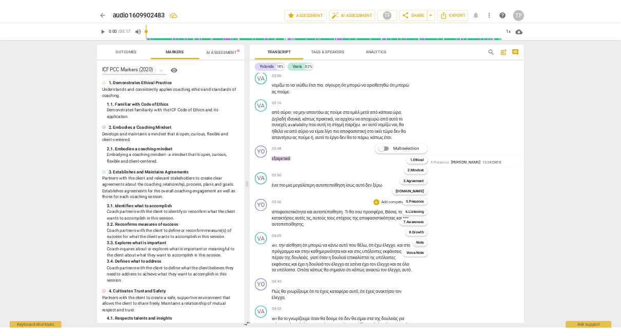
scroll to position [895, 0]
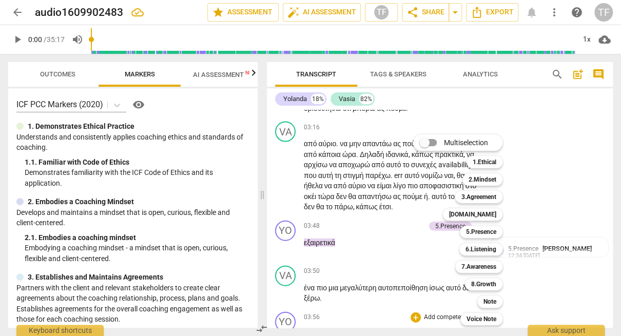
click at [539, 166] on div at bounding box center [310, 168] width 621 height 336
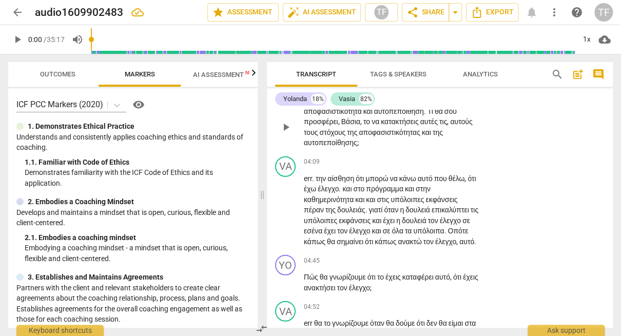
scroll to position [1124, 0]
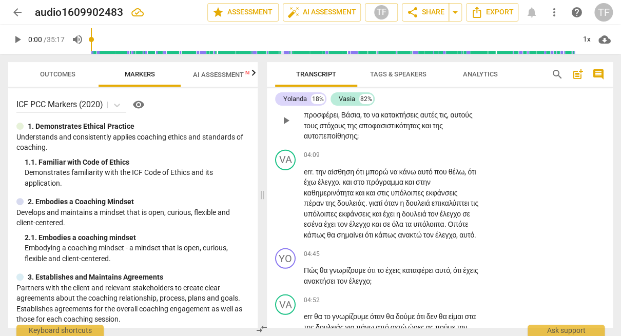
click at [412, 93] on div "+" at bounding box center [416, 88] width 10 height 10
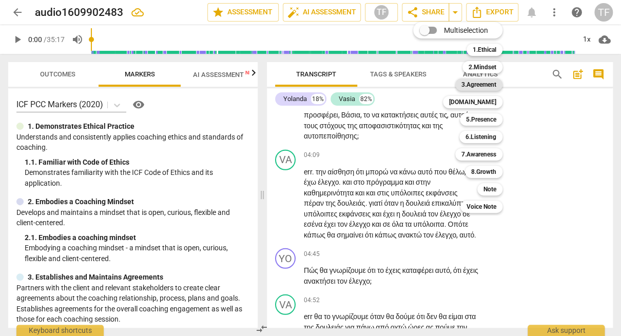
click at [489, 86] on b "3.Agreement" at bounding box center [478, 85] width 35 height 12
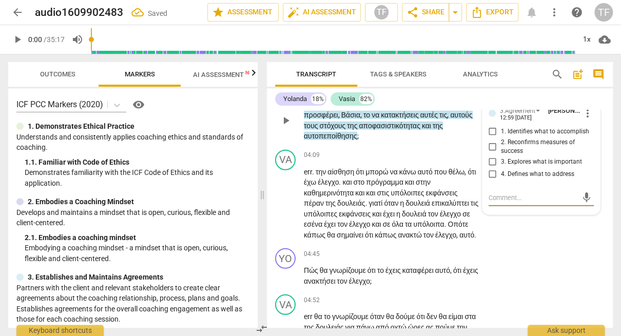
click at [490, 168] on input "3. Explores what is important" at bounding box center [493, 162] width 16 height 12
click at [430, 160] on p "Add competency" at bounding box center [447, 155] width 49 height 9
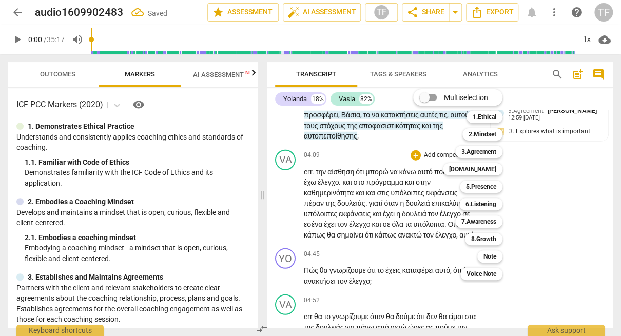
click at [367, 178] on div at bounding box center [310, 168] width 621 height 336
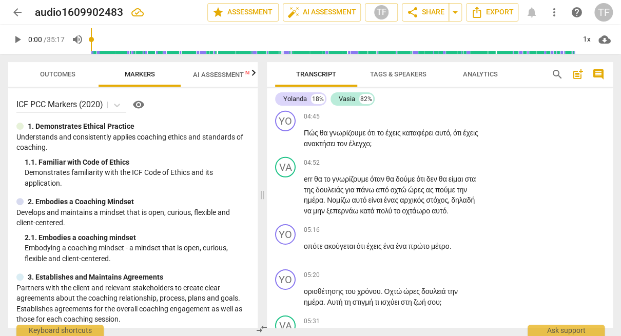
scroll to position [1275, 0]
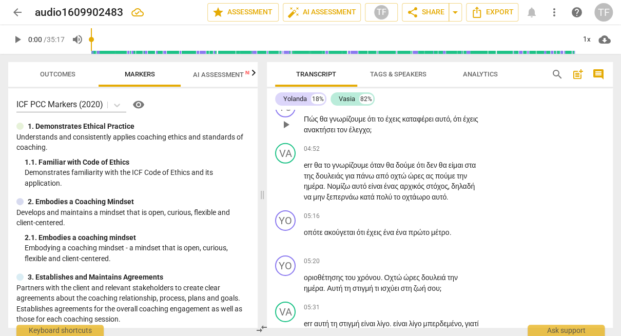
click at [415, 108] on div "+" at bounding box center [416, 103] width 10 height 10
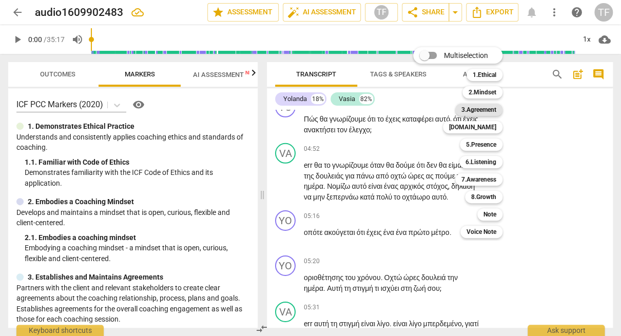
click at [475, 112] on b "3.Agreement" at bounding box center [478, 110] width 35 height 12
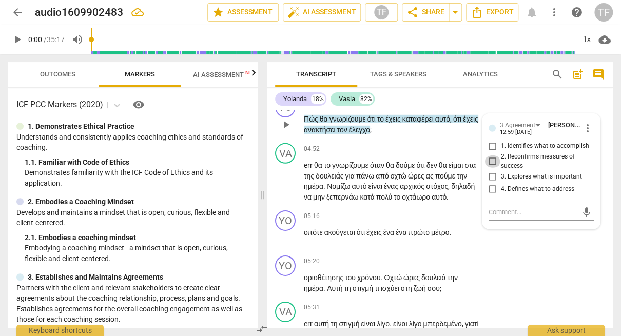
click at [489, 168] on input "2. Reconfirms measures of success" at bounding box center [493, 162] width 16 height 12
click at [457, 202] on p "err θα το γνωρίζουμε όταν θα δούμε ότι δεν θα είμαι στα της δουλειάς για πάνω α…" at bounding box center [391, 181] width 175 height 42
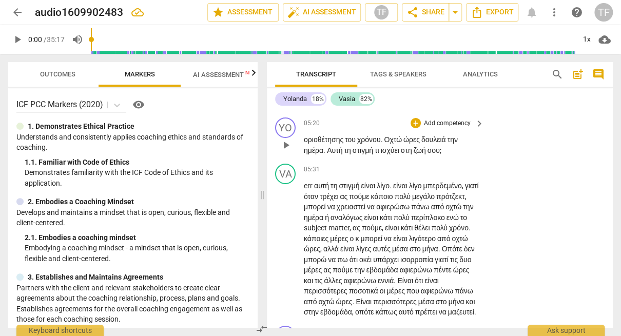
scroll to position [1414, 0]
click at [416, 83] on div "+" at bounding box center [416, 77] width 10 height 10
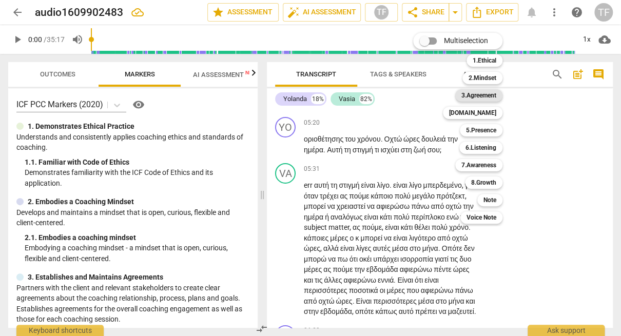
click at [478, 98] on b "3.Agreement" at bounding box center [478, 95] width 35 height 12
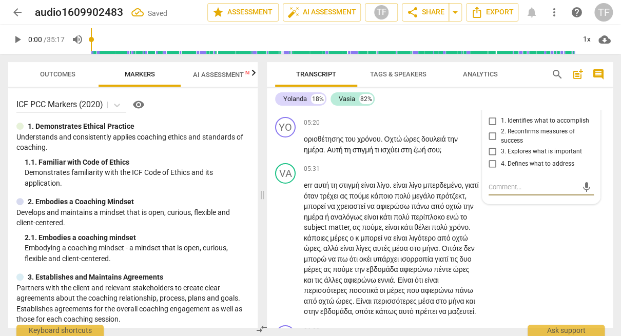
scroll to position [1416, 0]
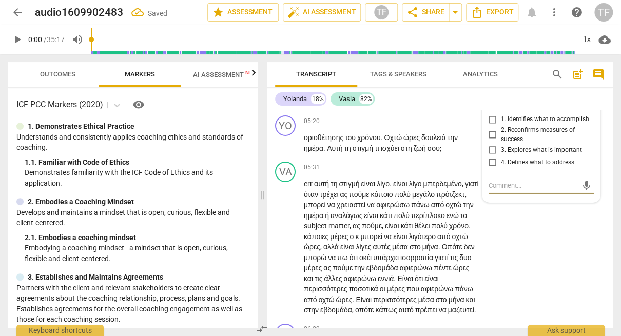
click at [491, 141] on input "2. Reconfirms measures of success" at bounding box center [493, 135] width 16 height 12
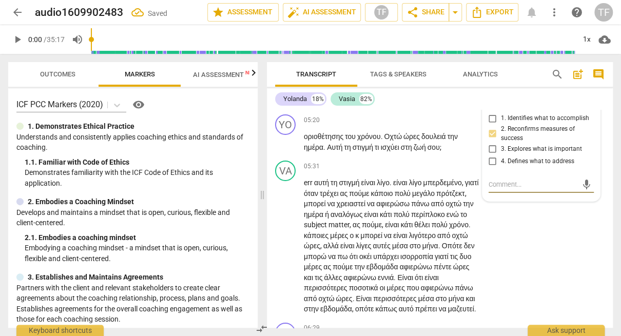
scroll to position [1419, 0]
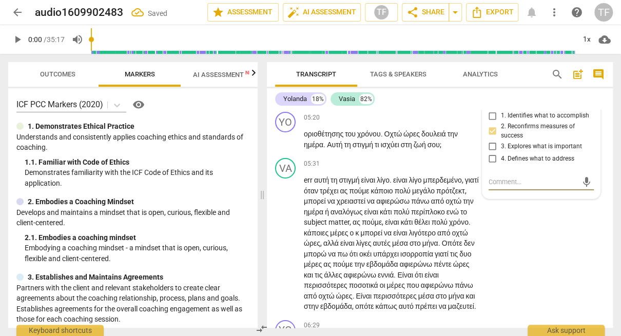
click at [501, 187] on textarea at bounding box center [533, 182] width 89 height 10
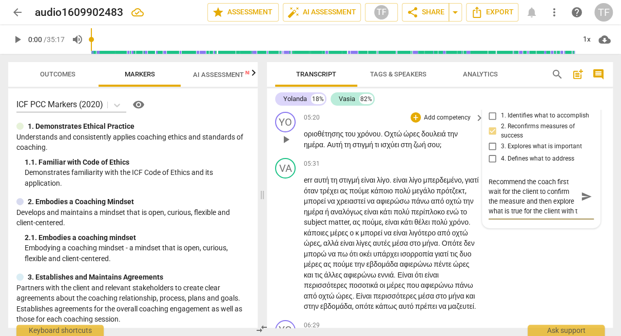
scroll to position [8, 0]
click at [584, 203] on span "send" at bounding box center [586, 196] width 11 height 11
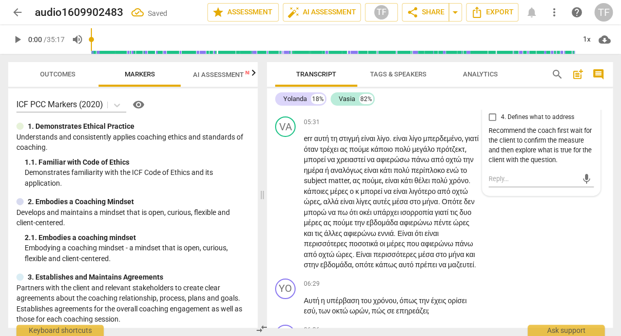
scroll to position [1461, 0]
drag, startPoint x: 331, startPoint y: 153, endPoint x: 452, endPoint y: 150, distance: 120.7
click at [452, 108] on p "οριοθέτησης του χρόνου . Οχτώ ώρες δουλειά την ημέρα . Αυτή τη στιγμή τι ισχύει…" at bounding box center [391, 97] width 175 height 21
click at [438, 127] on p "Add competency" at bounding box center [447, 122] width 49 height 9
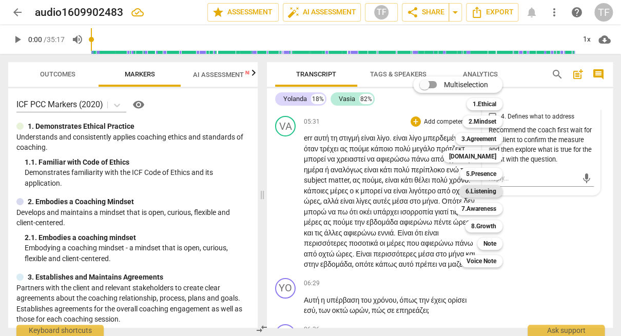
click at [475, 189] on b "6.Listening" at bounding box center [481, 191] width 31 height 12
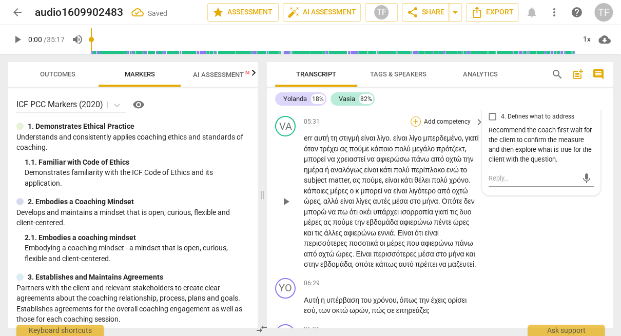
click at [412, 127] on div "+" at bounding box center [416, 122] width 10 height 10
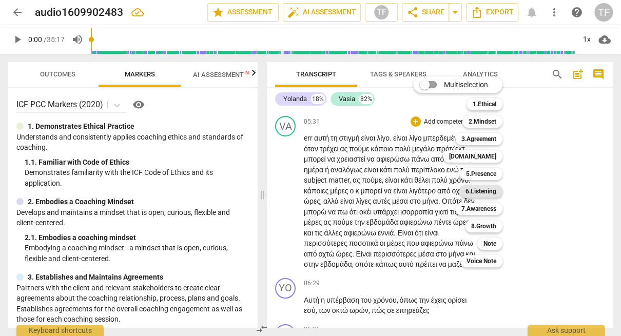
click at [487, 190] on b "6.Listening" at bounding box center [481, 191] width 31 height 12
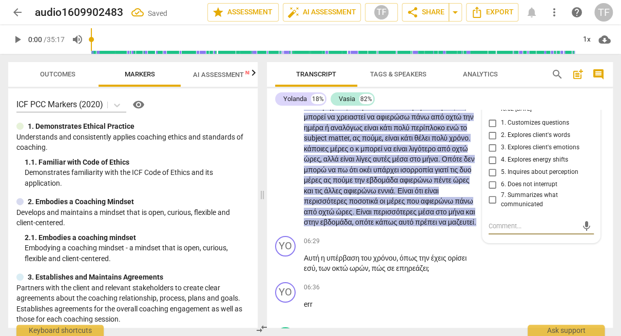
scroll to position [1505, 0]
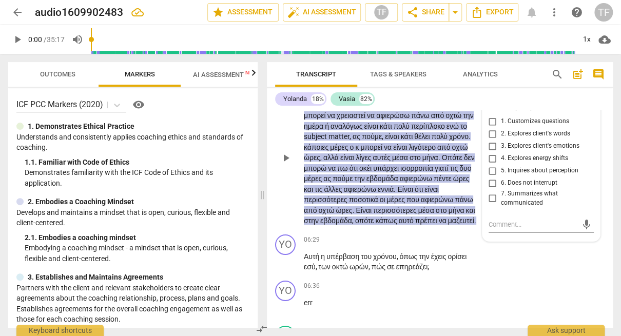
click at [585, 110] on span "more_vert" at bounding box center [588, 104] width 12 height 12
click at [585, 169] on li "Delete" at bounding box center [594, 173] width 35 height 20
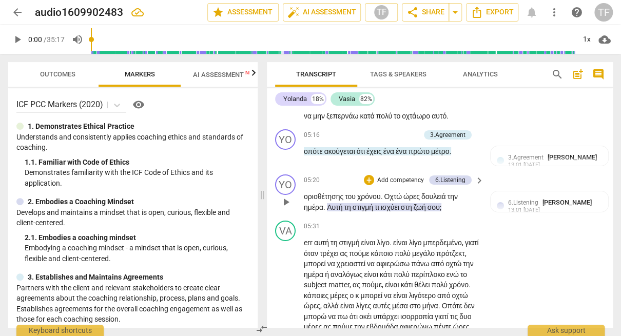
scroll to position [1359, 0]
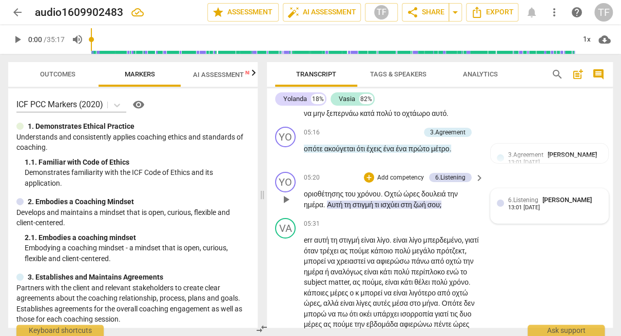
click at [525, 204] on span "6.Listening" at bounding box center [523, 200] width 30 height 7
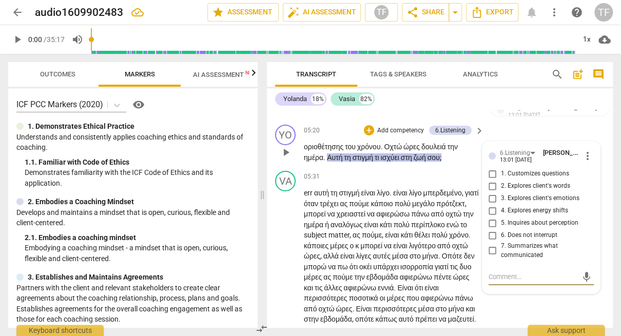
scroll to position [1415, 0]
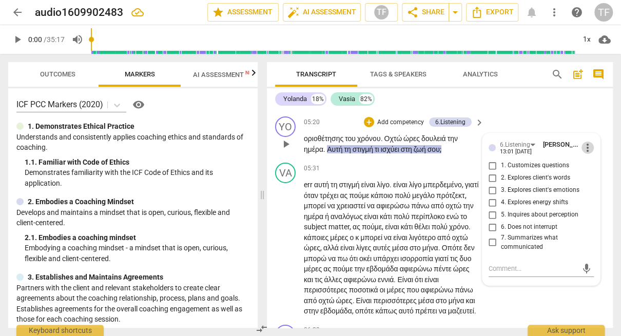
click at [587, 154] on span "more_vert" at bounding box center [588, 148] width 12 height 12
click at [589, 218] on li "Delete" at bounding box center [594, 217] width 35 height 20
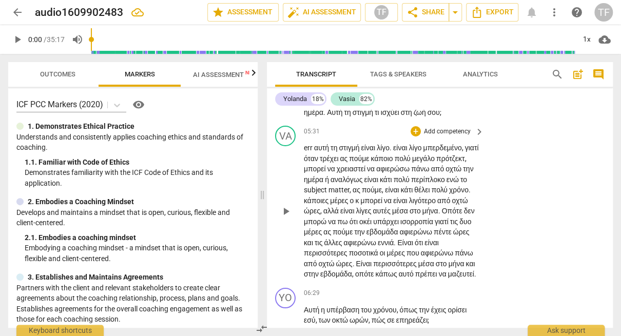
scroll to position [1452, 0]
drag, startPoint x: 327, startPoint y: 160, endPoint x: 450, endPoint y: 159, distance: 122.7
click at [450, 117] on p "οριοθέτησης του χρόνου . Οχτώ ώρες δουλειά την ημέρα . Αυτή τη στιγμή τι ισχύει…" at bounding box center [391, 106] width 175 height 21
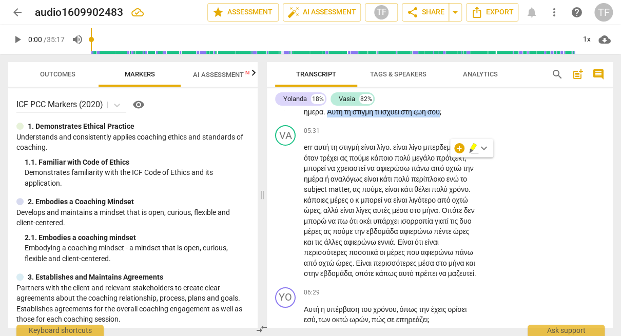
click at [415, 90] on div "+" at bounding box center [416, 85] width 10 height 10
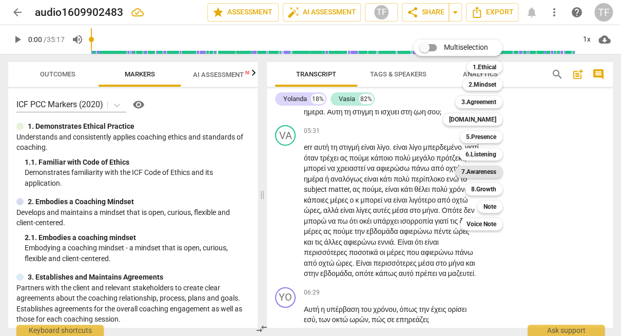
click at [486, 170] on b "7.Awareness" at bounding box center [478, 172] width 35 height 12
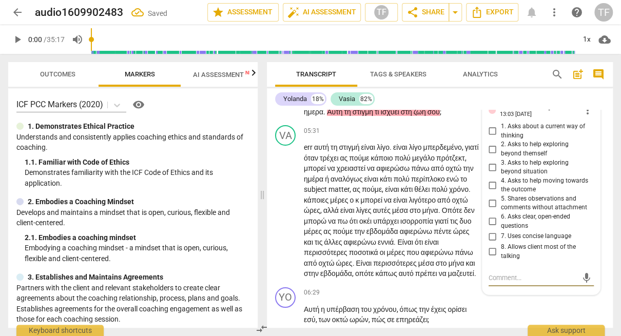
scroll to position [1456, 0]
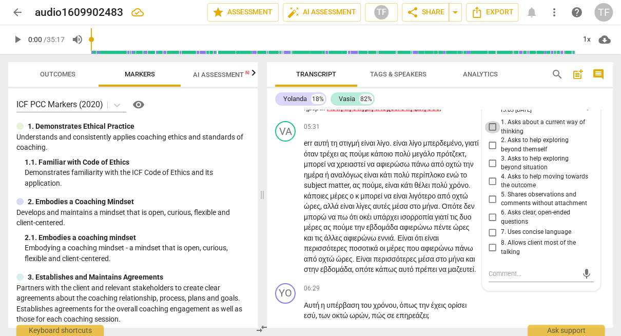
click at [490, 133] on input "1. Asks about a current way of thinking" at bounding box center [493, 127] width 16 height 12
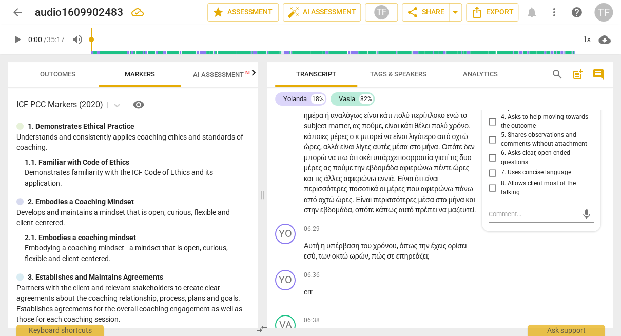
scroll to position [1520, 0]
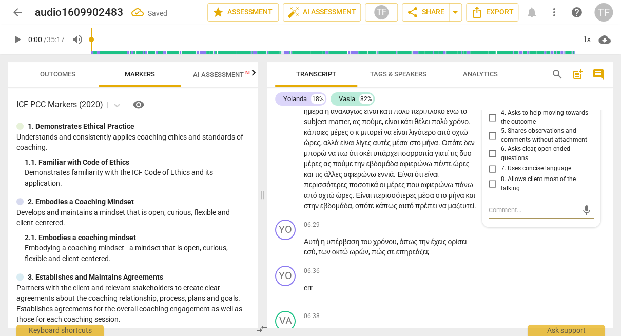
click at [495, 215] on textarea at bounding box center [533, 210] width 89 height 10
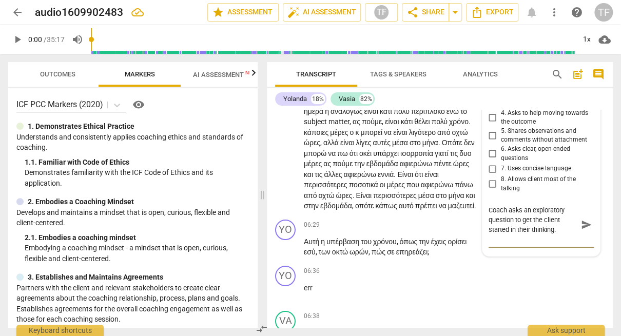
click at [586, 231] on span "send" at bounding box center [586, 225] width 11 height 11
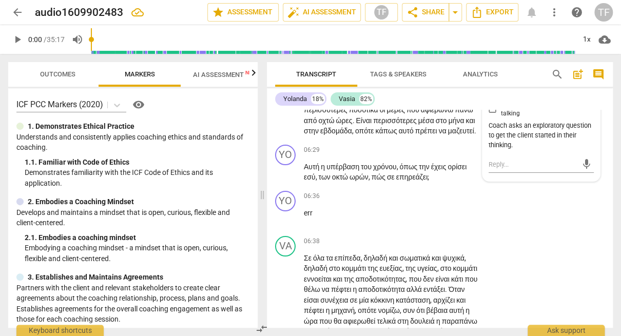
scroll to position [1609, 0]
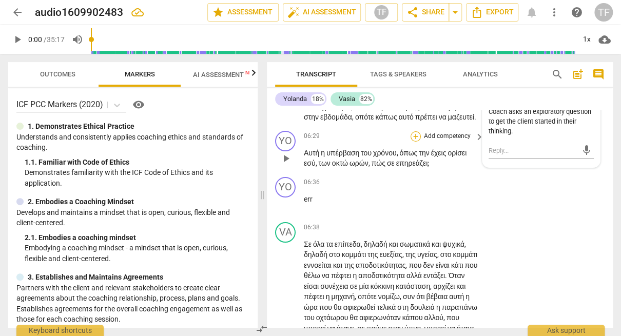
click at [415, 142] on div "+" at bounding box center [416, 136] width 10 height 10
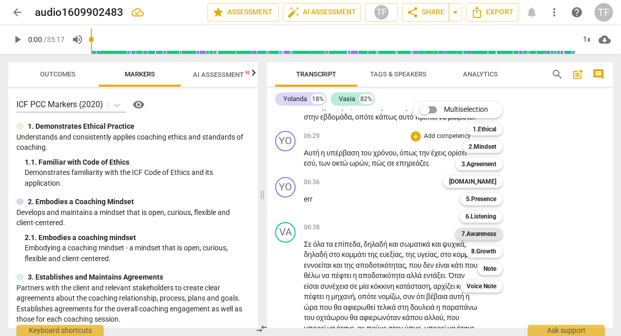
click at [486, 233] on b "7.Awareness" at bounding box center [478, 234] width 35 height 12
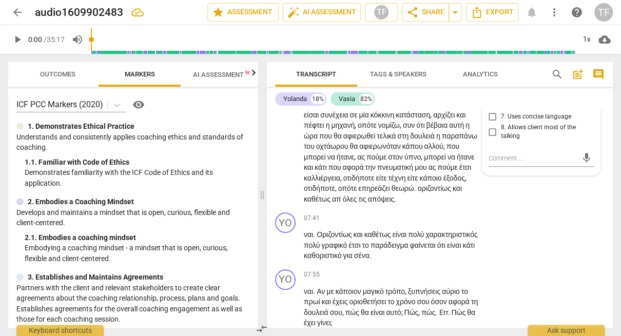
scroll to position [0, 0]
